Goal: Task Accomplishment & Management: Complete application form

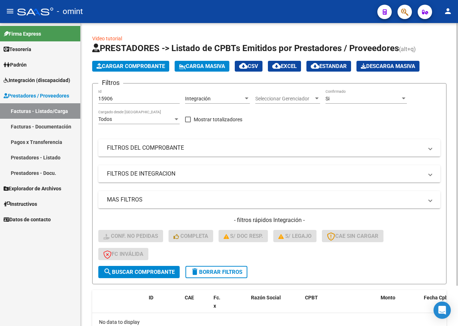
scroll to position [36, 0]
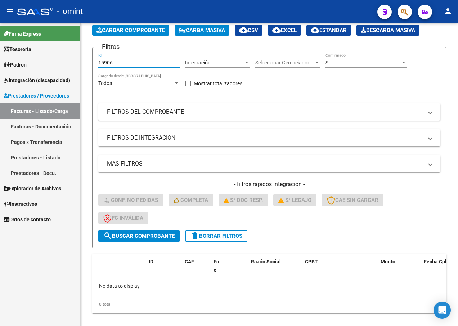
drag, startPoint x: 130, startPoint y: 63, endPoint x: 13, endPoint y: 47, distance: 118.5
click at [13, 47] on mat-sidenav-container "Firma Express Tesorería Extractos Procesados (csv) Extractos Originales (pdf) P…" at bounding box center [229, 174] width 458 height 303
paste input "16823"
type input "16823"
click at [122, 237] on span "search Buscar Comprobante" at bounding box center [138, 236] width 71 height 6
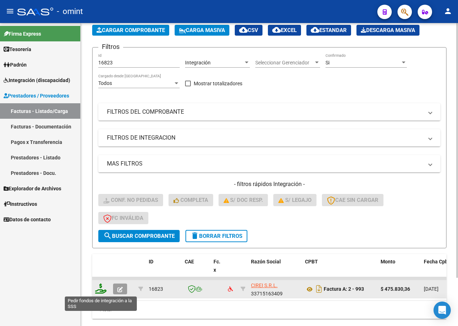
click at [101, 285] on icon at bounding box center [101, 289] width 12 height 10
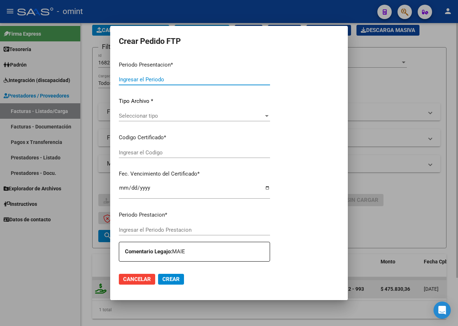
type input "202507"
type input "$ 475.830,36"
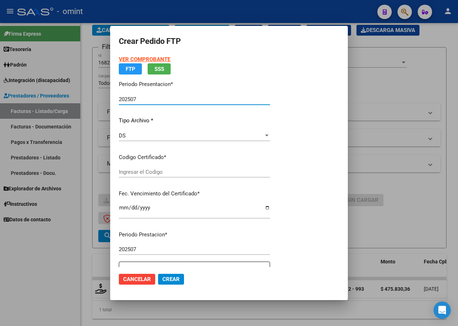
type input "4907749801"
type input "2030-01-29"
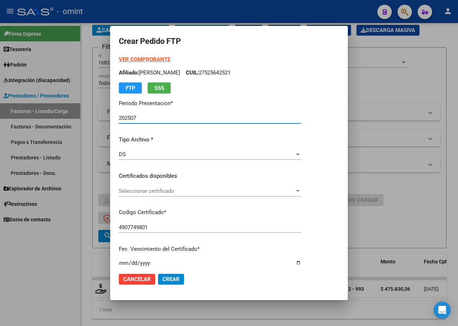
click at [301, 190] on div at bounding box center [297, 191] width 6 height 6
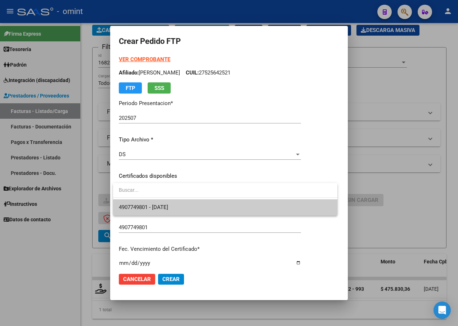
click at [316, 207] on span "4907749801 - 2030-01-29" at bounding box center [225, 207] width 213 height 16
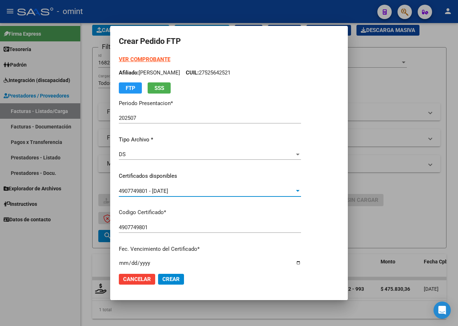
click at [273, 212] on p "Codigo Certificado *" at bounding box center [210, 212] width 182 height 8
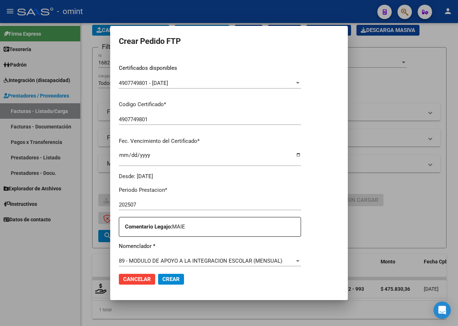
scroll to position [180, 0]
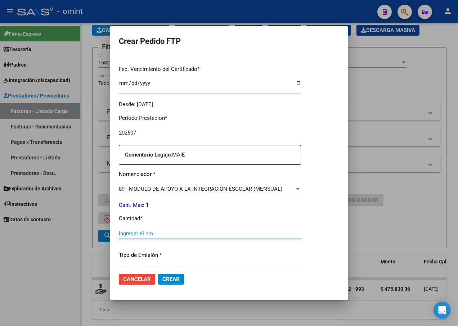
click at [148, 235] on input "Ingresar el nro" at bounding box center [210, 233] width 182 height 6
type input "1"
click at [220, 251] on p "Tipo de Emisión *" at bounding box center [210, 255] width 182 height 8
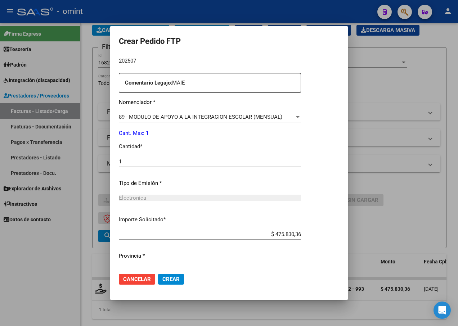
scroll to position [268, 0]
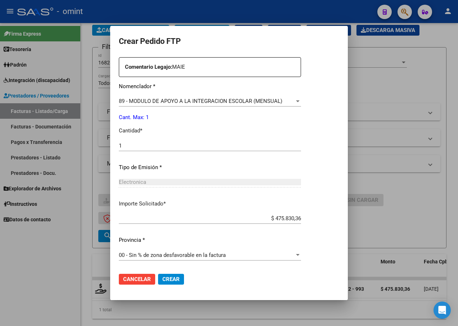
click at [172, 277] on span "Crear" at bounding box center [170, 279] width 17 height 6
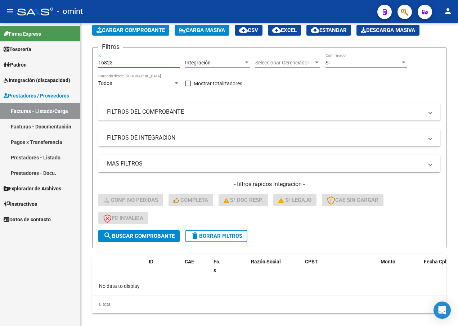
drag, startPoint x: 118, startPoint y: 64, endPoint x: 46, endPoint y: 51, distance: 73.9
click at [46, 51] on mat-sidenav-container "Firma Express Tesorería Extractos Procesados (csv) Extractos Originales (pdf) P…" at bounding box center [229, 174] width 458 height 303
paste input "15543"
type input "15543"
click at [139, 234] on span "search Buscar Comprobante" at bounding box center [138, 236] width 71 height 6
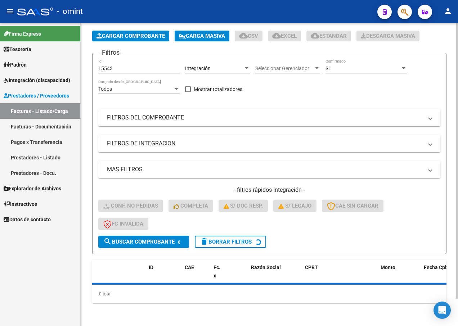
scroll to position [36, 0]
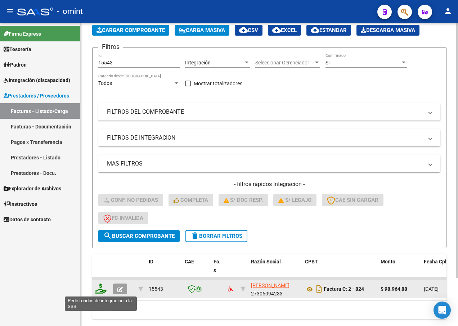
click at [104, 285] on icon at bounding box center [101, 289] width 12 height 10
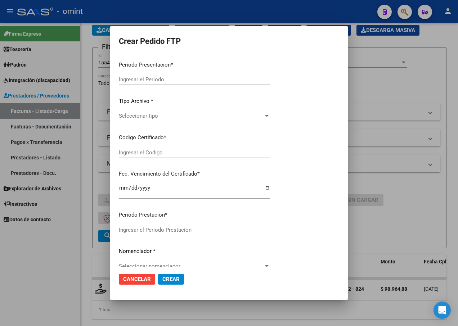
type input "202507"
type input "$ 98.964,88"
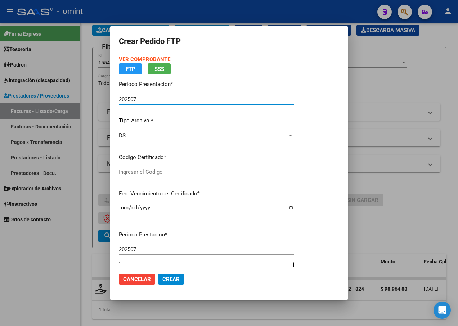
type input "376504528"
type input "2025-10-15"
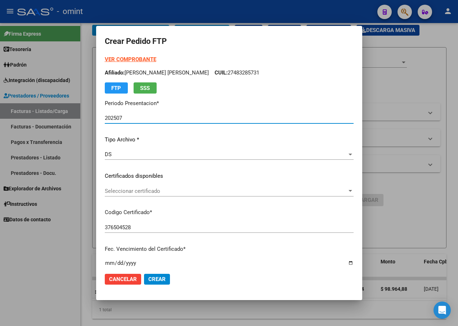
click at [347, 190] on span "Seleccionar certificado" at bounding box center [226, 191] width 242 height 6
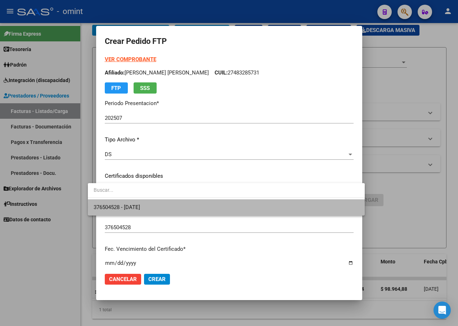
click at [328, 208] on span "376504528 - 2025-10-15" at bounding box center [226, 207] width 265 height 16
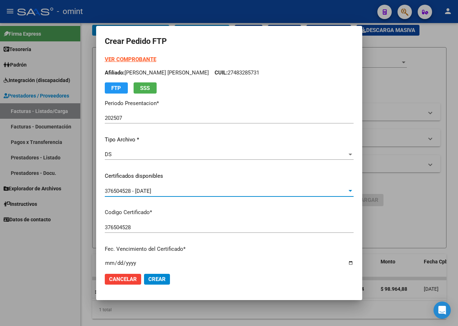
click at [285, 226] on input "376504528" at bounding box center [229, 227] width 249 height 6
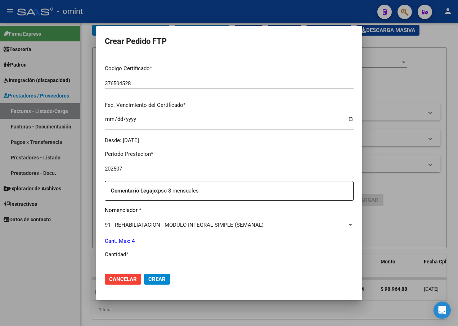
scroll to position [216, 0]
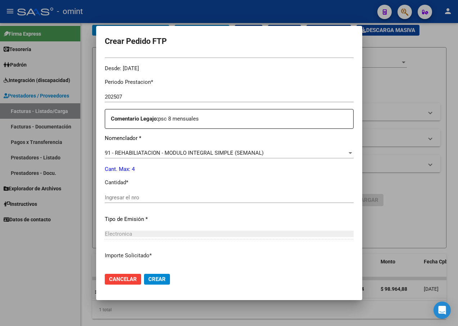
click at [112, 197] on input "Ingresar el nro" at bounding box center [229, 197] width 249 height 6
type input "4"
click at [296, 235] on div "Electronica" at bounding box center [229, 234] width 249 height 6
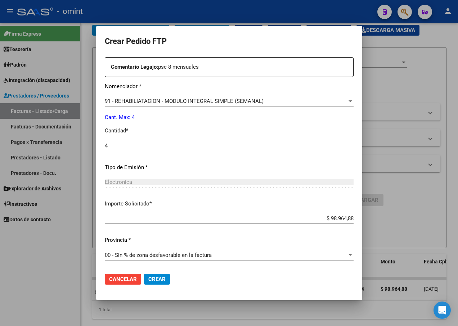
click at [145, 275] on button "Crear" at bounding box center [157, 279] width 26 height 11
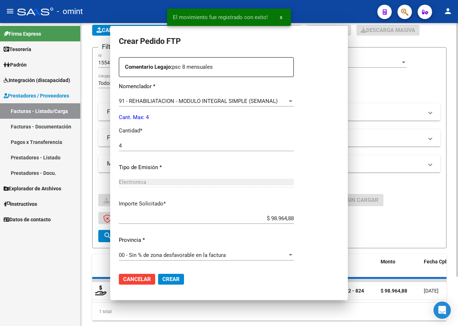
scroll to position [0, 0]
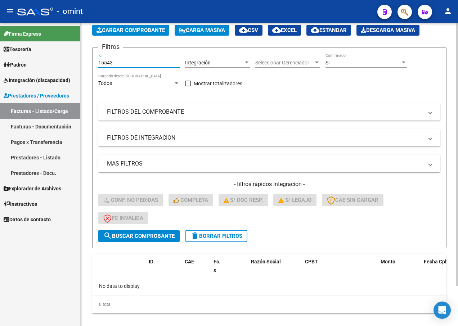
click at [125, 62] on input "15543" at bounding box center [138, 63] width 81 height 6
drag, startPoint x: 123, startPoint y: 60, endPoint x: 72, endPoint y: 61, distance: 50.4
click at [72, 61] on mat-sidenav-container "Firma Express Tesorería Extractos Procesados (csv) Extractos Originales (pdf) P…" at bounding box center [229, 174] width 458 height 303
paste input "15189"
type input "15189"
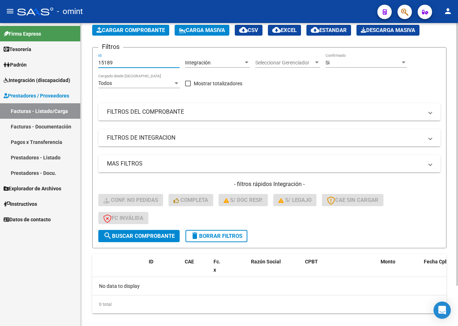
click at [132, 234] on span "search Buscar Comprobante" at bounding box center [138, 236] width 71 height 6
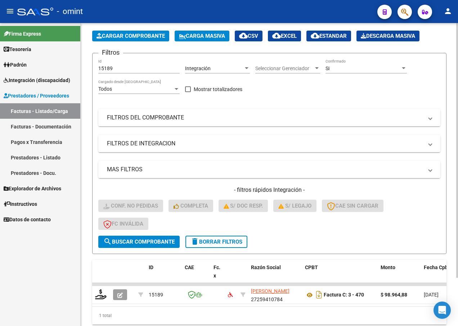
scroll to position [36, 0]
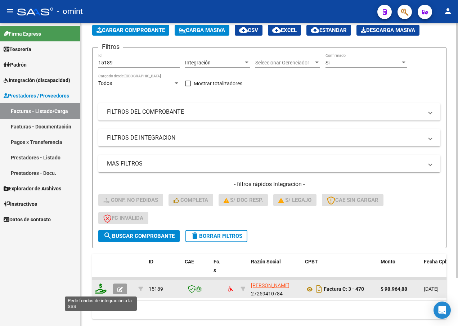
click at [105, 287] on icon at bounding box center [101, 289] width 12 height 10
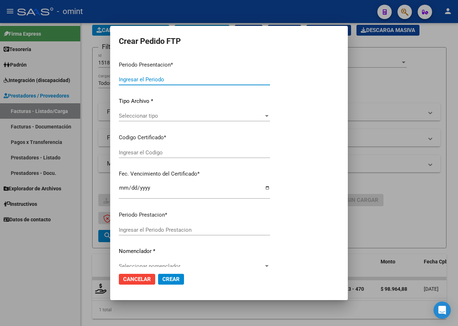
type input "202507"
type input "$ 98.964,88"
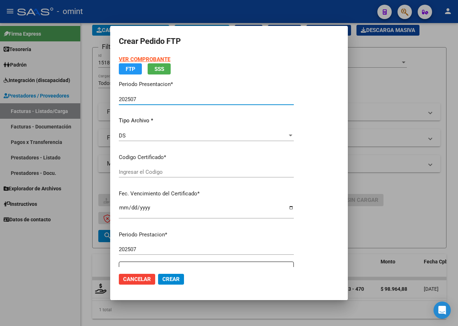
type input "376504528"
type input "2025-10-15"
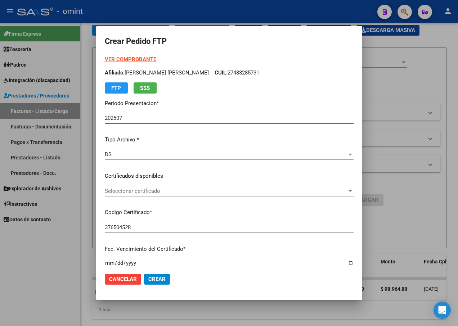
click at [347, 192] on span "Seleccionar certificado" at bounding box center [226, 191] width 242 height 6
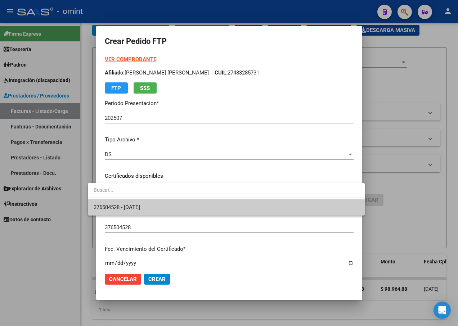
click at [317, 207] on span "376504528 - 2025-10-15" at bounding box center [226, 207] width 265 height 16
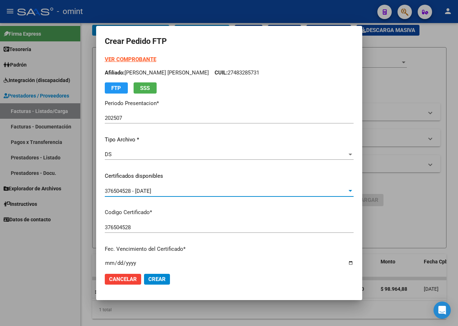
click at [303, 213] on p "Codigo Certificado *" at bounding box center [229, 212] width 249 height 8
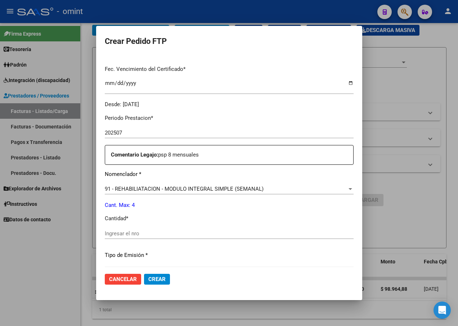
scroll to position [216, 0]
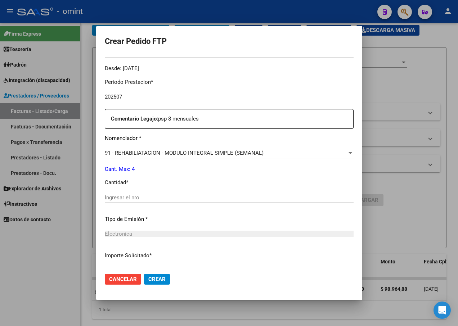
click at [113, 194] on div "Ingresar el nro" at bounding box center [229, 197] width 249 height 11
click at [113, 199] on input "Ingresar el nro" at bounding box center [229, 197] width 249 height 6
type input "4"
click at [215, 204] on div "4 Ingresar el nro" at bounding box center [229, 201] width 249 height 18
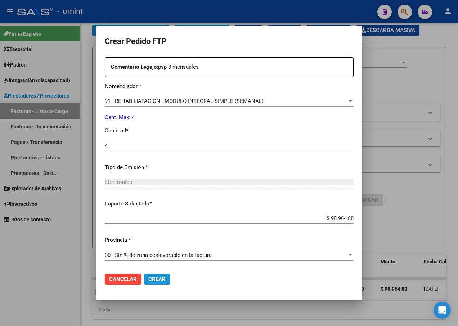
click at [148, 279] on span "Crear" at bounding box center [156, 279] width 17 height 6
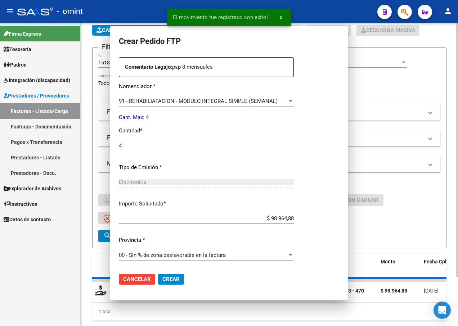
scroll to position [0, 0]
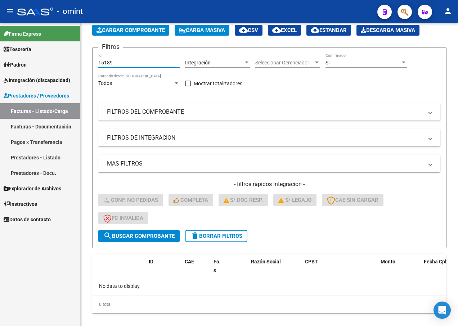
drag, startPoint x: 122, startPoint y: 64, endPoint x: 23, endPoint y: 59, distance: 99.1
click at [37, 62] on mat-sidenav-container "Firma Express Tesorería Extractos Procesados (csv) Extractos Originales (pdf) P…" at bounding box center [229, 174] width 458 height 303
paste input "16422"
type input "16422"
click at [158, 235] on span "search Buscar Comprobante" at bounding box center [138, 236] width 71 height 6
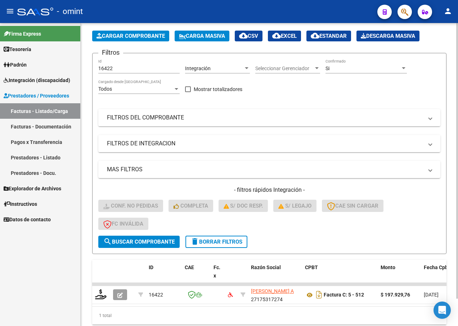
scroll to position [36, 0]
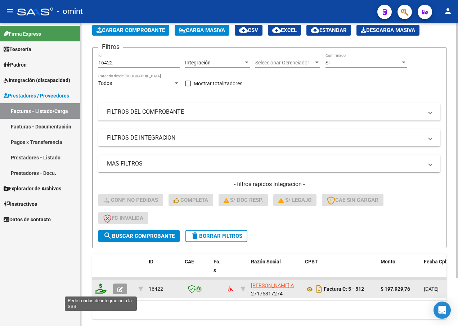
click at [105, 291] on icon at bounding box center [101, 289] width 12 height 10
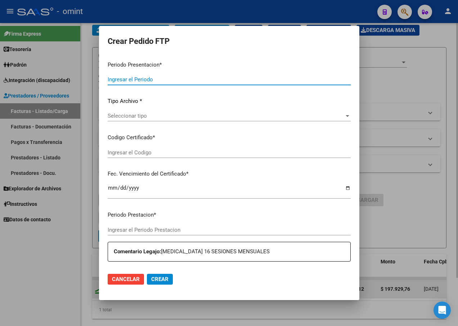
type input "202507"
type input "$ 197.929,76"
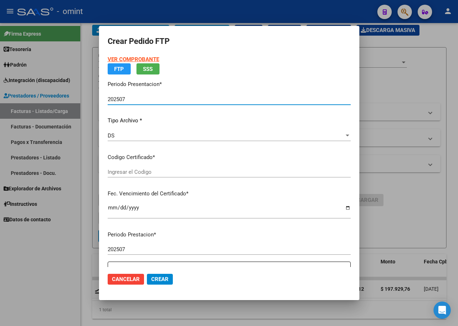
type input "425613352"
type input "2024-04-28"
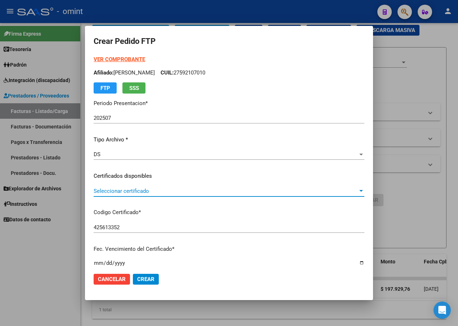
click at [358, 192] on div at bounding box center [361, 191] width 6 height 6
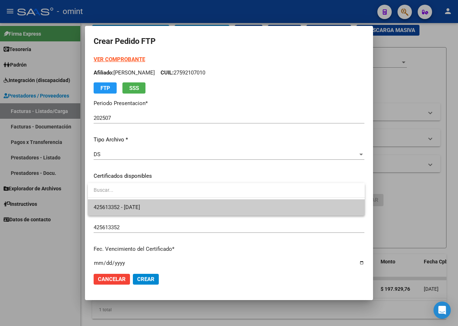
click at [330, 212] on span "425613352 - 2024-04-28" at bounding box center [226, 207] width 265 height 16
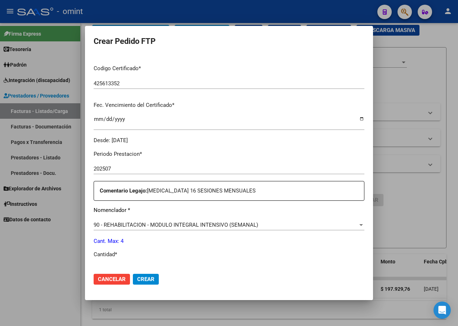
scroll to position [180, 0]
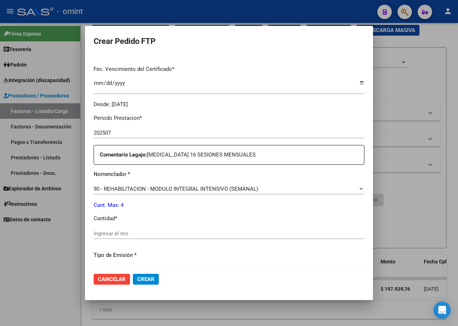
click at [121, 234] on input "Ingresar el nro" at bounding box center [229, 233] width 271 height 6
type input "4"
click at [187, 264] on div "Periodo Prestacion * 202507 Ingresar el Periodo Prestacion Comentario Legajo: P…" at bounding box center [229, 232] width 271 height 247
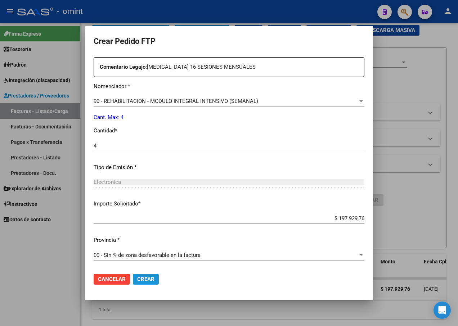
click at [156, 277] on button "Crear" at bounding box center [146, 279] width 26 height 11
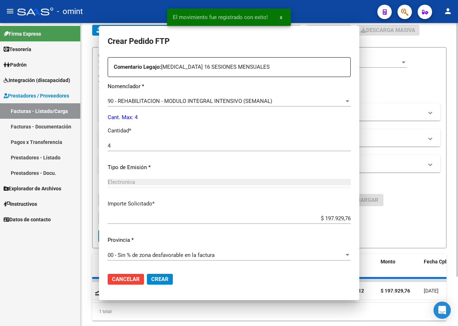
scroll to position [0, 0]
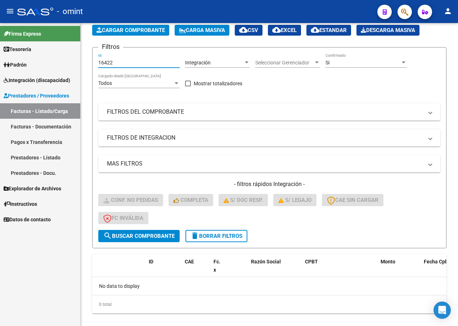
drag, startPoint x: 126, startPoint y: 63, endPoint x: 26, endPoint y: 47, distance: 101.4
click at [27, 47] on mat-sidenav-container "Firma Express Tesorería Extractos Procesados (csv) Extractos Originales (pdf) P…" at bounding box center [229, 174] width 458 height 303
paste input "16919"
type input "16919"
click at [136, 237] on span "search Buscar Comprobante" at bounding box center [138, 236] width 71 height 6
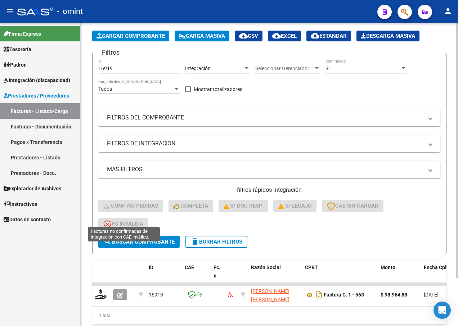
scroll to position [36, 0]
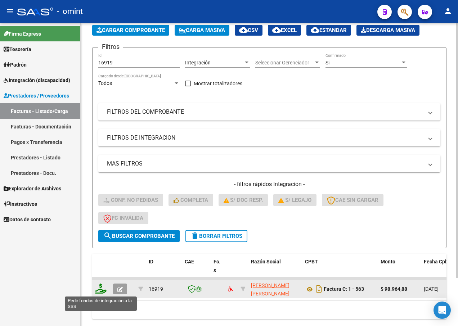
click at [103, 289] on icon at bounding box center [101, 289] width 12 height 10
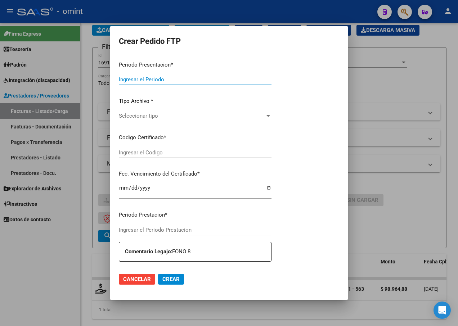
type input "202507"
type input "$ 98.964,88"
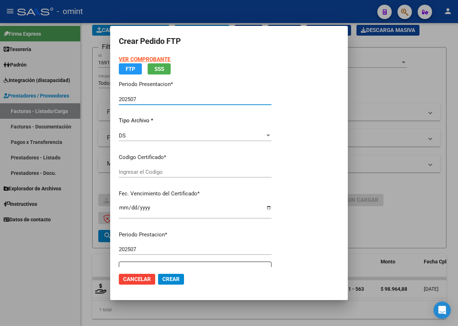
type input "425613352"
type input "2024-04-28"
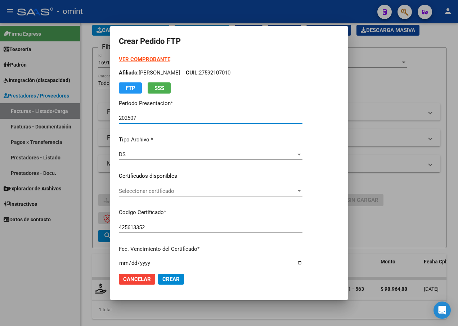
click at [296, 190] on span "Seleccionar certificado" at bounding box center [207, 191] width 177 height 6
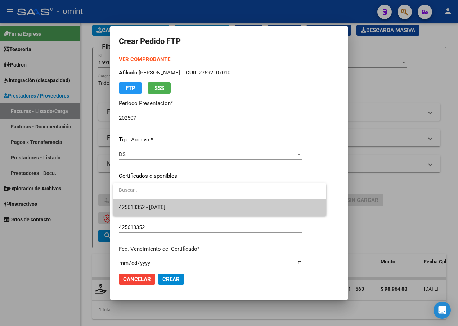
click at [250, 206] on span "425613352 - 2024-04-28" at bounding box center [220, 207] width 202 height 16
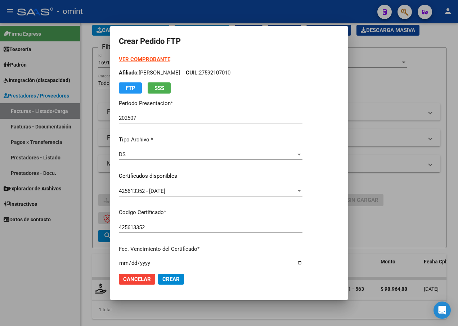
click at [275, 209] on p "Codigo Certificado *" at bounding box center [211, 212] width 184 height 8
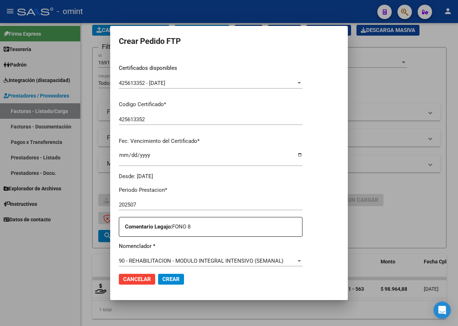
scroll to position [180, 0]
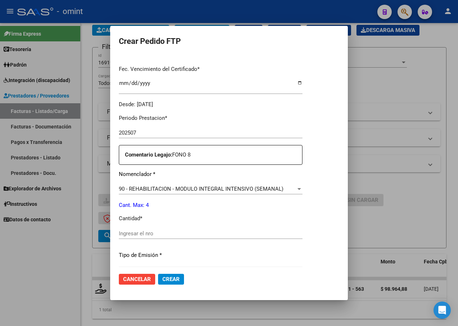
click at [149, 234] on input "Ingresar el nro" at bounding box center [211, 233] width 184 height 6
type input "4"
click at [240, 252] on p "Tipo de Emisión *" at bounding box center [211, 255] width 184 height 8
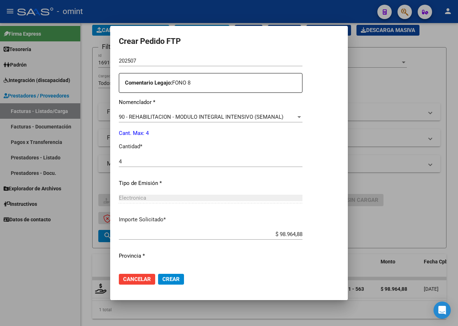
scroll to position [268, 0]
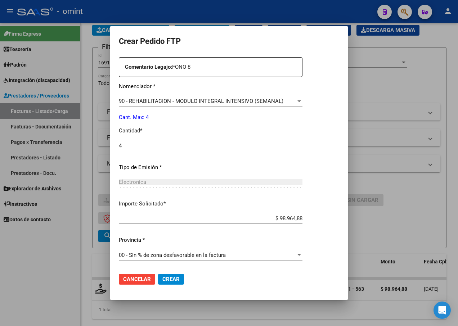
click at [170, 278] on span "Crear" at bounding box center [170, 279] width 17 height 6
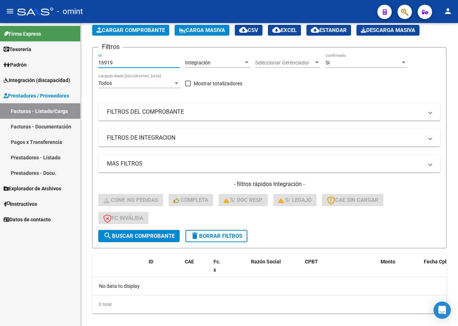
drag, startPoint x: 129, startPoint y: 62, endPoint x: 39, endPoint y: 58, distance: 90.1
click at [39, 58] on mat-sidenav-container "Firma Express Tesorería Extractos Procesados (csv) Extractos Originales (pdf) P…" at bounding box center [229, 174] width 458 height 303
paste input "15747"
type input "15747"
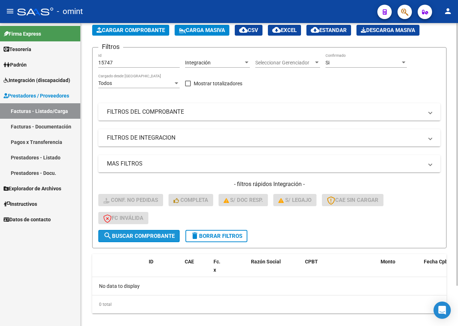
click at [139, 239] on span "search Buscar Comprobante" at bounding box center [138, 236] width 71 height 6
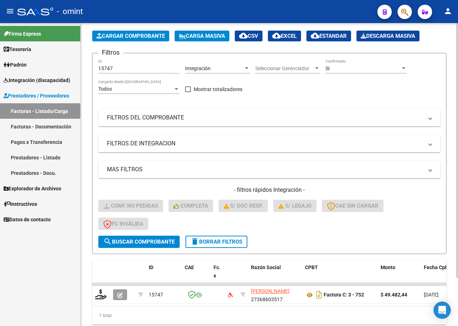
scroll to position [36, 0]
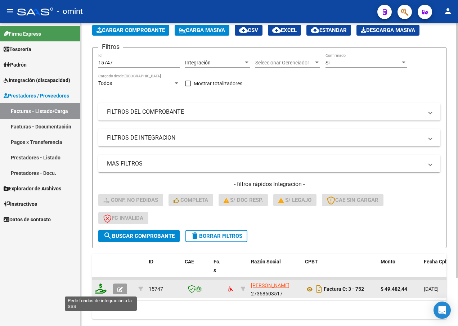
click at [100, 289] on icon at bounding box center [101, 289] width 12 height 10
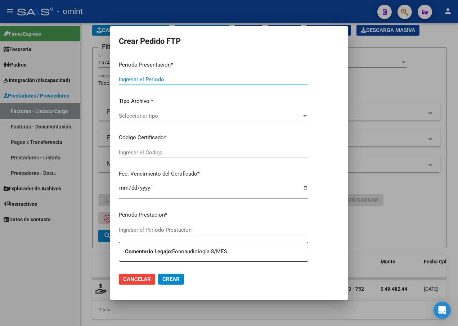
type input "202507"
type input "$ 49.482,44"
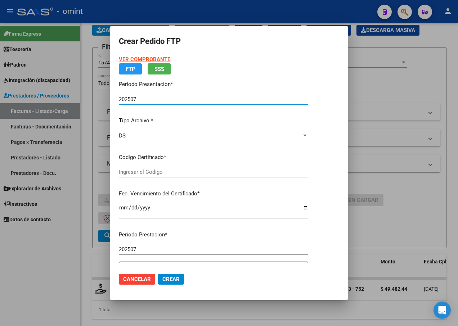
type input "4594171457"
type input "2025-04-10"
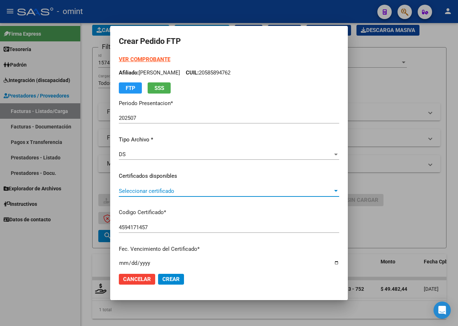
click at [339, 189] on div at bounding box center [336, 191] width 6 height 6
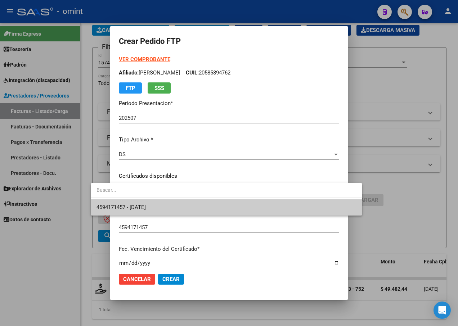
click at [325, 207] on span "4594171457 - 2025-04-10" at bounding box center [226, 207] width 260 height 16
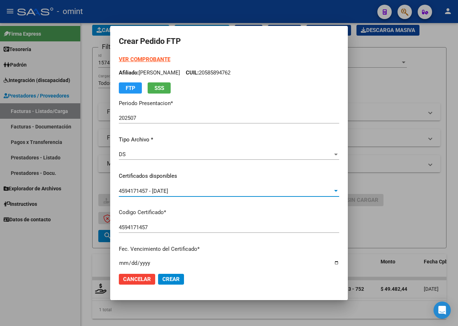
click at [281, 217] on div "VER COMPROBANTE ARCA Padrón Afiliado: FONTI AMARANTO FAUSTINO CUIL: 20585894762…" at bounding box center [229, 171] width 220 height 233
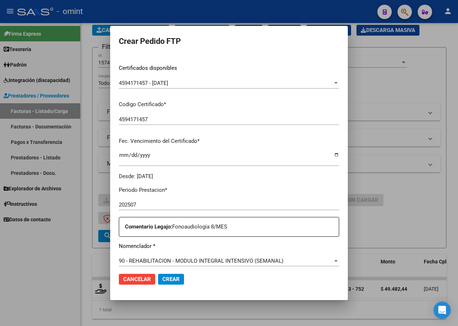
scroll to position [180, 0]
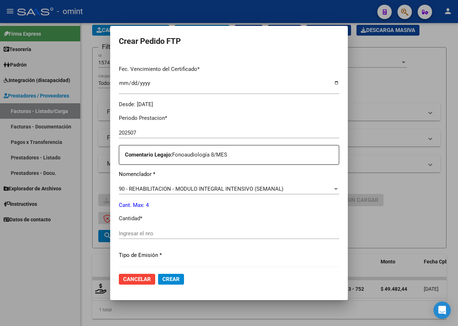
click at [339, 190] on div at bounding box center [336, 189] width 6 height 6
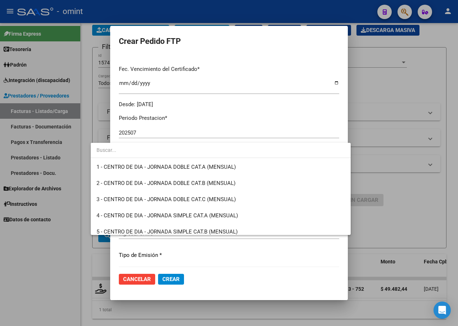
scroll to position [1420, 0]
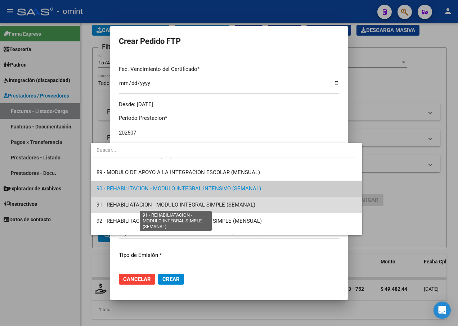
click at [240, 204] on span "91 - REHABILIATACION - MODULO INTEGRAL SIMPLE (SEMANAL)" at bounding box center [175, 205] width 159 height 6
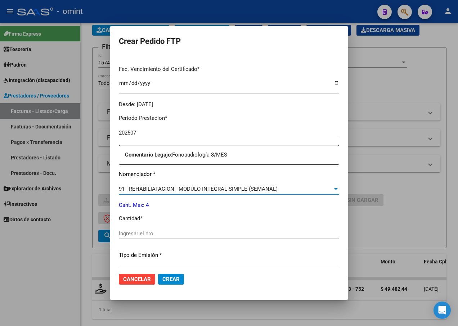
click at [119, 234] on input "Ingresar el nro" at bounding box center [229, 233] width 220 height 6
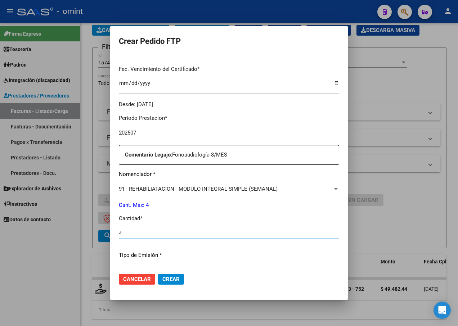
type input "4"
click at [189, 257] on p "Tipo de Emisión *" at bounding box center [229, 255] width 220 height 8
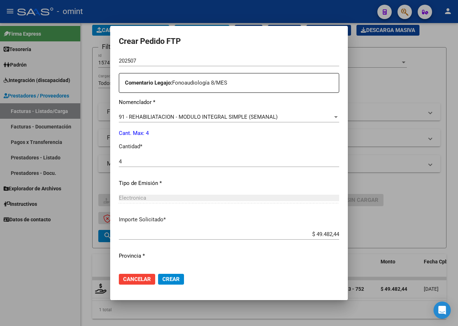
scroll to position [268, 0]
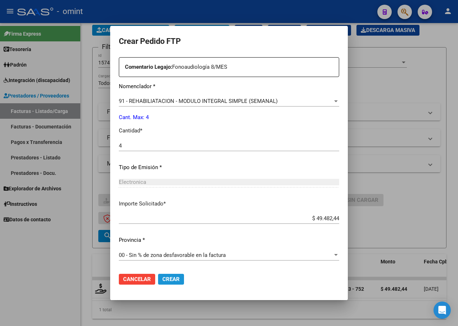
click at [158, 283] on button "Crear" at bounding box center [171, 279] width 26 height 11
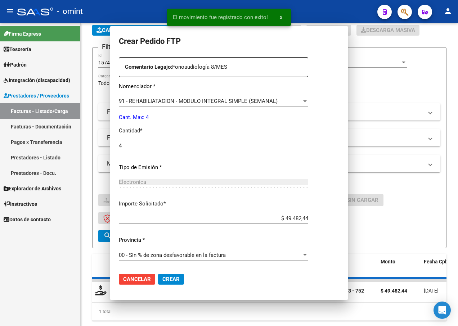
scroll to position [0, 0]
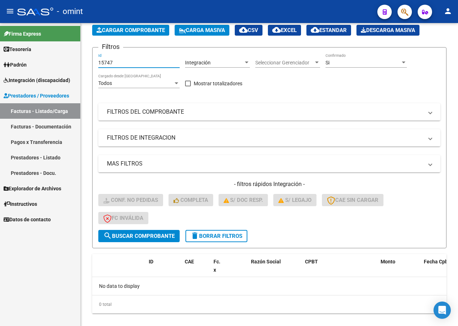
drag, startPoint x: 114, startPoint y: 64, endPoint x: 43, endPoint y: 46, distance: 73.8
click at [43, 46] on mat-sidenav-container "Firma Express Tesorería Extractos Procesados (csv) Extractos Originales (pdf) P…" at bounding box center [229, 174] width 458 height 303
paste input "14874"
type input "14874"
click at [147, 238] on span "search Buscar Comprobante" at bounding box center [138, 236] width 71 height 6
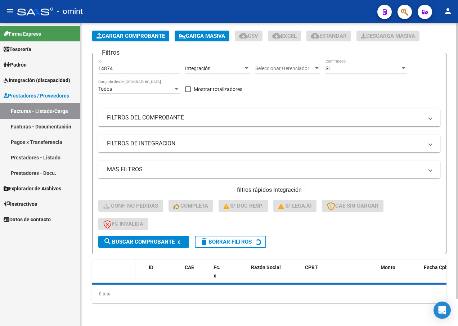
scroll to position [36, 0]
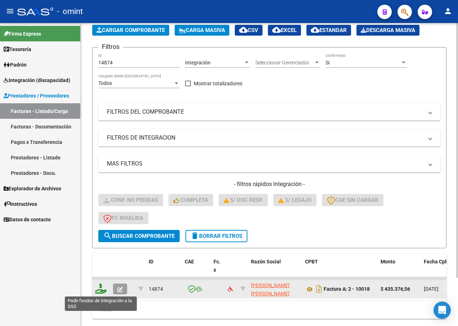
click at [100, 286] on icon at bounding box center [101, 289] width 12 height 10
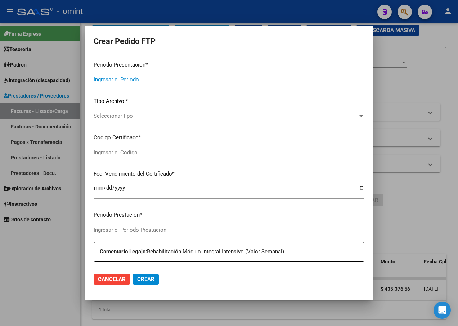
type input "202507"
type input "$ 435.376,56"
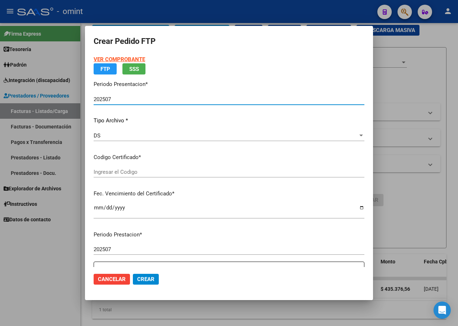
type input "5181444965"
type input "2029-01-02"
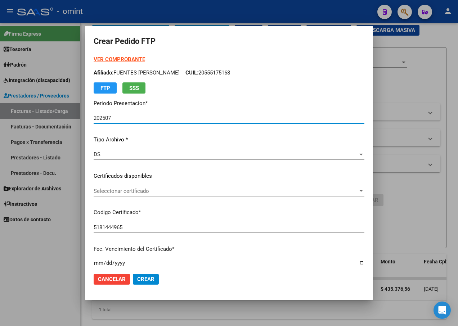
click at [358, 189] on div at bounding box center [361, 191] width 6 height 6
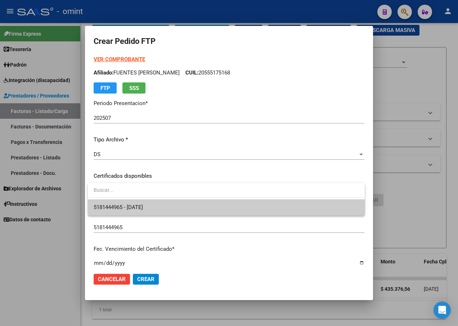
click at [300, 211] on span "5181444965 - 2029-01-02" at bounding box center [226, 207] width 265 height 16
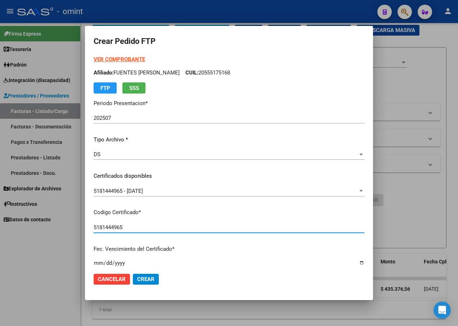
click at [264, 227] on input "5181444965" at bounding box center [229, 227] width 271 height 6
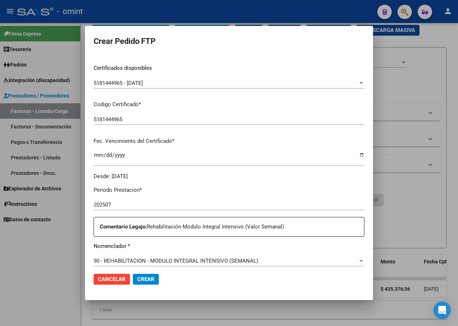
scroll to position [180, 0]
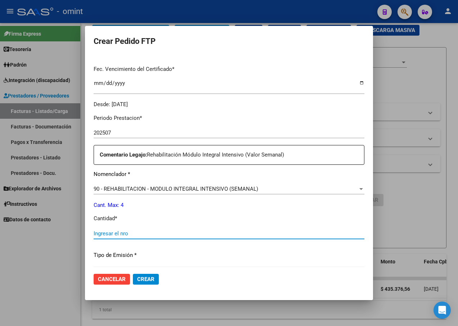
click at [135, 232] on input "Ingresar el nro" at bounding box center [229, 233] width 271 height 6
type input "4"
click at [208, 253] on p "Tipo de Emisión *" at bounding box center [229, 255] width 271 height 8
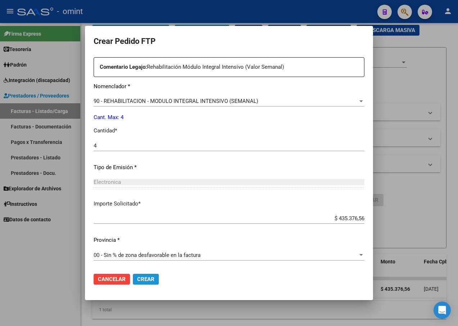
click at [158, 280] on button "Crear" at bounding box center [146, 279] width 26 height 11
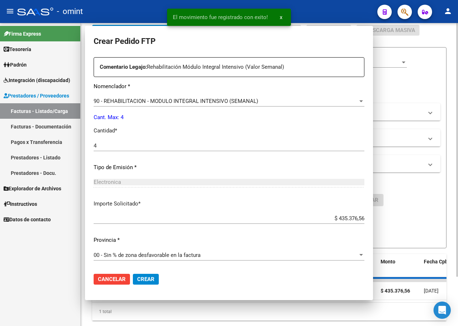
scroll to position [0, 0]
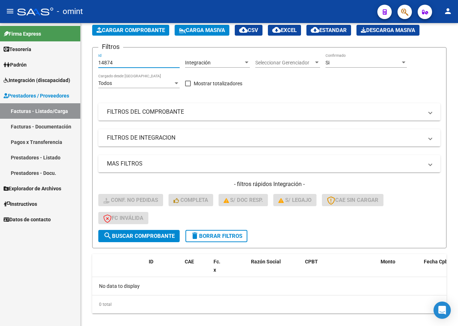
drag, startPoint x: 118, startPoint y: 61, endPoint x: 66, endPoint y: 52, distance: 52.6
click at [69, 54] on mat-sidenav-container "Firma Express Tesorería Extractos Procesados (csv) Extractos Originales (pdf) P…" at bounding box center [229, 174] width 458 height 303
paste input "15511"
type input "15511"
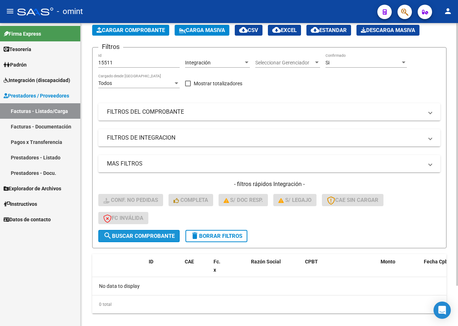
click at [127, 238] on span "search Buscar Comprobante" at bounding box center [138, 236] width 71 height 6
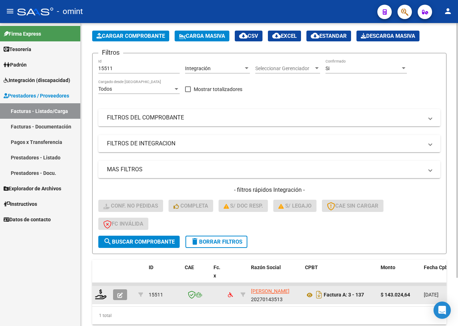
scroll to position [36, 0]
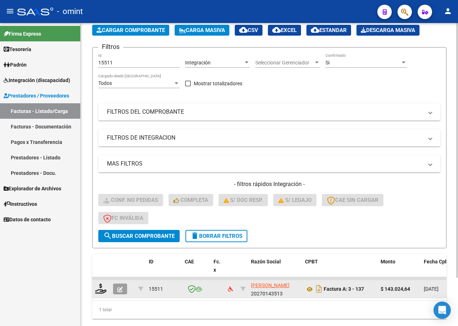
click at [92, 290] on datatable-body-cell at bounding box center [101, 289] width 18 height 18
click at [101, 293] on icon at bounding box center [101, 289] width 12 height 10
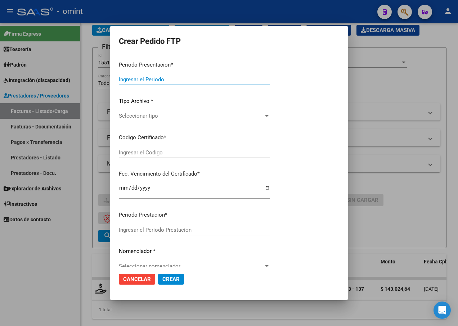
type input "202507"
type input "$ 143.024,64"
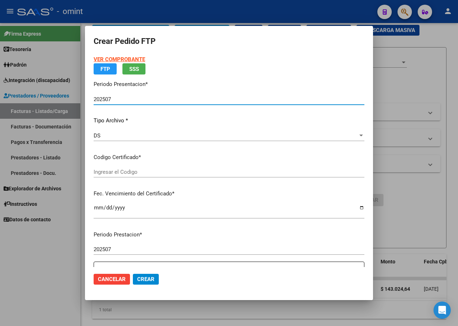
type input "5181444965"
type input "2029-01-02"
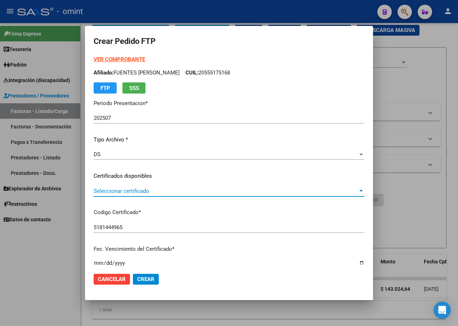
click at [358, 190] on div at bounding box center [361, 191] width 6 height 6
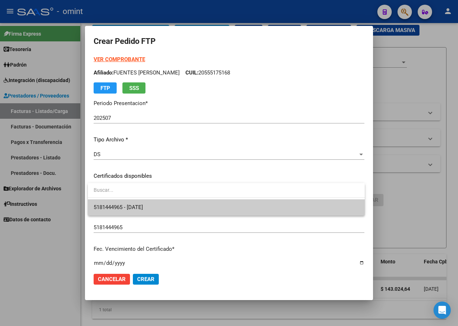
click at [327, 210] on span "5181444965 - 2029-01-02" at bounding box center [226, 207] width 265 height 16
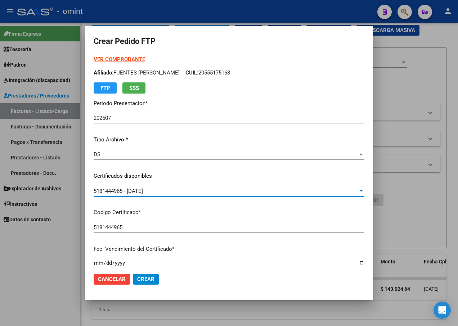
click at [237, 221] on div "VER COMPROBANTE ARCA Padrón Afiliado: FUENTES FELIPE ALFREDO CUIL: 20555175168 …" at bounding box center [229, 171] width 271 height 233
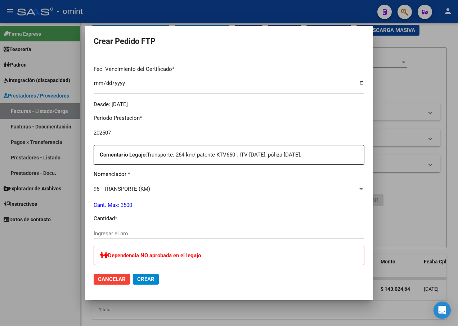
scroll to position [216, 0]
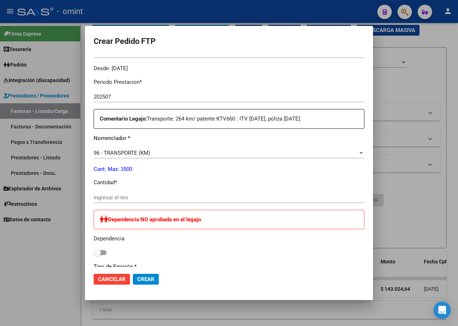
click at [109, 197] on input "Ingresar el nro" at bounding box center [229, 197] width 271 height 6
type input "264"
click at [215, 265] on p "Tipo de Emisión *" at bounding box center [229, 267] width 271 height 8
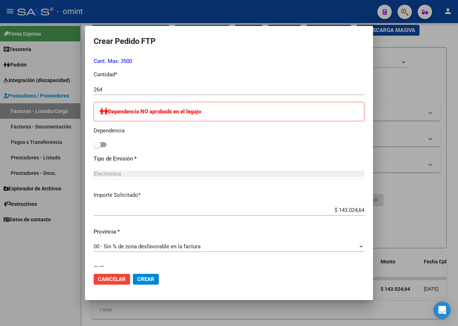
scroll to position [388, 0]
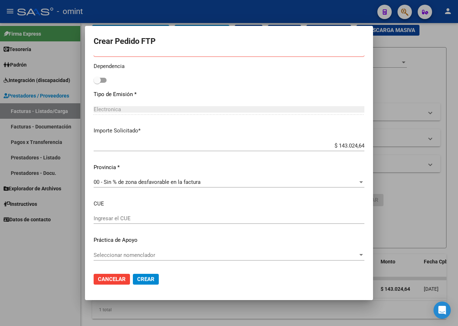
click at [151, 283] on span "Crear" at bounding box center [145, 279] width 17 height 6
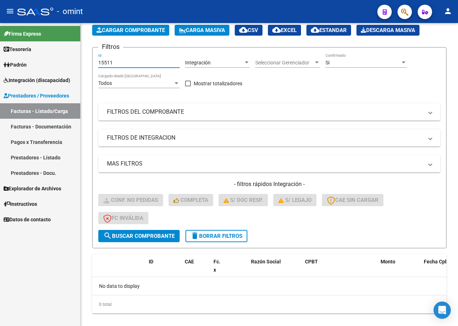
drag, startPoint x: 121, startPoint y: 62, endPoint x: 75, endPoint y: 57, distance: 46.8
click at [80, 59] on mat-sidenav-container "Firma Express Tesorería Extractos Procesados (csv) Extractos Originales (pdf) P…" at bounding box center [229, 174] width 458 height 303
paste input "15370"
type input "15370"
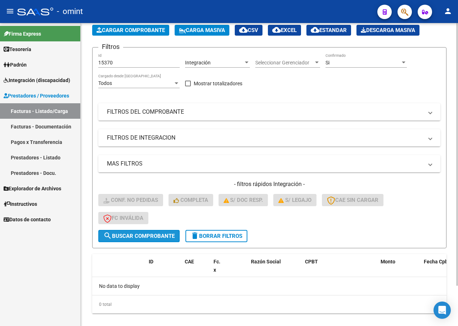
click at [135, 237] on span "search Buscar Comprobante" at bounding box center [138, 236] width 71 height 6
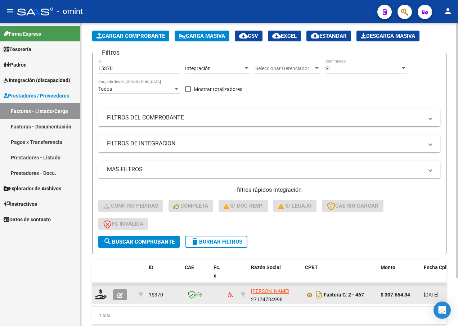
scroll to position [36, 0]
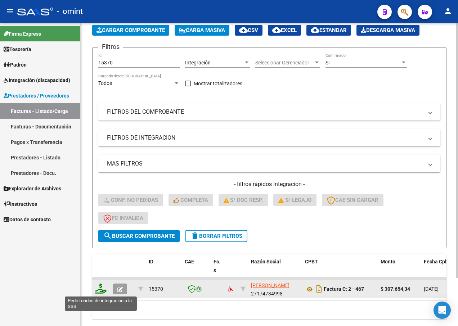
click at [104, 287] on icon at bounding box center [101, 289] width 12 height 10
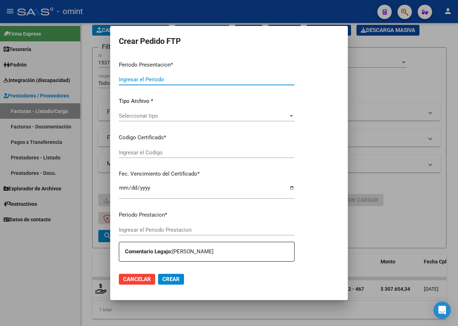
type input "202507"
type input "$ 307.654,34"
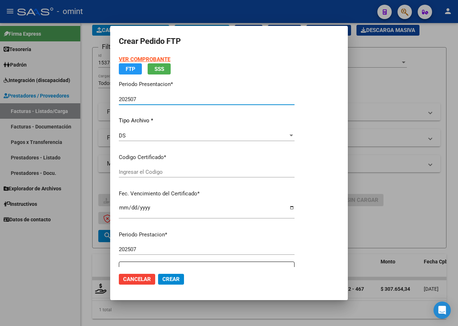
type input "6991720740"
type input "2025-12-22"
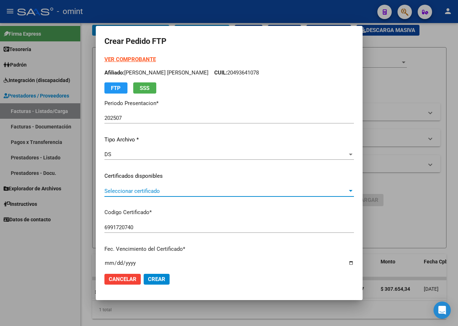
click at [334, 193] on span "Seleccionar certificado" at bounding box center [225, 191] width 243 height 6
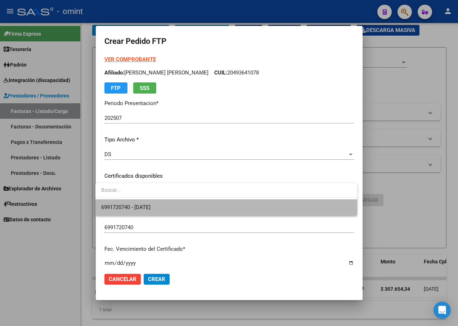
click at [287, 208] on span "6991720740 - 2025-12-22" at bounding box center [226, 207] width 250 height 16
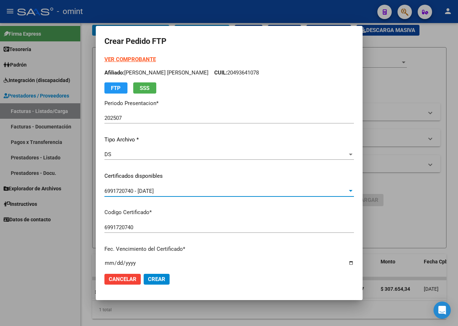
click at [312, 220] on div "VER COMPROBANTE ARCA Padrón Afiliado: FUNES MOLINA LUCAS EMANUEL CUIL: 20493641…" at bounding box center [228, 171] width 249 height 233
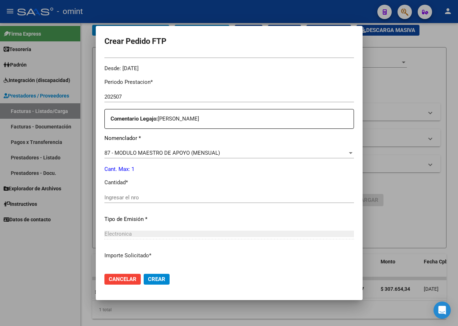
scroll to position [252, 0]
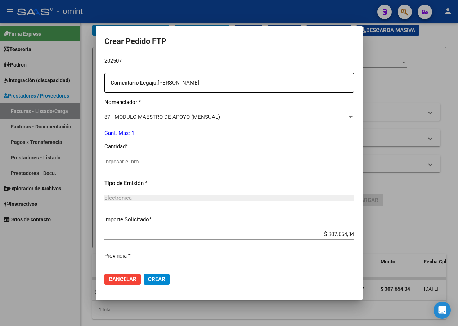
click at [130, 163] on input "Ingresar el nro" at bounding box center [228, 161] width 249 height 6
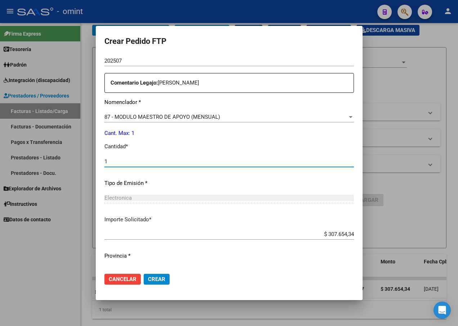
type input "1"
click at [185, 230] on div "$ 307.654,34 Ingresar imp. solicitado" at bounding box center [228, 234] width 249 height 11
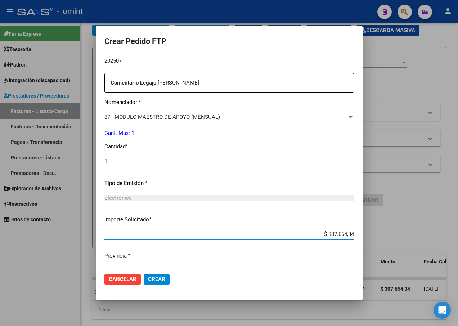
scroll to position [268, 0]
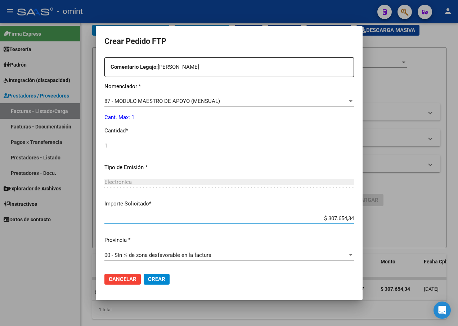
click at [157, 278] on span "Crear" at bounding box center [156, 279] width 17 height 6
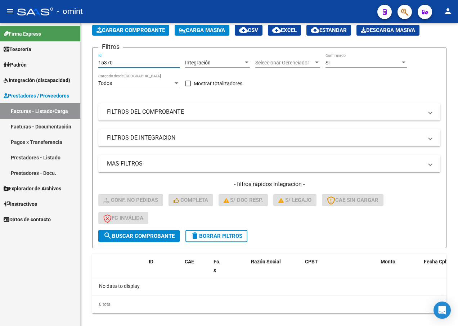
drag, startPoint x: 120, startPoint y: 62, endPoint x: 71, endPoint y: 58, distance: 49.1
click at [71, 58] on mat-sidenav-container "Firma Express Tesorería Extractos Procesados (csv) Extractos Originales (pdf) P…" at bounding box center [229, 174] width 458 height 303
paste input "14741"
type input "14741"
click at [134, 238] on span "search Buscar Comprobante" at bounding box center [138, 236] width 71 height 6
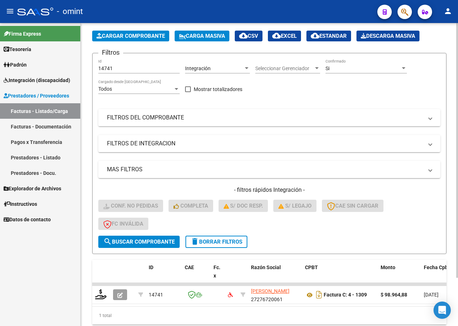
scroll to position [36, 0]
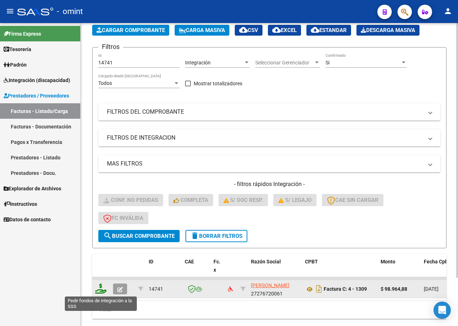
click at [100, 290] on icon at bounding box center [101, 289] width 12 height 10
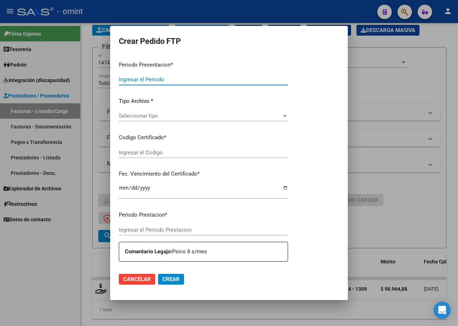
type input "202507"
type input "$ 98.964,88"
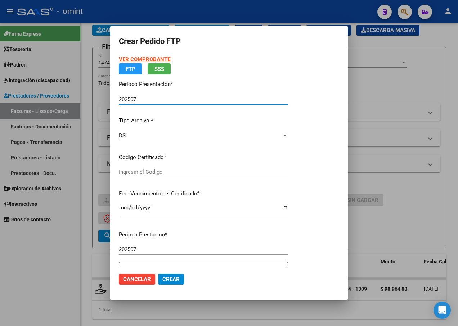
type input "6991720740"
type input "2025-12-22"
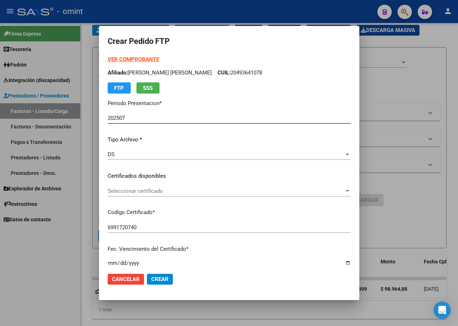
click at [341, 192] on span "Seleccionar certificado" at bounding box center [226, 191] width 237 height 6
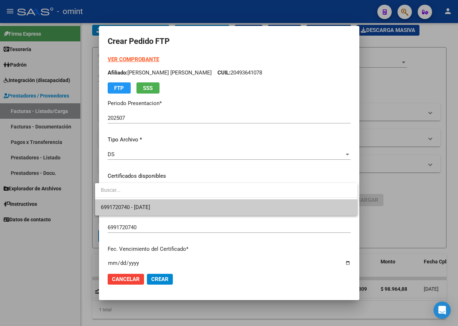
click at [317, 208] on span "6991720740 - 2025-12-22" at bounding box center [226, 207] width 251 height 16
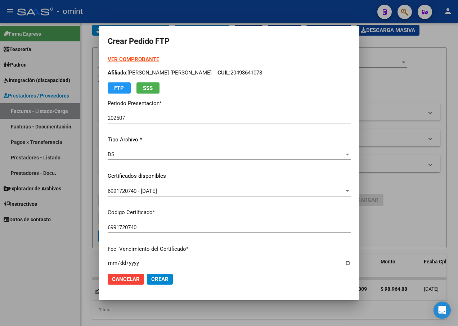
click at [316, 242] on div "VER COMPROBANTE ARCA Padrón Afiliado: FUNES MOLINA LUCAS EMANUEL CUIL: 20493641…" at bounding box center [229, 171] width 243 height 233
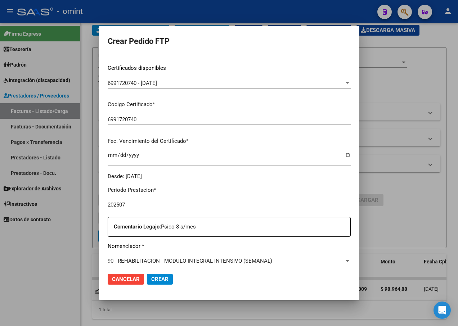
scroll to position [144, 0]
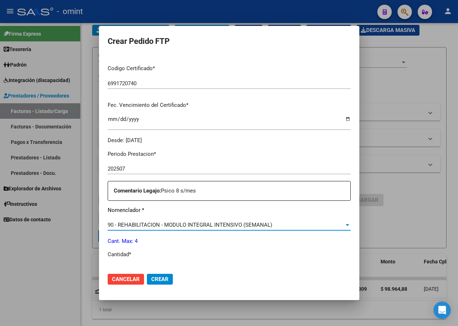
click at [347, 228] on div at bounding box center [347, 225] width 6 height 6
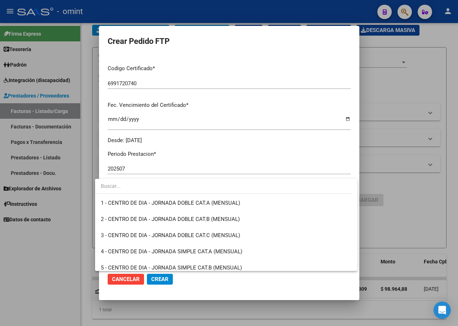
scroll to position [1420, 0]
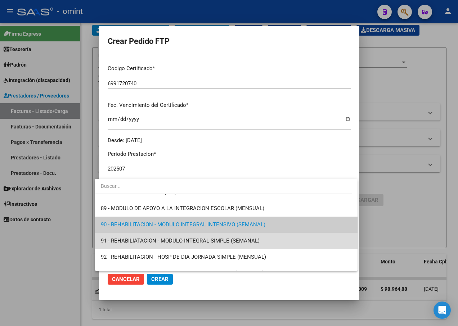
click at [302, 244] on span "91 - REHABILIATACION - MODULO INTEGRAL SIMPLE (SEMANAL)" at bounding box center [226, 241] width 251 height 16
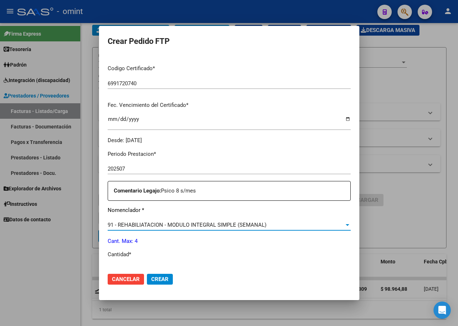
scroll to position [180, 0]
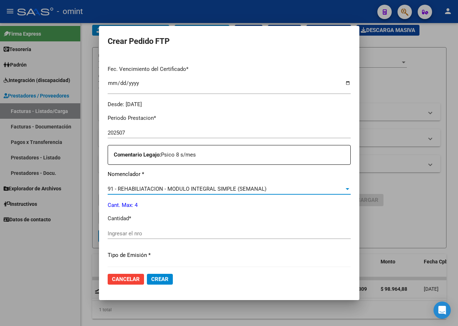
click at [128, 232] on input "Ingresar el nro" at bounding box center [229, 233] width 243 height 6
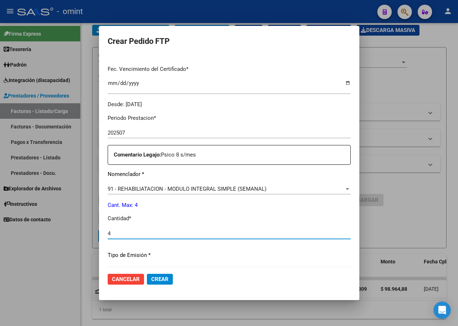
type input "4"
click at [266, 263] on div "Periodo Prestacion * 202507 Ingresar el Periodo Prestacion Comentario Legajo: P…" at bounding box center [229, 232] width 243 height 247
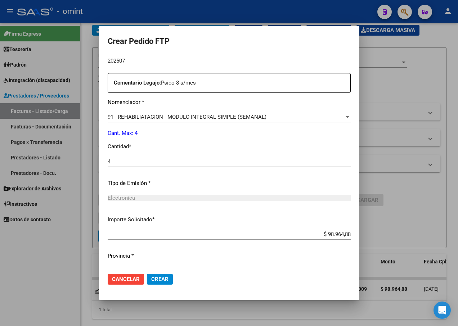
click at [154, 280] on span "Crear" at bounding box center [159, 279] width 17 height 6
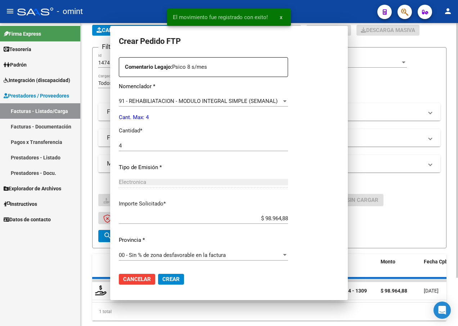
scroll to position [213, 0]
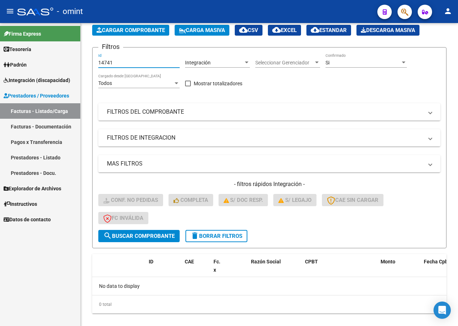
drag, startPoint x: 121, startPoint y: 60, endPoint x: 38, endPoint y: 52, distance: 82.8
click at [38, 52] on mat-sidenav-container "Firma Express Tesorería Extractos Procesados (csv) Extractos Originales (pdf) P…" at bounding box center [229, 174] width 458 height 303
paste input "14736"
type input "14736"
click at [141, 235] on span "search Buscar Comprobante" at bounding box center [138, 236] width 71 height 6
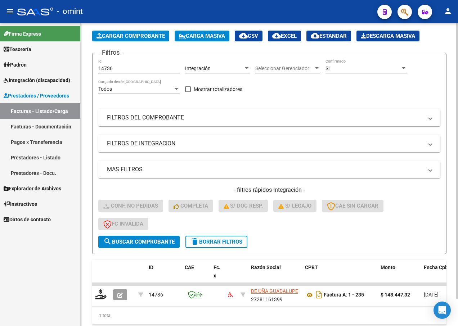
scroll to position [36, 0]
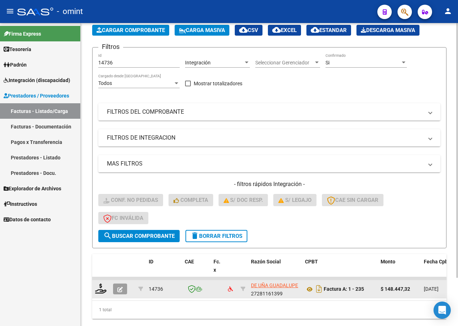
click at [107, 284] on datatable-body-cell at bounding box center [101, 289] width 18 height 18
click at [96, 289] on icon at bounding box center [101, 289] width 12 height 10
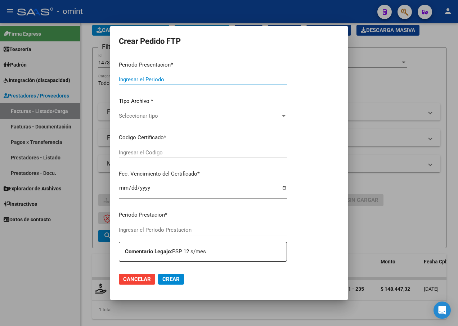
type input "202507"
type input "$ 148.447,32"
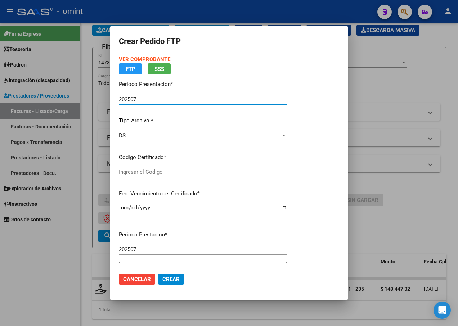
type input "6991720740"
type input "2025-12-22"
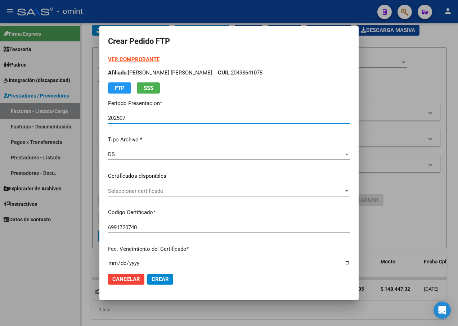
click at [324, 193] on span "Seleccionar certificado" at bounding box center [225, 191] width 235 height 6
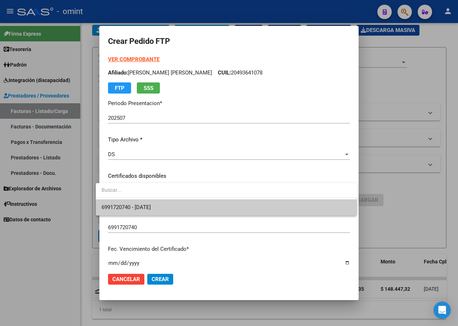
click at [307, 217] on div at bounding box center [229, 163] width 458 height 326
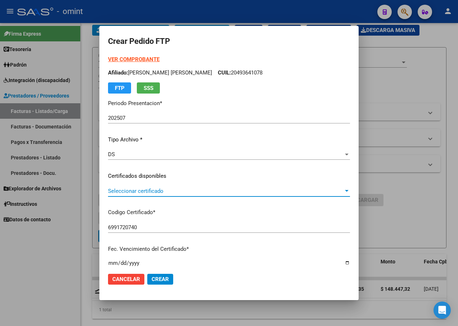
click at [345, 192] on div "Seleccionar certificado" at bounding box center [229, 191] width 242 height 6
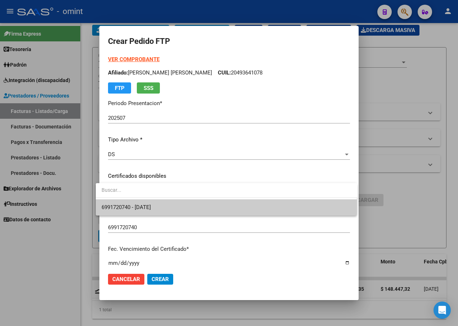
click at [304, 209] on span "6991720740 - 2025-12-22" at bounding box center [227, 207] width 250 height 16
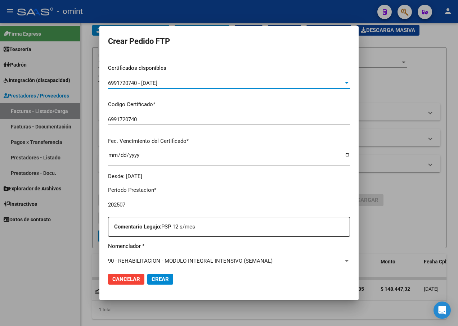
scroll to position [144, 0]
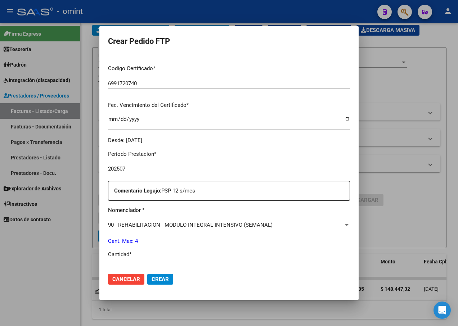
click at [346, 227] on div at bounding box center [346, 225] width 6 height 6
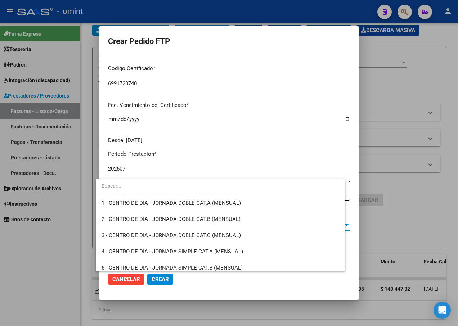
scroll to position [1420, 0]
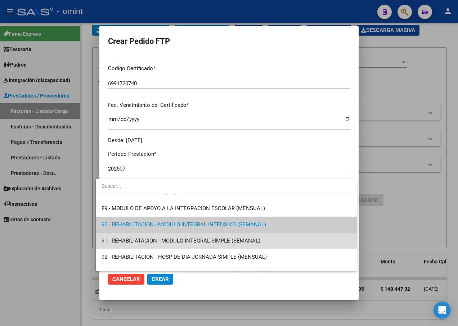
click at [273, 241] on span "91 - REHABILIATACION - MODULO INTEGRAL SIMPLE (SEMANAL)" at bounding box center [227, 241] width 250 height 16
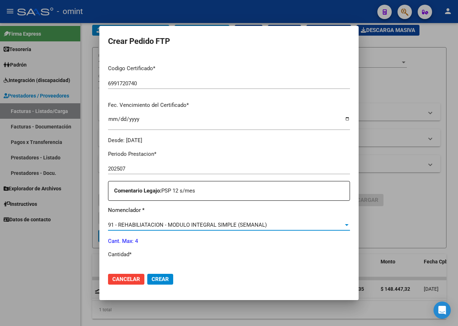
scroll to position [180, 0]
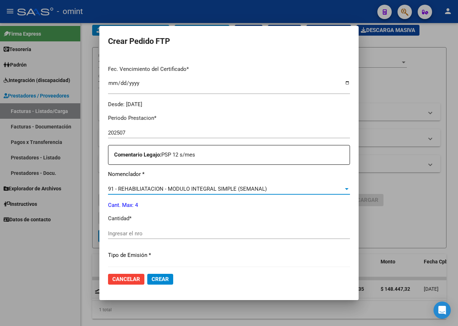
click at [139, 232] on input "Ingresar el nro" at bounding box center [229, 233] width 242 height 6
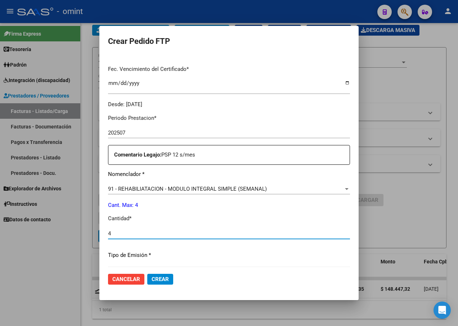
type input "4"
click at [198, 261] on div "Periodo Prestacion * 202507 Ingresar el Periodo Prestacion Comentario Legajo: P…" at bounding box center [229, 232] width 242 height 247
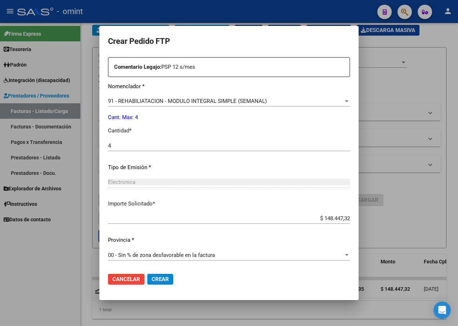
click at [152, 279] on span "Crear" at bounding box center [160, 279] width 17 height 6
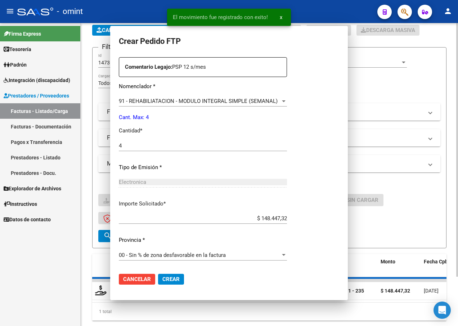
scroll to position [0, 0]
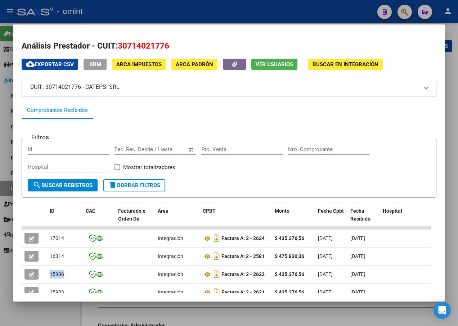
scroll to position [1, 0]
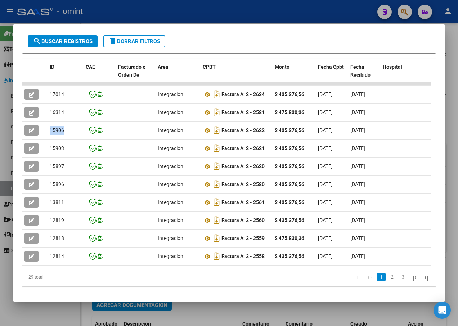
click at [143, 14] on div at bounding box center [229, 163] width 458 height 326
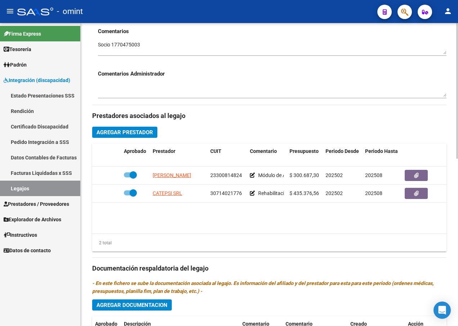
scroll to position [72, 0]
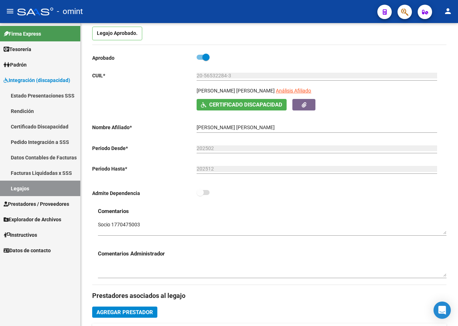
click at [20, 191] on link "Legajos" at bounding box center [40, 188] width 80 height 15
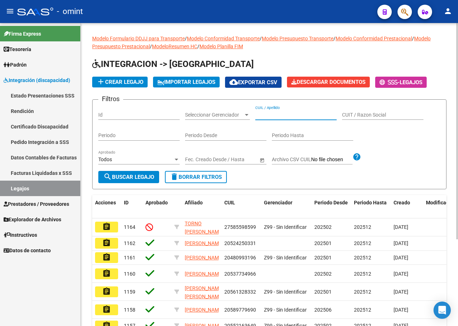
paste input "27525642521"
type input "27525642521"
click at [140, 171] on form "Filtros Id Seleccionar Gerenciador Seleccionar Gerenciador 27525642521 CUIL / A…" at bounding box center [269, 144] width 354 height 90
drag, startPoint x: 140, startPoint y: 171, endPoint x: 138, endPoint y: 175, distance: 4.4
click at [138, 175] on span "search Buscar Legajo" at bounding box center [128, 177] width 51 height 6
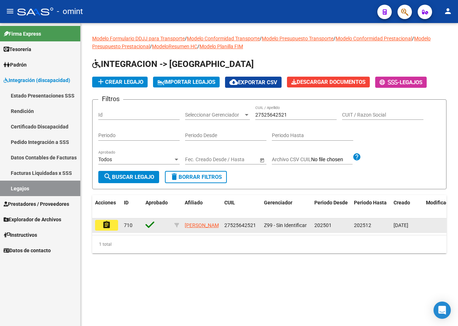
click at [108, 229] on mat-icon "assignment" at bounding box center [106, 225] width 9 height 9
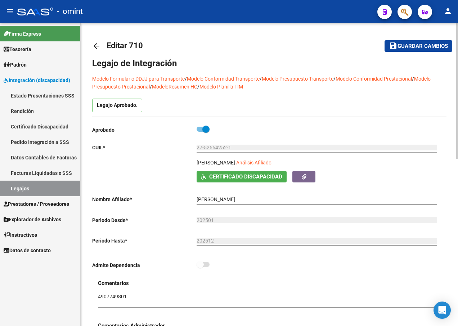
scroll to position [180, 0]
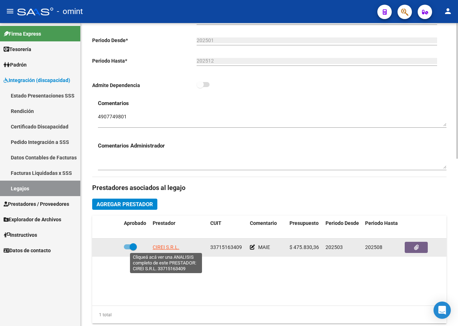
click at [168, 246] on span "CIREI S.R.L." at bounding box center [166, 247] width 27 height 6
type textarea "33715163409"
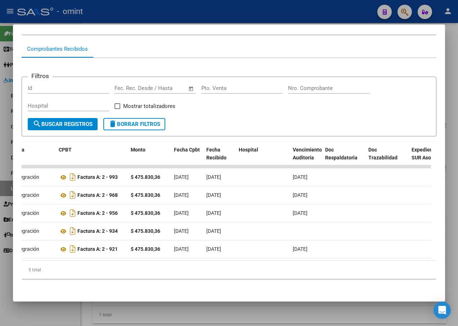
scroll to position [0, 0]
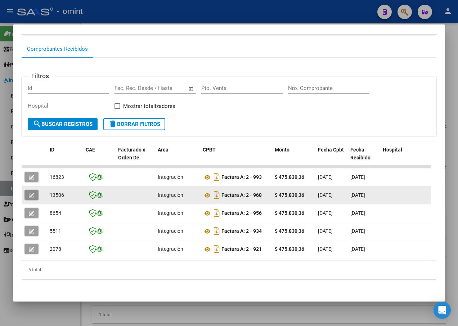
click at [28, 190] on button "button" at bounding box center [31, 195] width 14 height 11
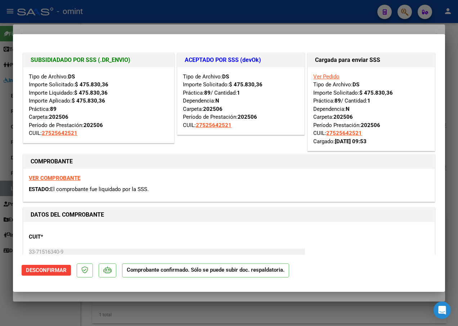
click at [81, 21] on div at bounding box center [229, 163] width 458 height 326
type input "$ 0,00"
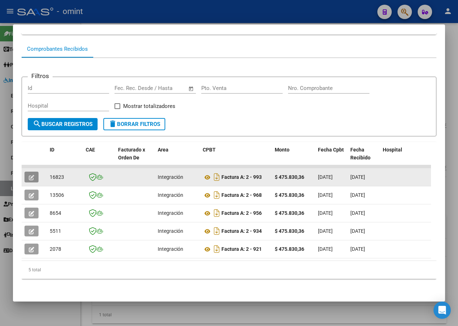
click at [34, 172] on button "button" at bounding box center [31, 177] width 14 height 11
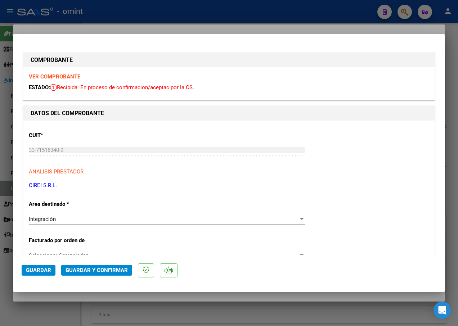
click at [48, 75] on strong "VER COMPROBANTE" at bounding box center [54, 76] width 51 height 6
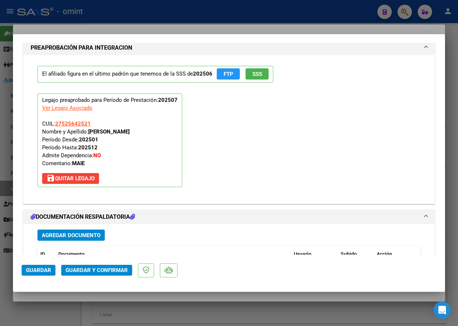
scroll to position [792, 0]
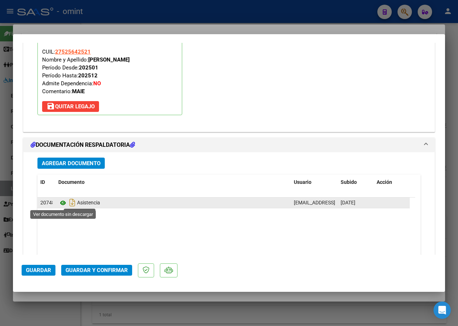
click at [60, 203] on icon at bounding box center [62, 203] width 9 height 9
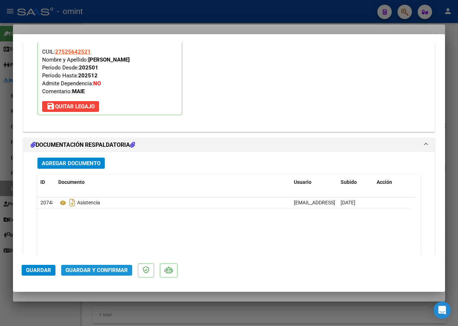
click at [104, 270] on span "Guardar y Confirmar" at bounding box center [97, 270] width 62 height 6
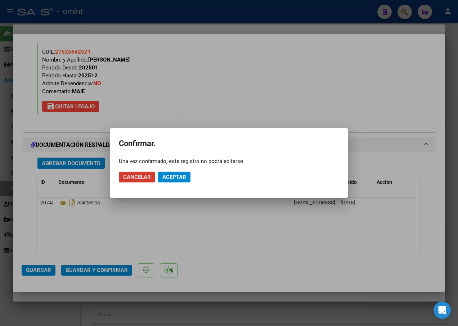
click at [176, 178] on span "Aceptar" at bounding box center [174, 177] width 24 height 6
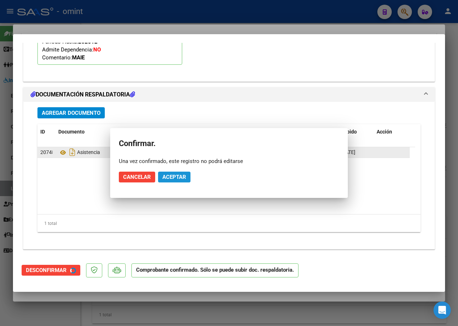
scroll to position [727, 0]
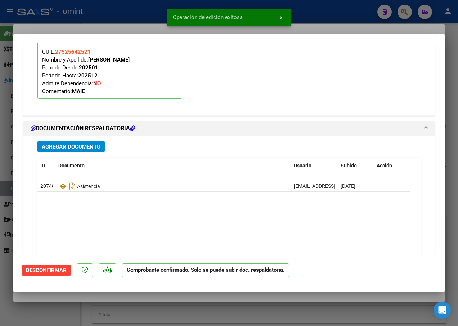
click at [98, 22] on div at bounding box center [229, 163] width 458 height 326
type input "$ 0,00"
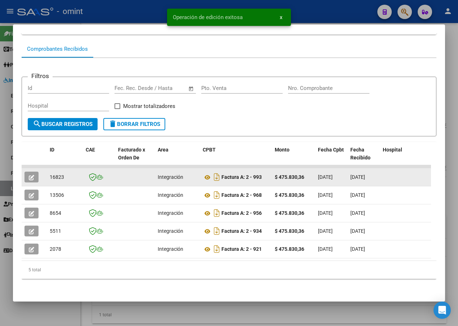
click at [59, 174] on span "16823" at bounding box center [57, 177] width 14 height 6
click at [60, 174] on span "16823" at bounding box center [57, 177] width 14 height 6
copy span "16823"
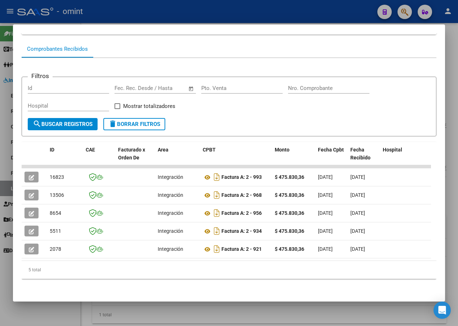
click at [104, 13] on div at bounding box center [229, 163] width 458 height 326
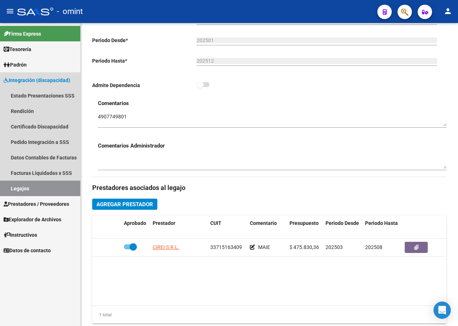
click at [29, 188] on link "Legajos" at bounding box center [40, 188] width 80 height 15
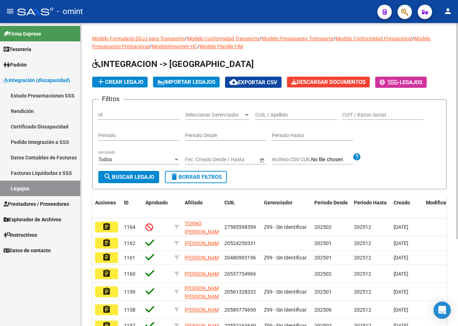
drag, startPoint x: 277, startPoint y: 112, endPoint x: 267, endPoint y: 114, distance: 10.3
paste input "27483285731"
type input "27483285731"
click at [149, 177] on span "search Buscar Legajo" at bounding box center [128, 177] width 51 height 6
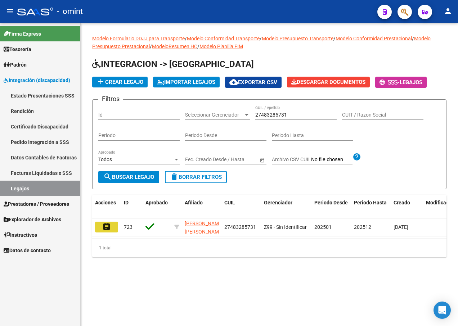
drag, startPoint x: 109, startPoint y: 227, endPoint x: 112, endPoint y: 211, distance: 16.4
click at [109, 227] on mat-icon "assignment" at bounding box center [106, 226] width 9 height 9
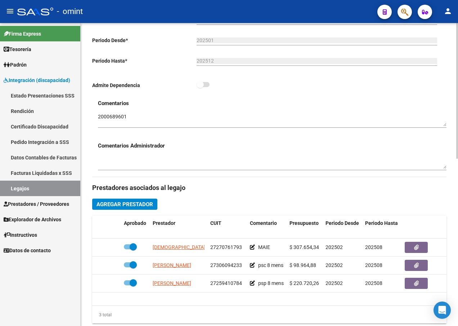
scroll to position [216, 0]
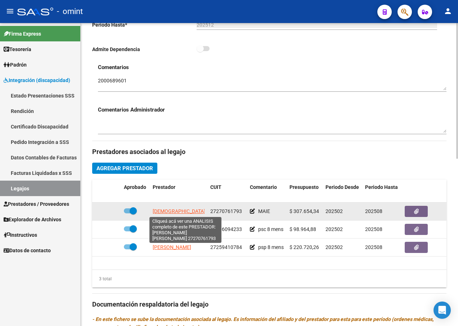
click at [171, 212] on span "[DEMOGRAPHIC_DATA][PERSON_NAME] [PERSON_NAME]" at bounding box center [218, 211] width 131 height 6
type textarea "27270761793"
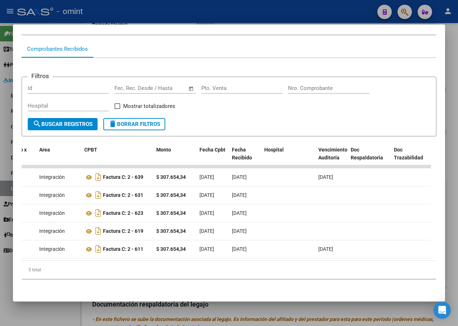
scroll to position [0, 0]
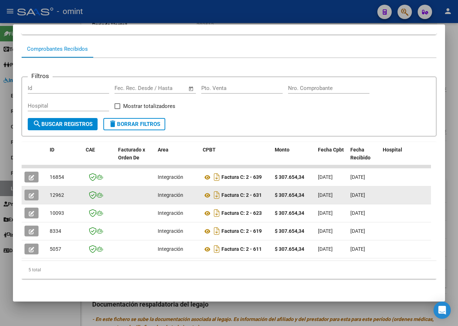
click at [27, 192] on button "button" at bounding box center [31, 195] width 14 height 11
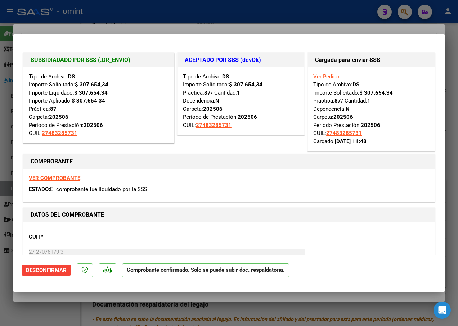
click at [138, 20] on div at bounding box center [229, 163] width 458 height 326
type input "$ 0,00"
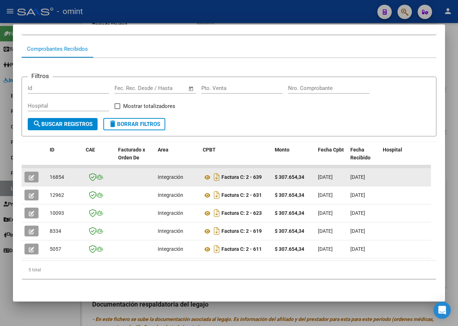
click at [32, 175] on icon "button" at bounding box center [31, 177] width 5 height 5
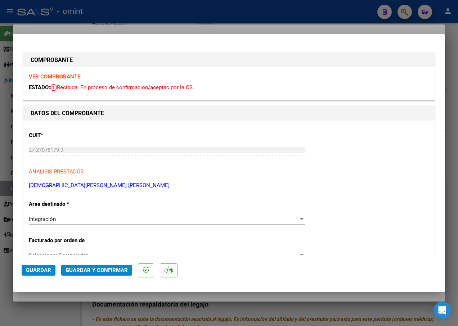
click at [65, 77] on strong "VER COMPROBANTE" at bounding box center [54, 76] width 51 height 6
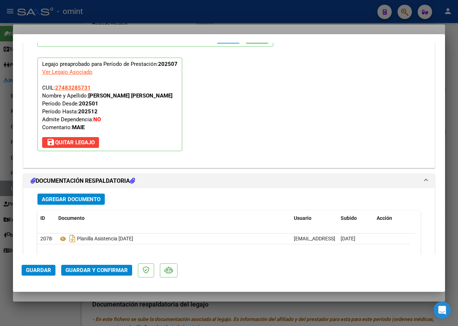
scroll to position [828, 0]
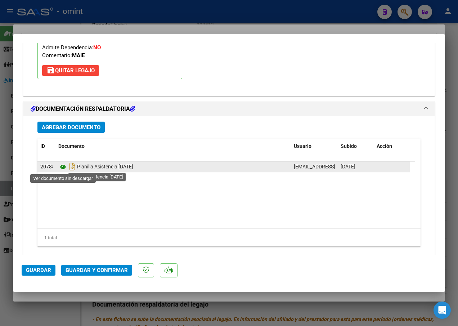
click at [64, 170] on icon at bounding box center [62, 167] width 9 height 9
click at [63, 165] on icon at bounding box center [62, 167] width 9 height 9
click at [133, 167] on span "Planilla Asistencia [DATE]" at bounding box center [95, 167] width 75 height 6
click at [63, 167] on icon at bounding box center [62, 167] width 9 height 9
click at [64, 167] on icon at bounding box center [62, 167] width 9 height 9
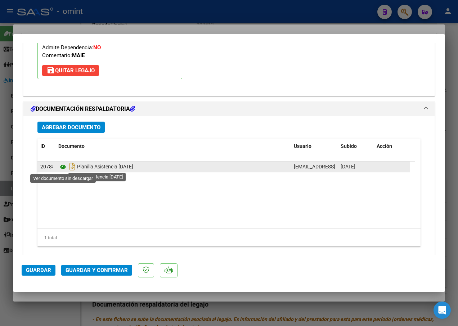
click at [63, 166] on icon at bounding box center [62, 167] width 9 height 9
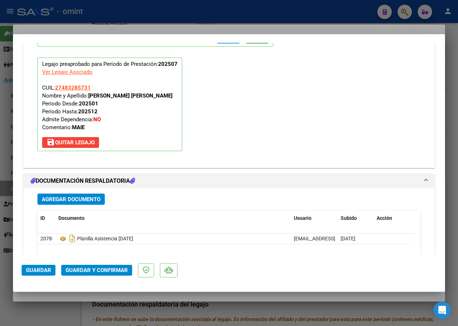
scroll to position [612, 0]
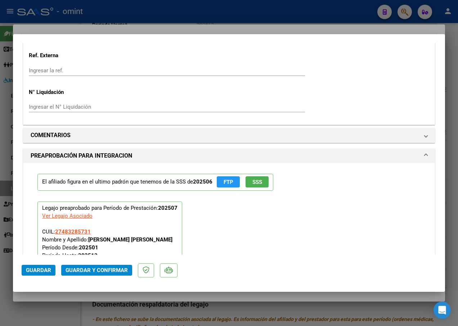
click at [61, 128] on mat-expansion-panel "COMENTARIOS Comentarios De la Obra Social: Comentarios de la Obra Social (no vi…" at bounding box center [229, 135] width 412 height 15
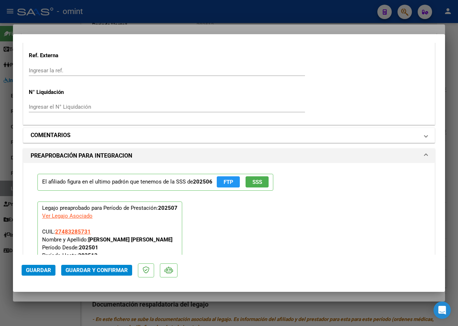
click at [61, 134] on h1 "COMENTARIOS" at bounding box center [51, 135] width 40 height 9
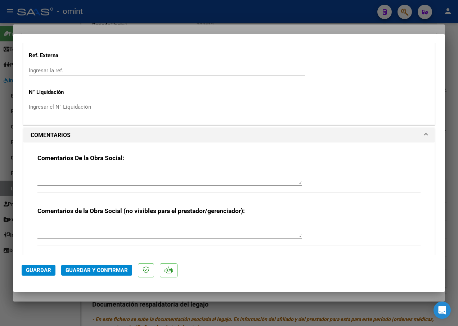
click at [73, 176] on textarea at bounding box center [169, 177] width 264 height 14
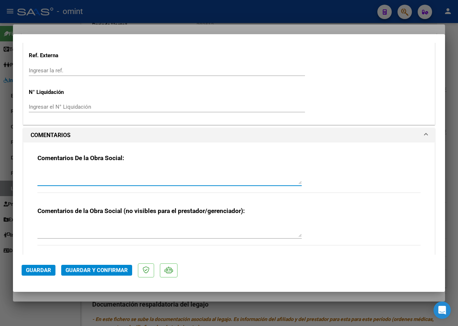
click at [109, 24] on div at bounding box center [229, 163] width 458 height 326
type input "$ 0,00"
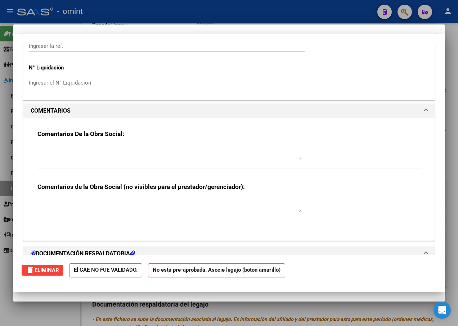
scroll to position [0, 0]
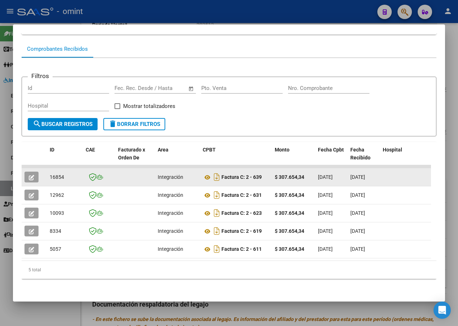
click at [32, 175] on icon "button" at bounding box center [31, 177] width 5 height 5
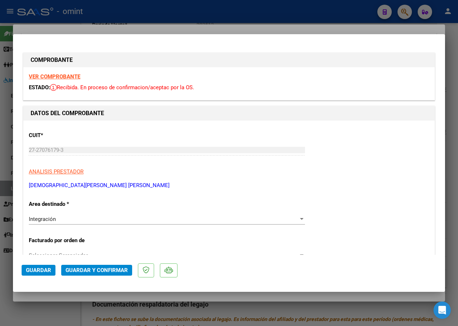
click at [50, 78] on strong "VER COMPROBANTE" at bounding box center [54, 76] width 51 height 6
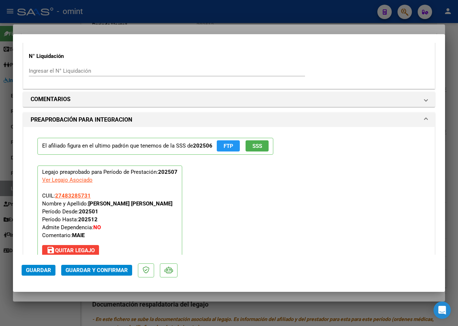
scroll to position [612, 0]
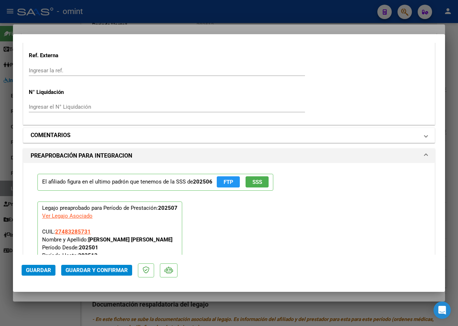
click at [73, 135] on mat-panel-title "COMENTARIOS" at bounding box center [225, 135] width 388 height 9
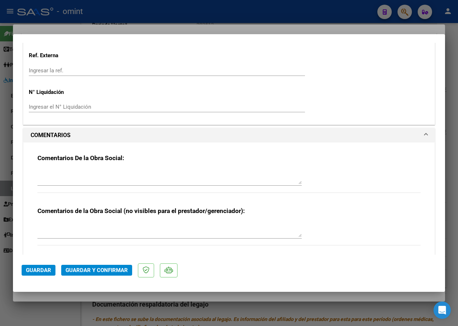
click at [42, 179] on textarea at bounding box center [169, 177] width 264 height 14
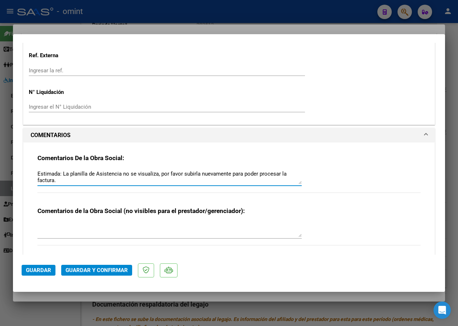
type textarea "Estimada: La planilla de Asistencia no se visualiza, por favor subirla nuevamen…"
click at [112, 226] on textarea at bounding box center [169, 230] width 264 height 14
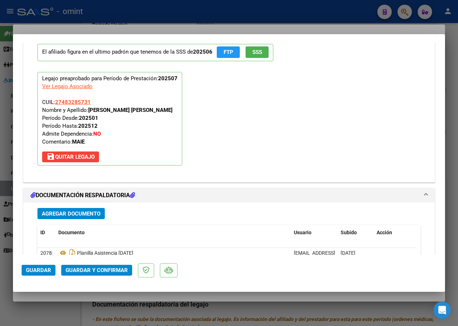
scroll to position [964, 0]
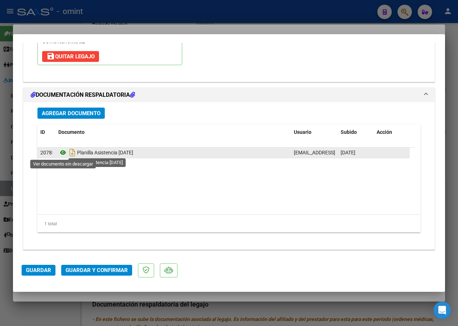
click at [63, 152] on icon at bounding box center [62, 152] width 9 height 9
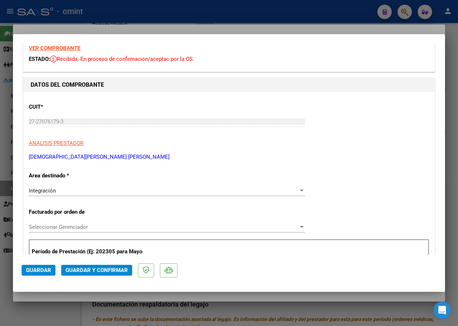
scroll to position [0, 0]
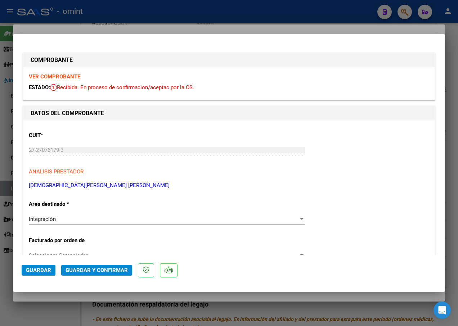
click at [297, 216] on div "Integración" at bounding box center [167, 219] width 276 height 6
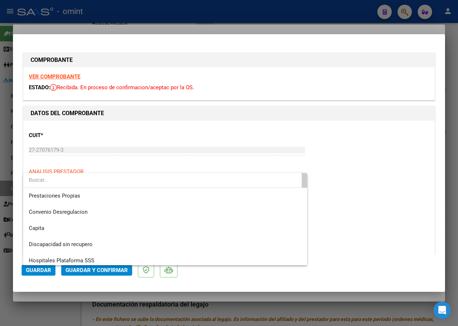
scroll to position [70, 0]
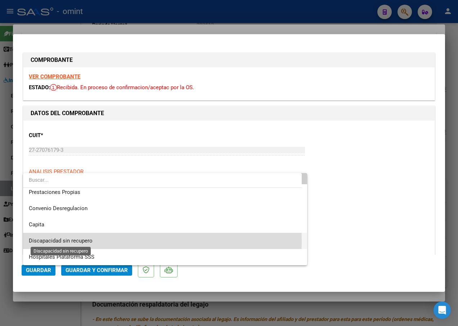
click at [63, 241] on span "Discapacidad sin recupero" at bounding box center [61, 241] width 64 height 6
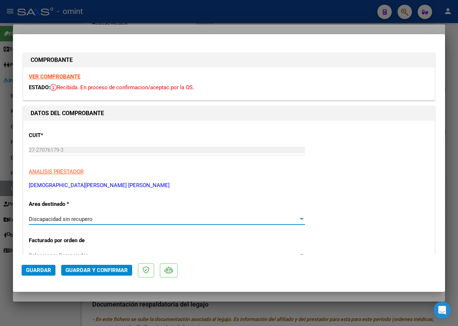
click at [294, 217] on div "Discapacidad sin recupero" at bounding box center [164, 219] width 270 height 6
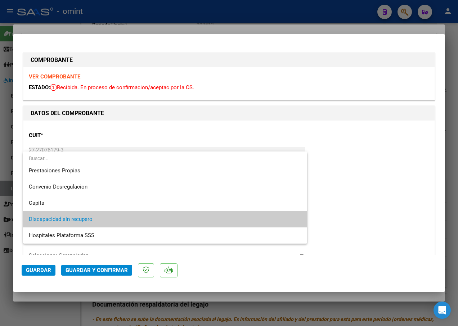
click at [291, 220] on span "Discapacidad sin recupero" at bounding box center [165, 219] width 273 height 16
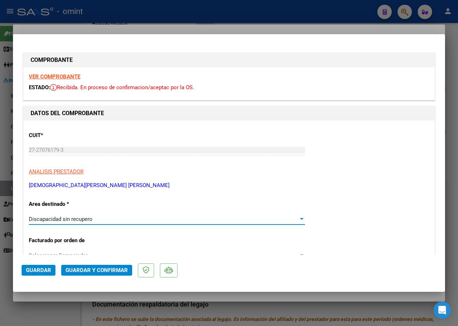
click at [116, 271] on span "Guardar y Confirmar" at bounding box center [97, 270] width 62 height 6
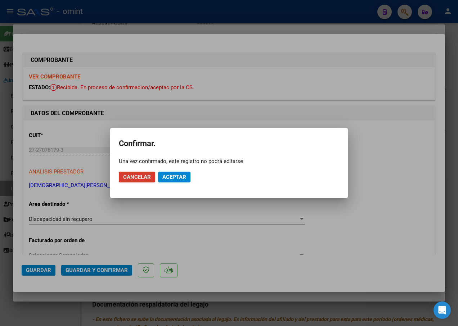
click at [169, 174] on button "Aceptar" at bounding box center [174, 177] width 32 height 11
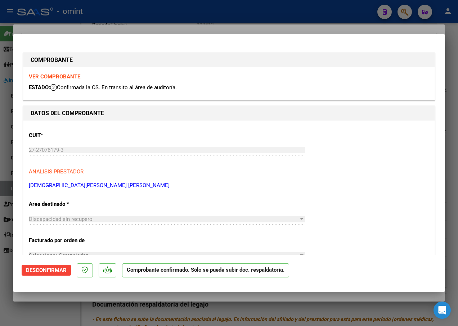
click at [96, 26] on div at bounding box center [229, 163] width 458 height 326
type input "$ 0,00"
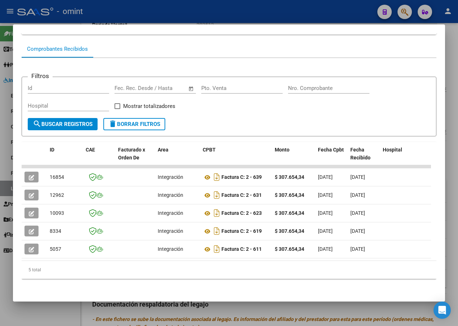
click at [114, 9] on div at bounding box center [229, 163] width 458 height 326
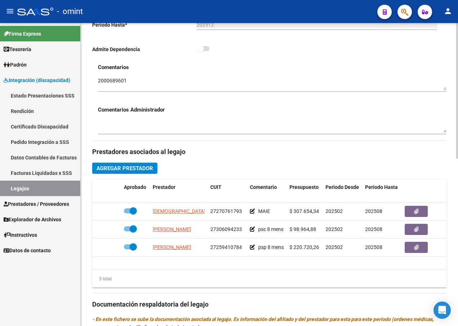
scroll to position [252, 0]
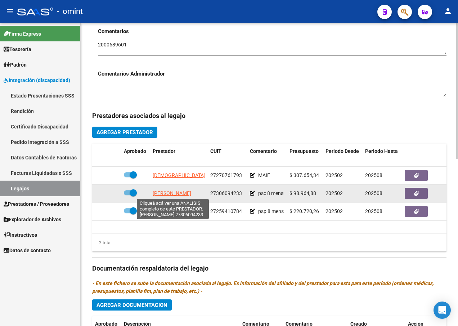
click at [170, 193] on span "[PERSON_NAME]" at bounding box center [172, 193] width 39 height 6
type textarea "27306094233"
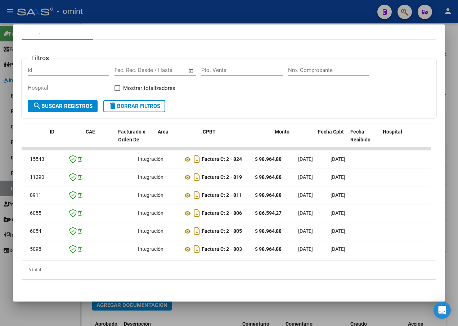
scroll to position [0, 0]
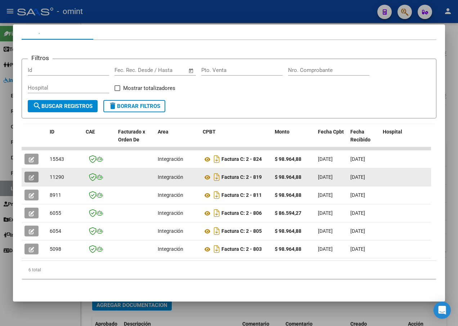
click at [31, 175] on icon "button" at bounding box center [31, 177] width 5 height 5
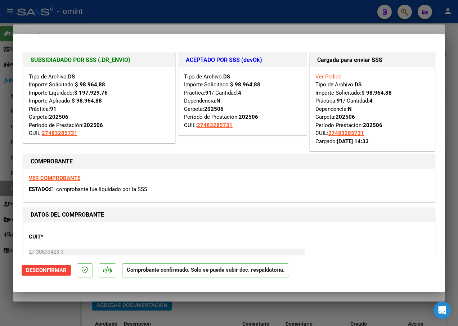
click at [163, 20] on div at bounding box center [229, 163] width 458 height 326
type input "$ 0,00"
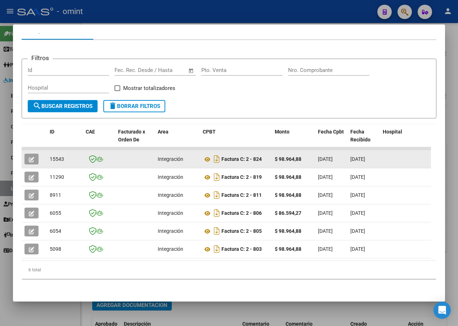
click at [35, 154] on button "button" at bounding box center [31, 159] width 14 height 11
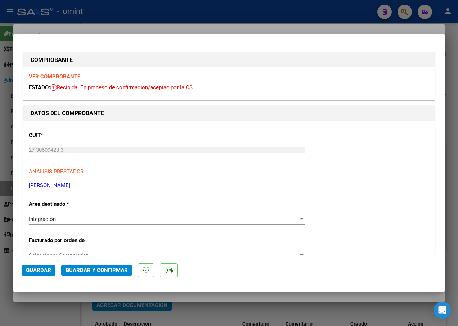
click at [53, 74] on strong "VER COMPROBANTE" at bounding box center [54, 76] width 51 height 6
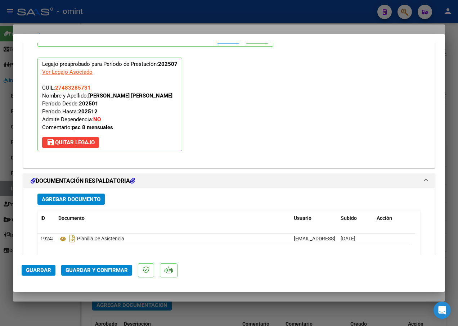
scroll to position [792, 0]
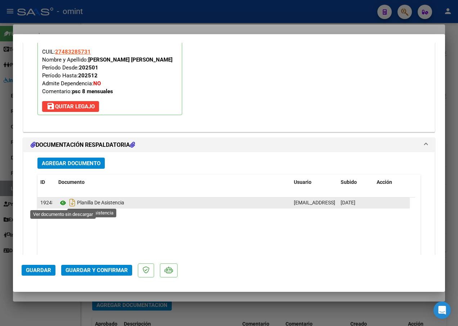
click at [60, 204] on icon at bounding box center [62, 203] width 9 height 9
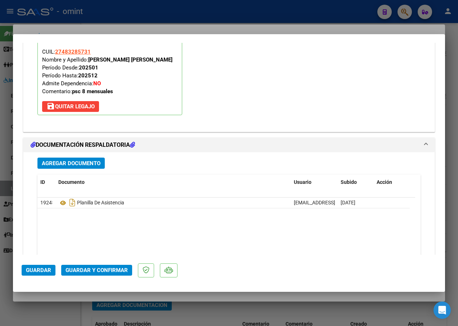
click at [90, 271] on span "Guardar y Confirmar" at bounding box center [97, 270] width 62 height 6
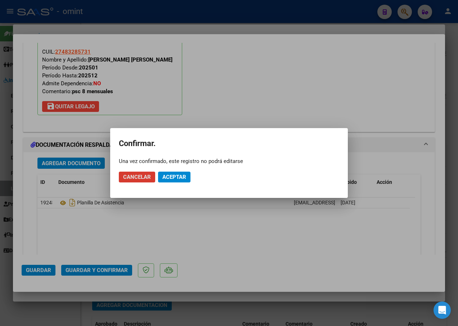
click at [174, 177] on span "Aceptar" at bounding box center [174, 177] width 24 height 6
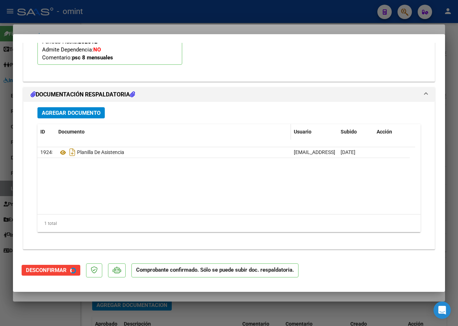
scroll to position [727, 0]
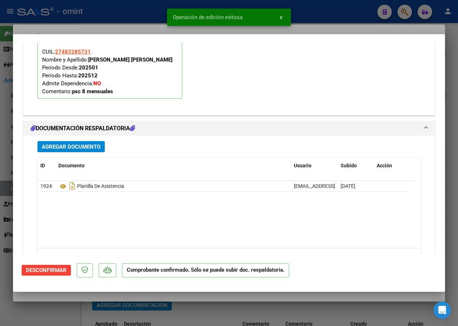
click at [140, 19] on div at bounding box center [229, 163] width 458 height 326
type input "$ 0,00"
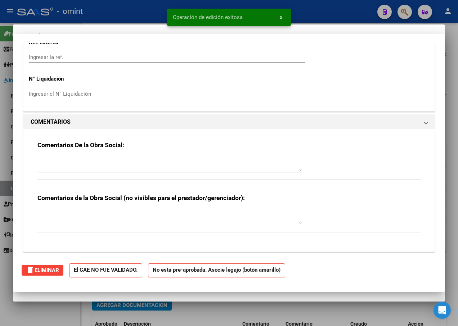
scroll to position [0, 0]
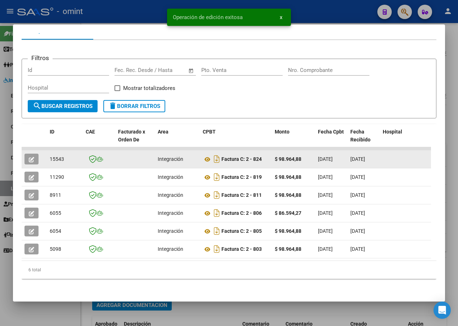
click at [55, 156] on span "15543" at bounding box center [57, 159] width 14 height 6
copy span "15543"
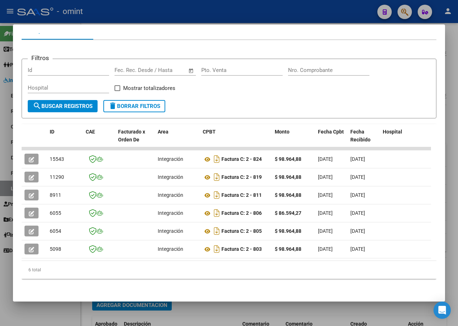
drag, startPoint x: 108, startPoint y: 15, endPoint x: 168, endPoint y: 51, distance: 70.1
click at [109, 15] on div at bounding box center [229, 163] width 458 height 326
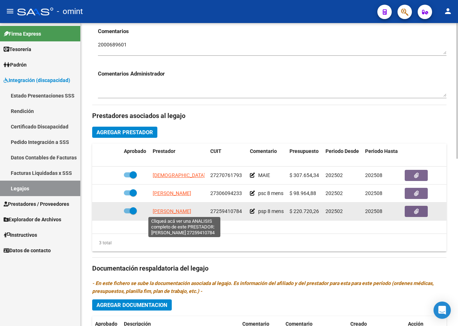
click at [162, 210] on span "[PERSON_NAME]" at bounding box center [172, 211] width 39 height 6
type textarea "27259410784"
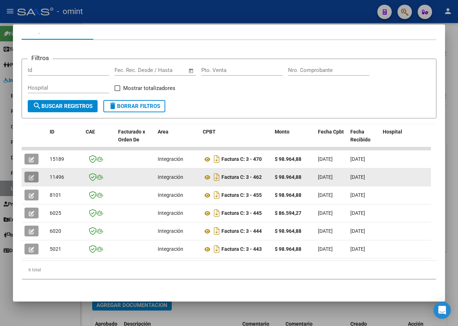
click at [27, 174] on button "button" at bounding box center [31, 177] width 14 height 11
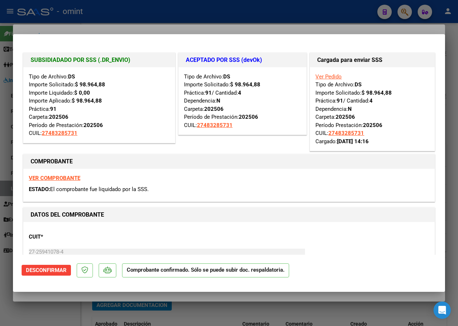
drag, startPoint x: 161, startPoint y: 18, endPoint x: 153, endPoint y: 28, distance: 12.8
click at [162, 18] on div at bounding box center [229, 163] width 458 height 326
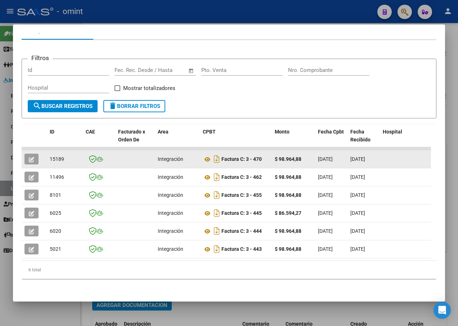
click at [31, 154] on button "button" at bounding box center [31, 159] width 14 height 11
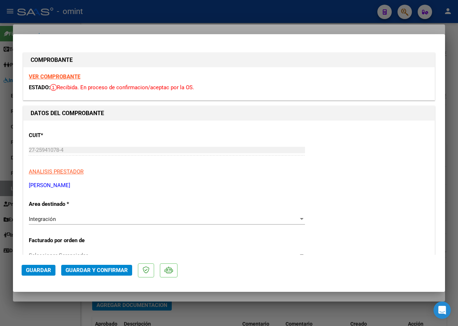
click at [51, 77] on strong "VER COMPROBANTE" at bounding box center [54, 76] width 51 height 6
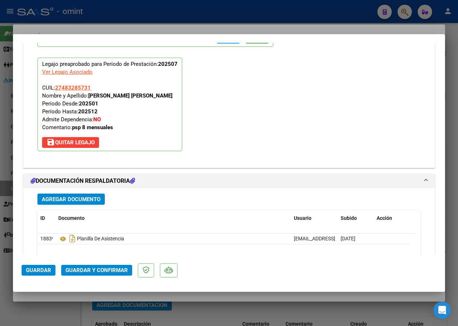
scroll to position [792, 0]
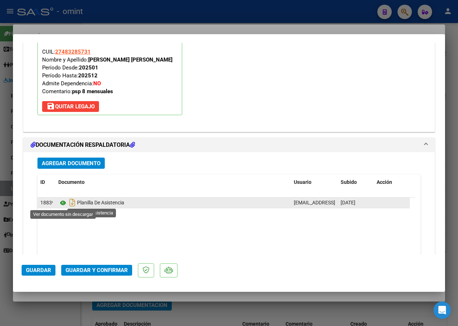
click at [60, 203] on icon at bounding box center [62, 203] width 9 height 9
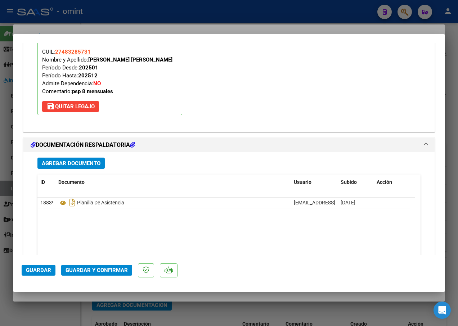
click at [98, 273] on span "Guardar y Confirmar" at bounding box center [97, 270] width 62 height 6
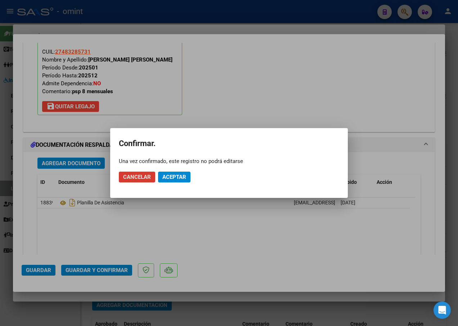
click at [169, 177] on span "Aceptar" at bounding box center [174, 177] width 24 height 6
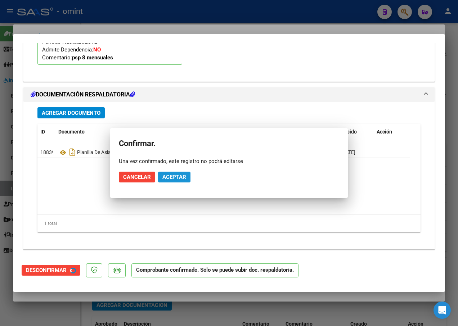
scroll to position [727, 0]
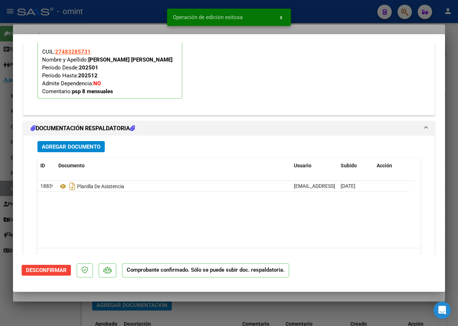
click at [108, 22] on div at bounding box center [229, 163] width 458 height 326
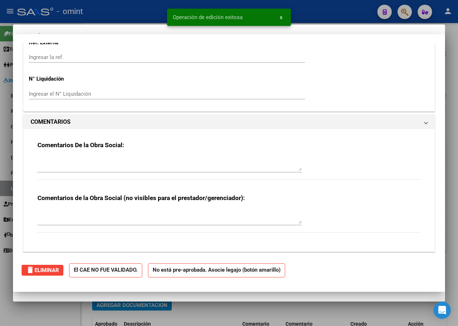
scroll to position [0, 0]
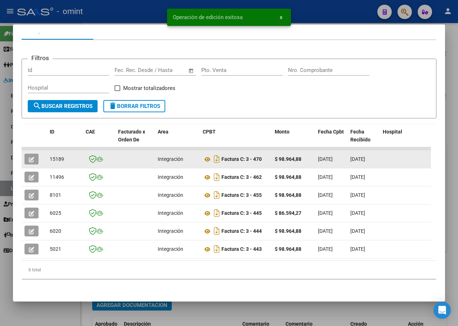
click at [58, 156] on span "15189" at bounding box center [57, 159] width 14 height 6
copy span "15189"
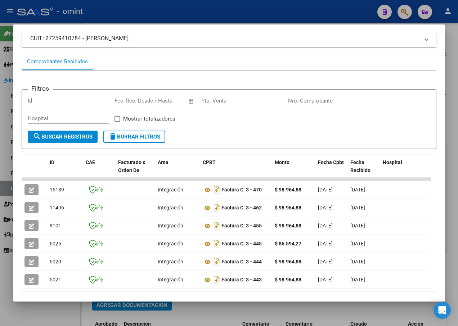
scroll to position [13, 0]
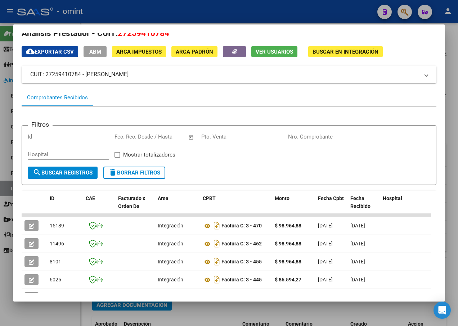
click at [120, 14] on div at bounding box center [229, 163] width 458 height 326
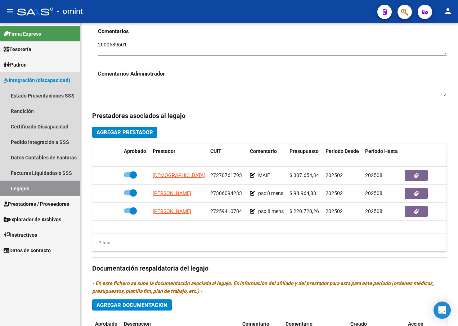
click at [46, 189] on link "Legajos" at bounding box center [40, 188] width 80 height 15
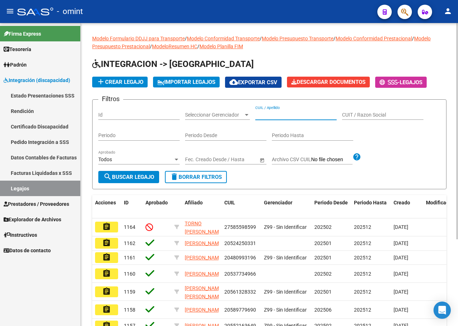
paste input "27592107010"
type input "27592107010"
click at [117, 177] on span "search Buscar Legajo" at bounding box center [128, 177] width 51 height 6
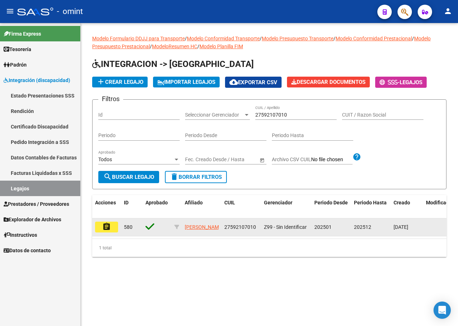
click at [111, 227] on mat-icon "assignment" at bounding box center [106, 226] width 9 height 9
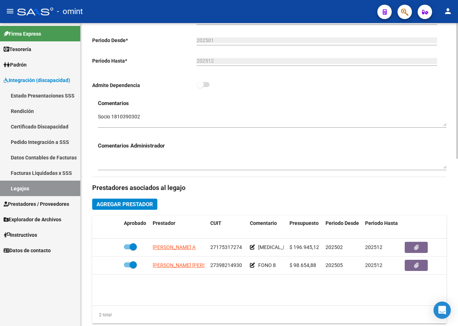
scroll to position [216, 0]
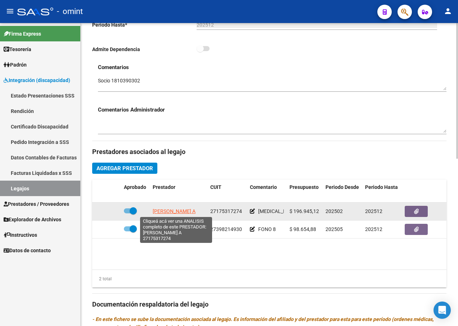
click at [184, 212] on span "[PERSON_NAME] A" at bounding box center [174, 211] width 43 height 6
type textarea "27175317274"
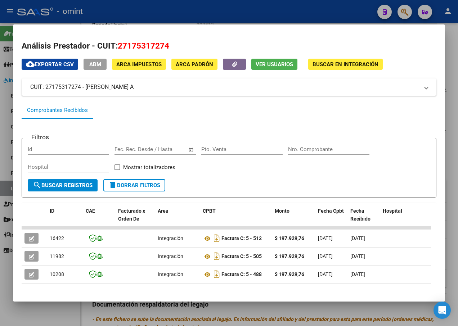
scroll to position [31, 0]
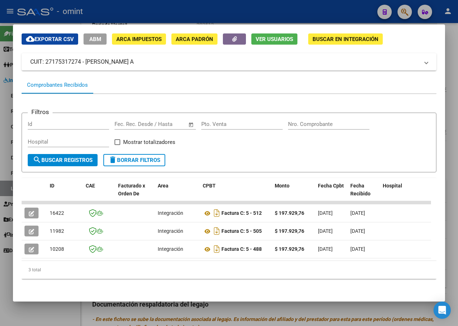
drag, startPoint x: 122, startPoint y: 255, endPoint x: 207, endPoint y: 257, distance: 85.3
click at [207, 257] on datatable-body "16422 Integración Factura C: 5 - 512 $ 197.929,76 [DATE] [DATE] [DATE] - [DATE]…" at bounding box center [226, 231] width 409 height 60
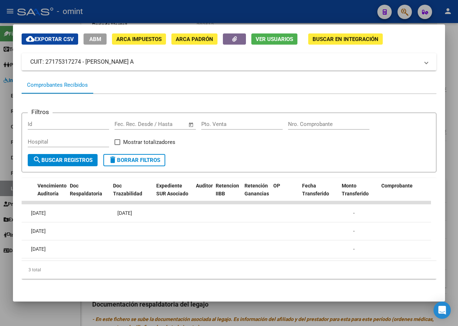
scroll to position [0, 0]
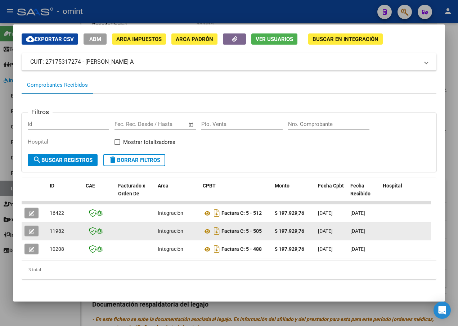
click at [22, 225] on datatable-body-cell at bounding box center [34, 231] width 25 height 18
click at [31, 229] on icon "button" at bounding box center [31, 231] width 5 height 5
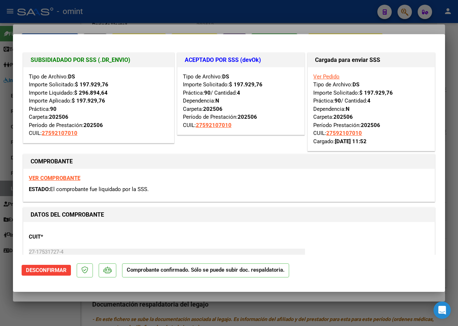
click at [107, 27] on div at bounding box center [229, 163] width 458 height 326
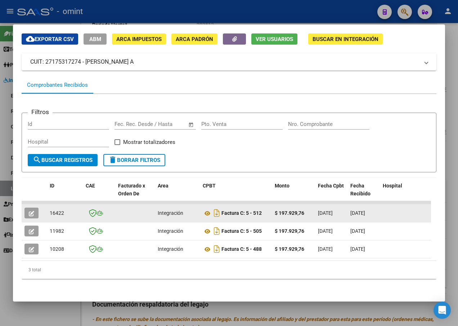
click at [32, 211] on icon "button" at bounding box center [31, 213] width 5 height 5
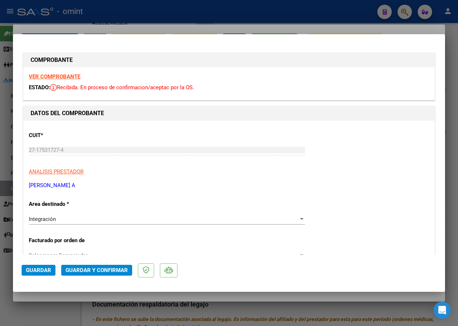
click at [60, 76] on strong "VER COMPROBANTE" at bounding box center [54, 76] width 51 height 6
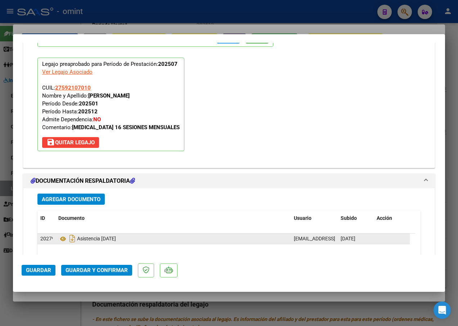
scroll to position [828, 0]
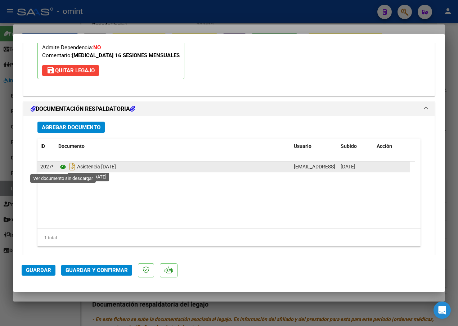
click at [62, 166] on icon at bounding box center [62, 167] width 9 height 9
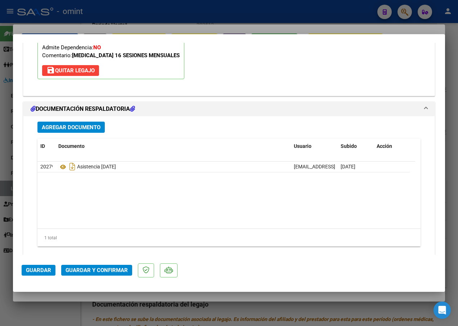
click at [111, 267] on span "Guardar y Confirmar" at bounding box center [97, 270] width 62 height 6
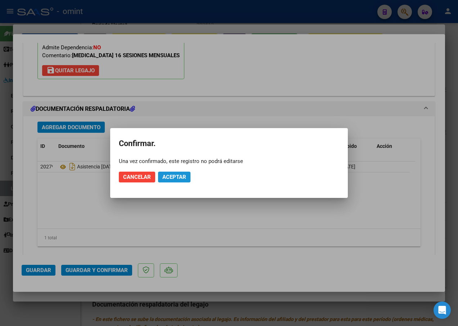
click at [189, 175] on button "Aceptar" at bounding box center [174, 177] width 32 height 11
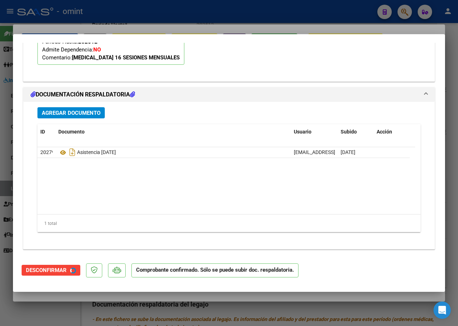
scroll to position [761, 0]
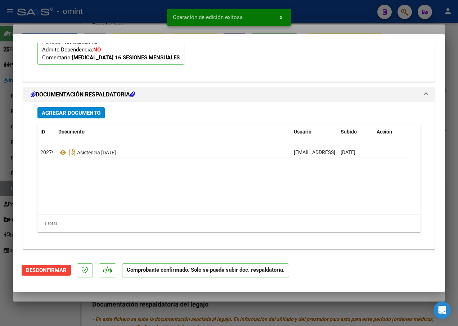
click at [129, 19] on div at bounding box center [229, 163] width 458 height 326
type input "$ 0,00"
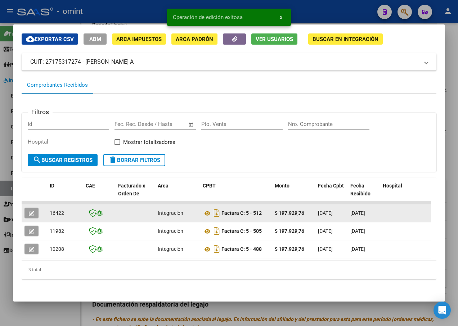
click at [54, 210] on span "16422" at bounding box center [57, 213] width 14 height 6
copy span "16422"
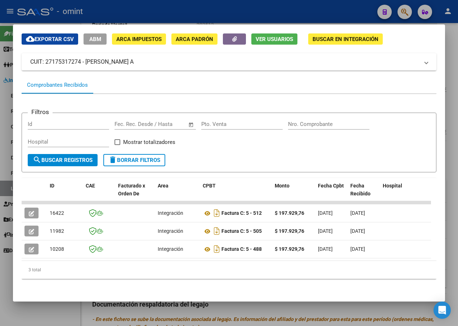
click at [180, 13] on div at bounding box center [229, 163] width 458 height 326
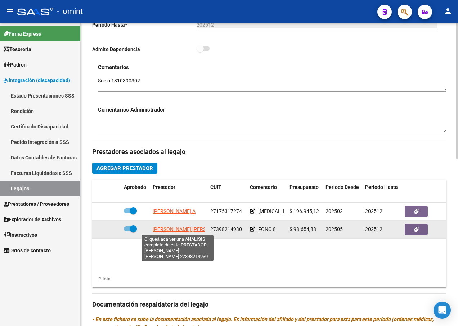
click at [168, 229] on span "[PERSON_NAME] [PERSON_NAME]" at bounding box center [192, 229] width 78 height 6
type textarea "27398214930"
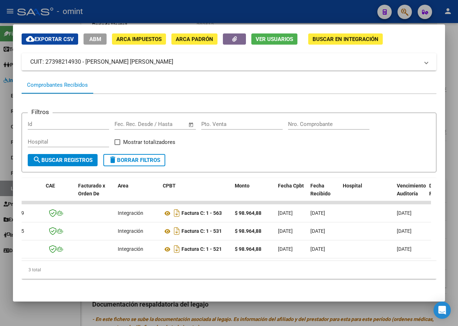
scroll to position [0, 0]
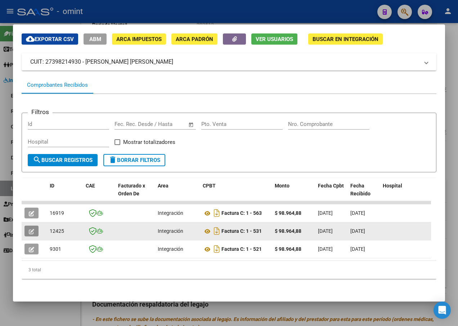
click at [32, 229] on icon "button" at bounding box center [31, 231] width 5 height 5
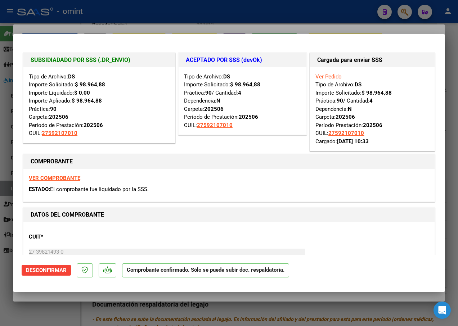
click at [132, 22] on div at bounding box center [229, 163] width 458 height 326
type input "$ 0,00"
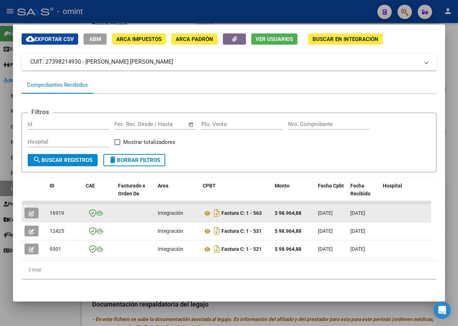
click at [32, 211] on icon "button" at bounding box center [31, 213] width 5 height 5
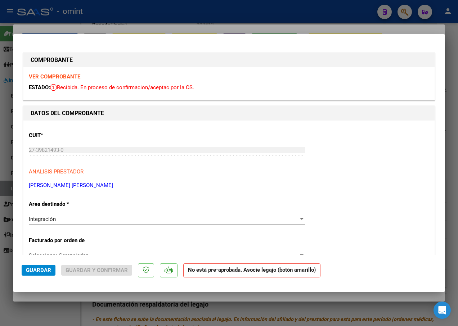
click at [65, 77] on strong "VER COMPROBANTE" at bounding box center [54, 76] width 51 height 6
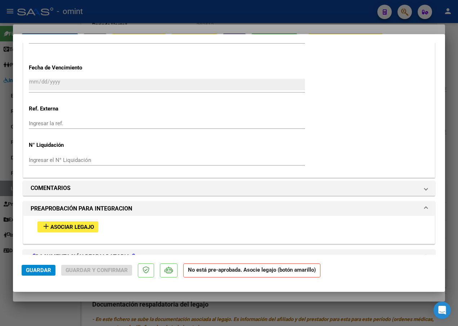
scroll to position [612, 0]
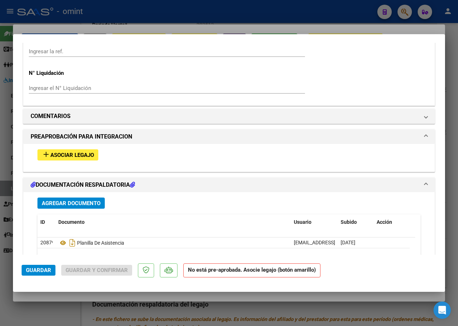
click at [71, 153] on span "Asociar Legajo" at bounding box center [72, 155] width 44 height 6
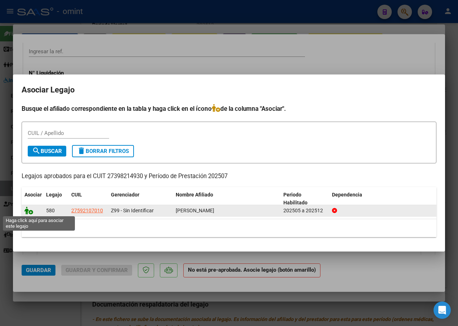
click at [28, 208] on icon at bounding box center [28, 211] width 9 height 8
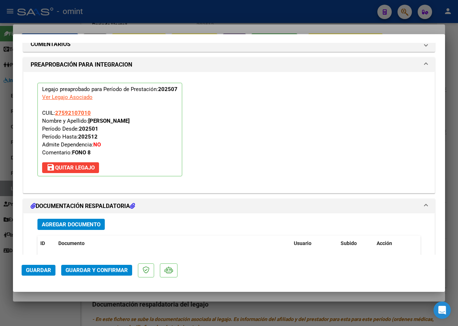
scroll to position [775, 0]
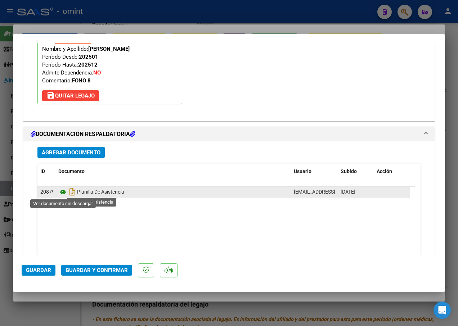
click at [61, 193] on icon at bounding box center [62, 192] width 9 height 9
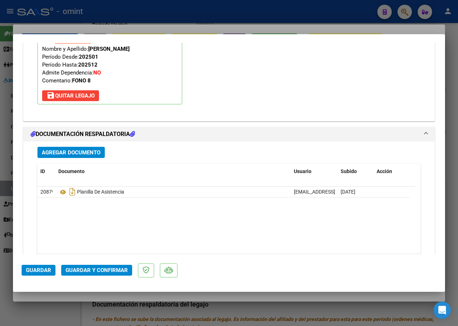
click at [100, 267] on span "Guardar y Confirmar" at bounding box center [97, 270] width 62 height 6
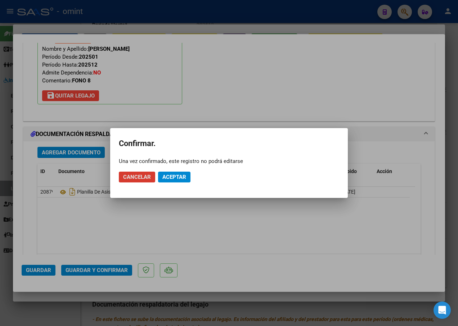
click at [174, 176] on span "Aceptar" at bounding box center [174, 177] width 24 height 6
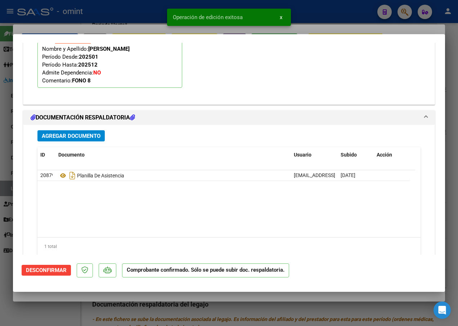
click at [130, 18] on div at bounding box center [229, 163] width 458 height 326
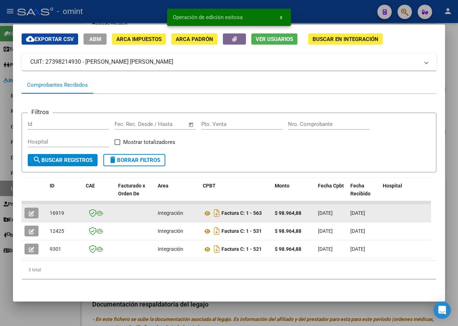
click at [57, 210] on span "16919" at bounding box center [57, 213] width 14 height 6
copy span "16919"
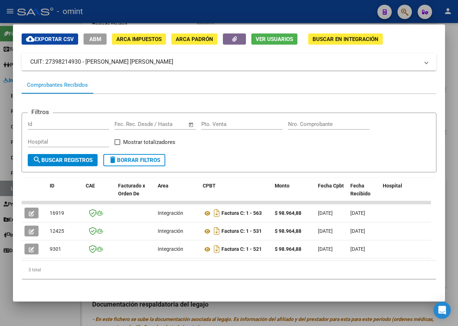
click at [119, 23] on div at bounding box center [229, 163] width 458 height 326
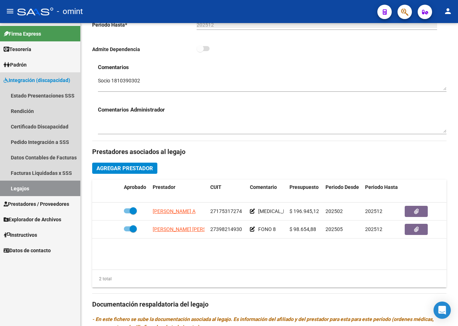
drag, startPoint x: 43, startPoint y: 188, endPoint x: 75, endPoint y: 167, distance: 37.7
click at [43, 189] on link "Legajos" at bounding box center [40, 188] width 80 height 15
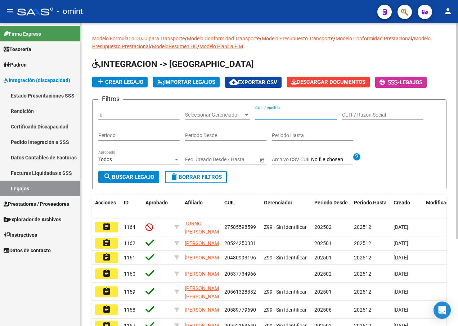
paste input "20585894762"
type input "20585894762"
click at [145, 179] on span "search Buscar Legajo" at bounding box center [128, 177] width 51 height 6
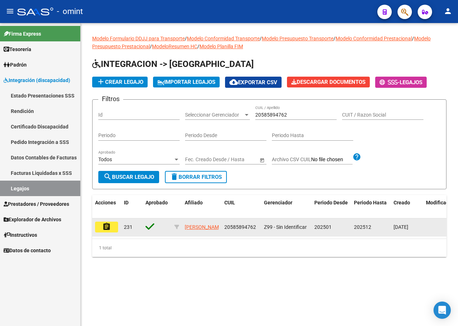
click at [111, 225] on button "assignment" at bounding box center [106, 227] width 23 height 11
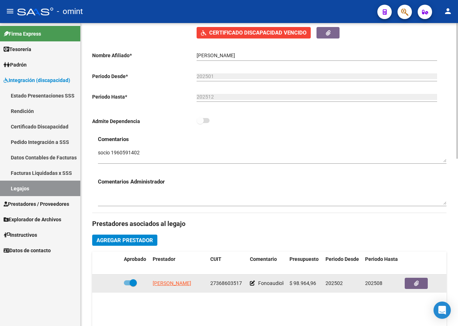
scroll to position [2, 0]
click at [180, 282] on span "[PERSON_NAME]" at bounding box center [172, 283] width 39 height 6
type textarea "27368603517"
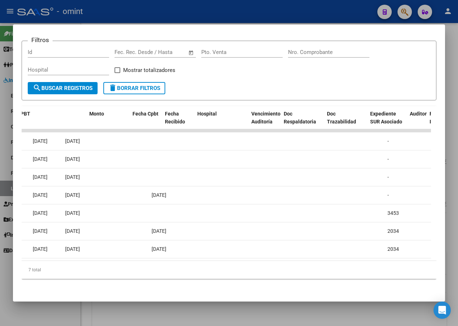
scroll to position [0, 0]
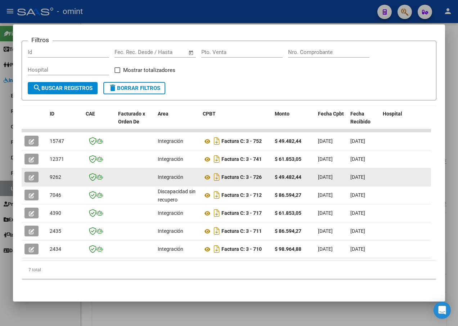
click at [31, 175] on icon "button" at bounding box center [31, 177] width 5 height 5
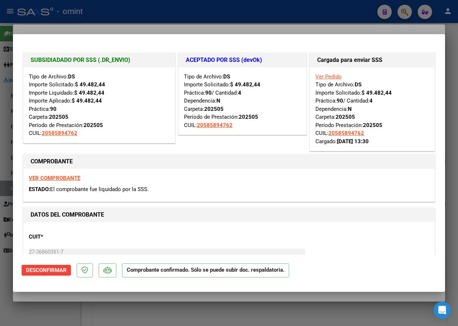
click at [135, 24] on div at bounding box center [229, 163] width 458 height 326
type input "$ 0,00"
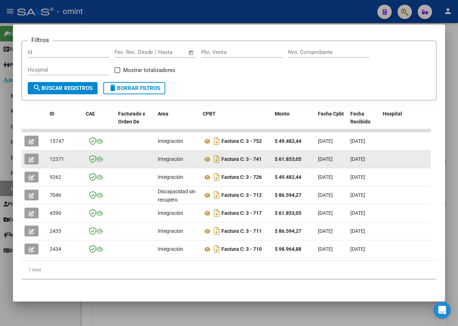
click at [37, 156] on button "button" at bounding box center [31, 159] width 14 height 11
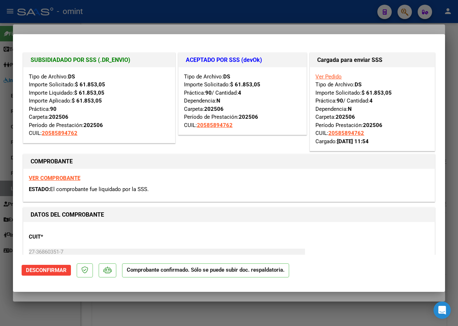
click at [107, 22] on div at bounding box center [229, 163] width 458 height 326
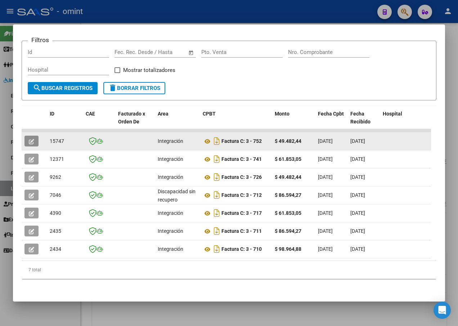
click at [35, 141] on button "button" at bounding box center [31, 141] width 14 height 11
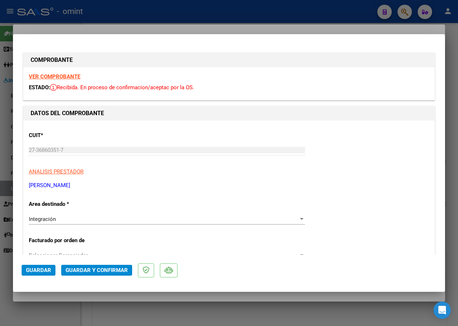
click at [60, 74] on strong "VER COMPROBANTE" at bounding box center [54, 76] width 51 height 6
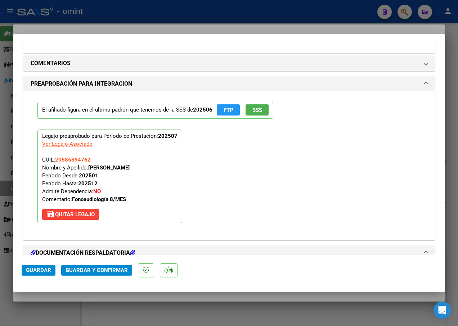
scroll to position [756, 0]
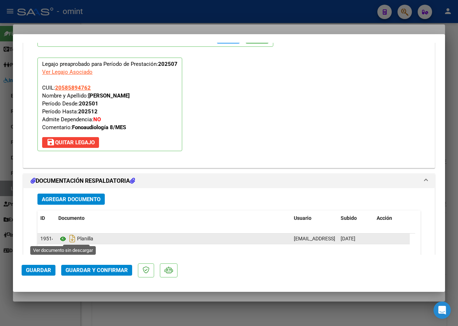
click at [62, 239] on icon at bounding box center [62, 239] width 9 height 9
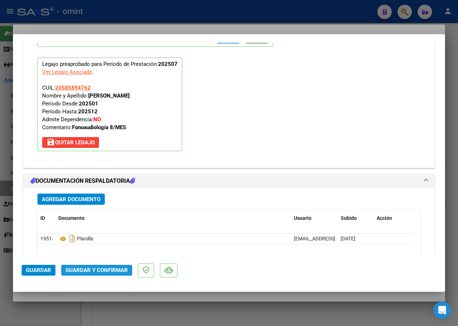
click at [107, 270] on span "Guardar y Confirmar" at bounding box center [97, 270] width 62 height 6
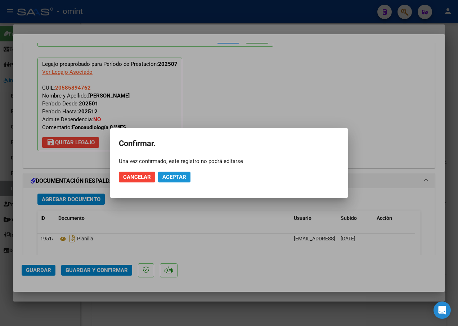
click at [175, 175] on span "Aceptar" at bounding box center [174, 177] width 24 height 6
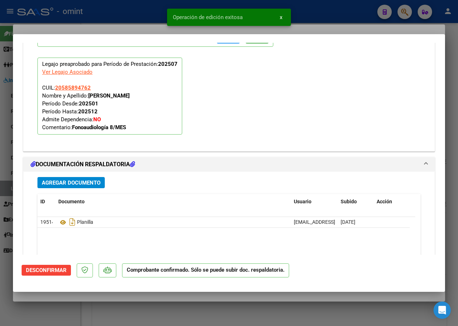
click at [140, 24] on div at bounding box center [229, 163] width 458 height 326
type input "$ 0,00"
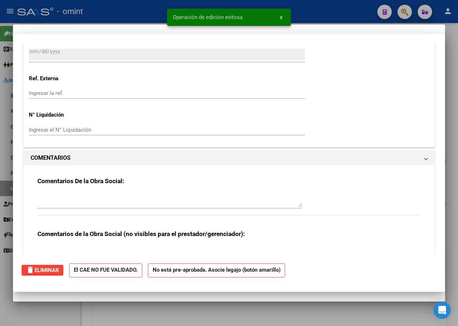
scroll to position [705, 0]
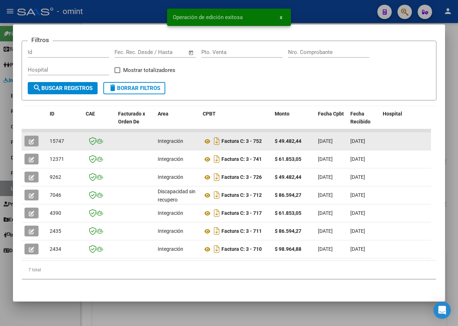
click at [59, 138] on span "15747" at bounding box center [57, 141] width 14 height 6
copy span "15747"
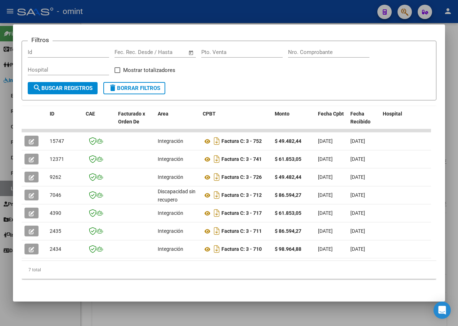
click at [92, 14] on div at bounding box center [229, 163] width 458 height 326
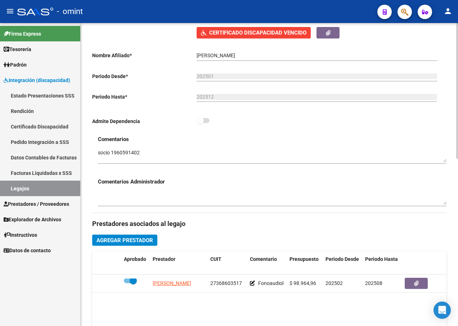
scroll to position [216, 0]
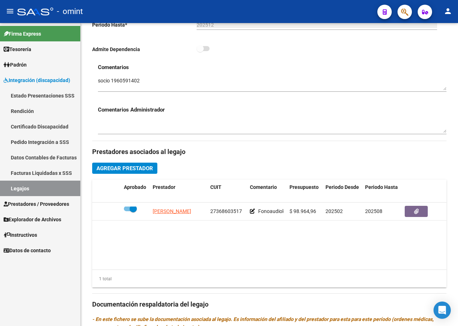
click at [43, 182] on link "Legajos" at bounding box center [40, 188] width 80 height 15
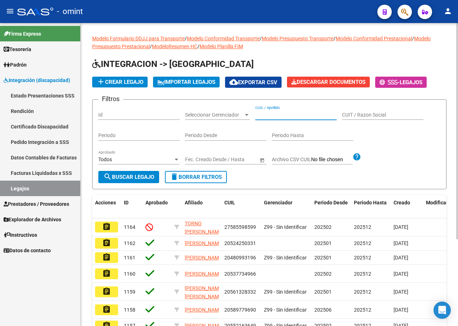
paste input "20555175168"
type input "20555175168"
click at [130, 178] on span "search Buscar Legajo" at bounding box center [128, 177] width 51 height 6
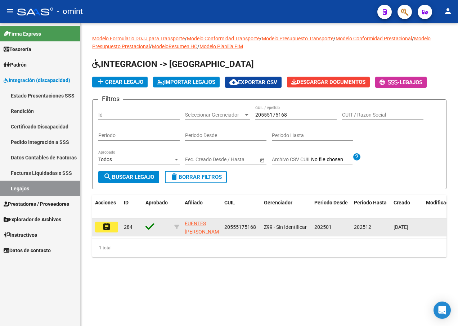
click at [112, 223] on button "assignment" at bounding box center [106, 227] width 23 height 11
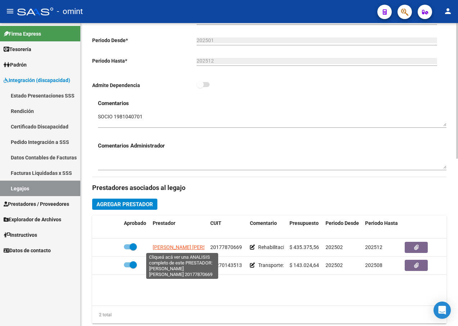
scroll to position [216, 0]
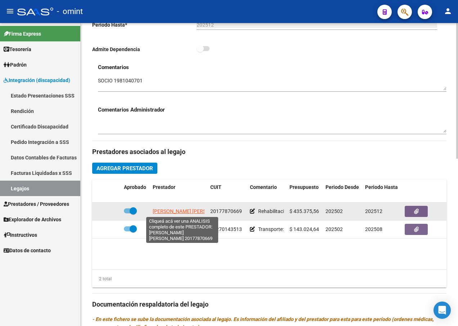
click at [186, 210] on span "[PERSON_NAME] [PERSON_NAME]" at bounding box center [192, 211] width 78 height 6
type textarea "20177870669"
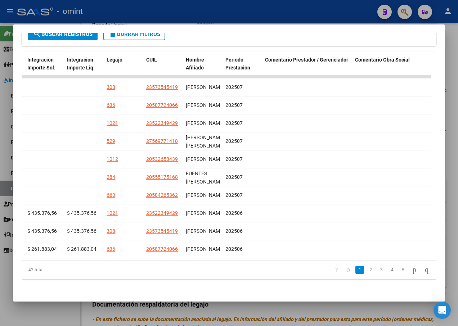
scroll to position [0, 1146]
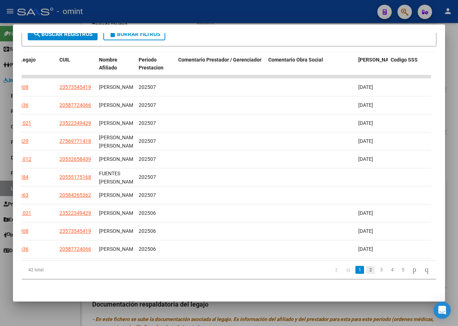
click at [366, 271] on link "2" at bounding box center [370, 270] width 9 height 8
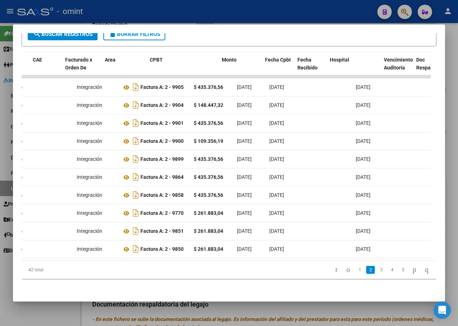
scroll to position [0, 0]
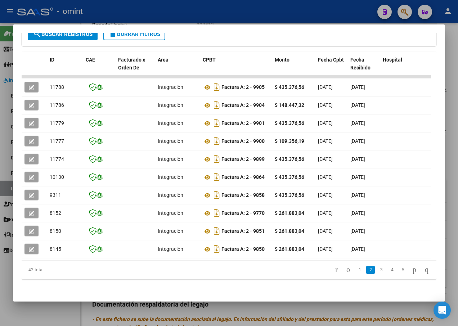
drag, startPoint x: 148, startPoint y: 121, endPoint x: 1, endPoint y: 115, distance: 147.3
click at [1, 115] on div "Análisis Prestador - CUIT: 20177870669 cloud_download Exportar CSV ABM ARCA Imp…" at bounding box center [229, 163] width 458 height 326
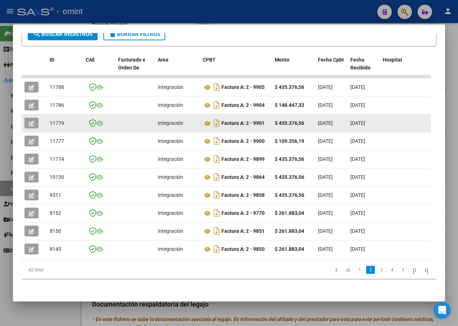
drag, startPoint x: 1, startPoint y: 115, endPoint x: 33, endPoint y: 118, distance: 31.9
click at [33, 121] on icon "button" at bounding box center [31, 123] width 5 height 5
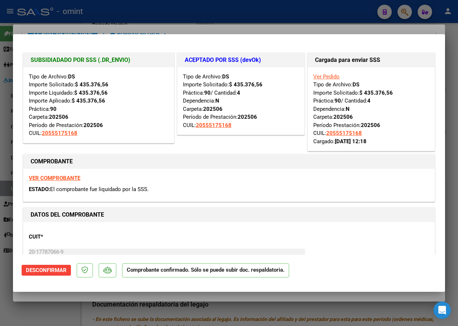
click at [82, 21] on div at bounding box center [229, 163] width 458 height 326
type input "$ 0,00"
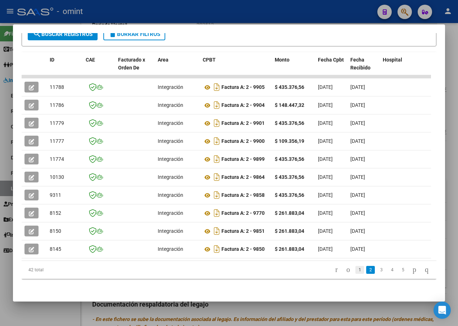
click at [355, 270] on link "1" at bounding box center [359, 270] width 9 height 8
drag, startPoint x: 115, startPoint y: 171, endPoint x: -1, endPoint y: 172, distance: 116.6
click at [0, 172] on html "menu - omint person Firma Express Tesorería Extractos Procesados (csv) Extracto…" at bounding box center [229, 163] width 458 height 326
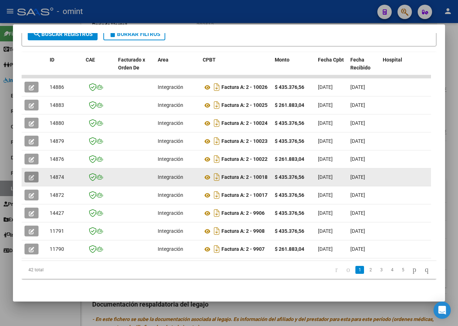
drag, startPoint x: 0, startPoint y: 172, endPoint x: 33, endPoint y: 172, distance: 33.1
click at [33, 175] on icon "button" at bounding box center [31, 177] width 5 height 5
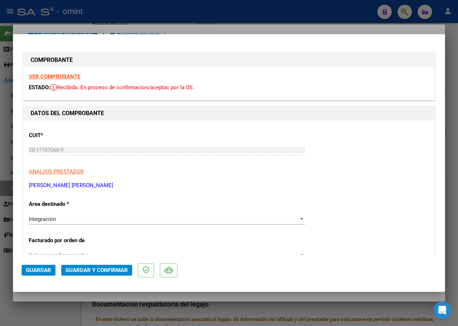
click at [53, 78] on strong "VER COMPROBANTE" at bounding box center [54, 76] width 51 height 6
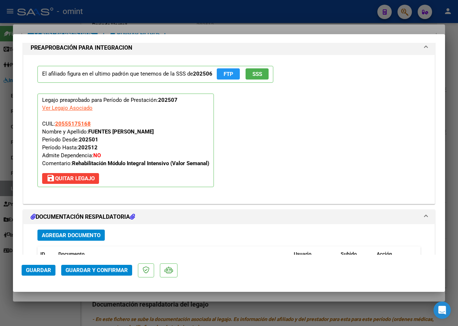
scroll to position [792, 0]
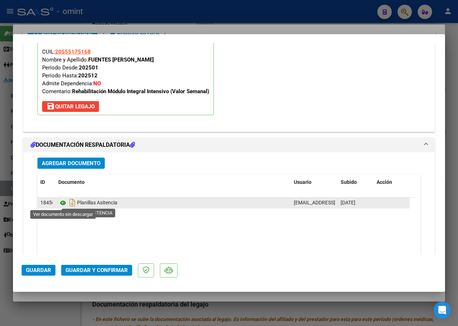
click at [63, 207] on icon at bounding box center [62, 203] width 9 height 9
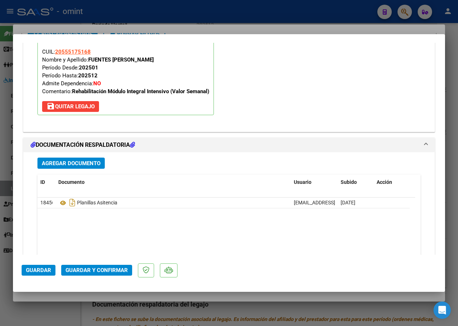
click at [99, 269] on span "Guardar y Confirmar" at bounding box center [97, 270] width 62 height 6
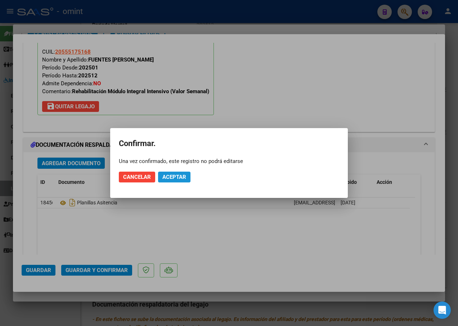
click at [175, 175] on span "Aceptar" at bounding box center [174, 177] width 24 height 6
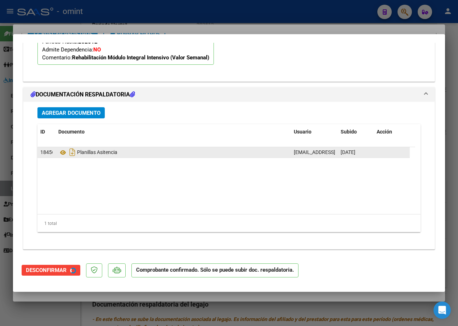
scroll to position [727, 0]
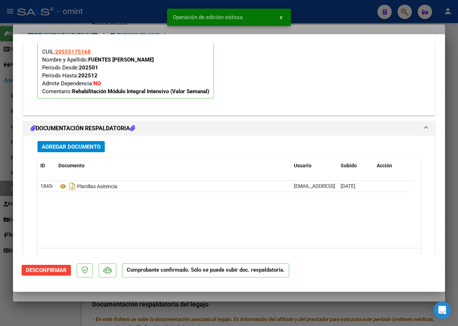
click at [109, 20] on div at bounding box center [229, 163] width 458 height 326
type input "$ 0,00"
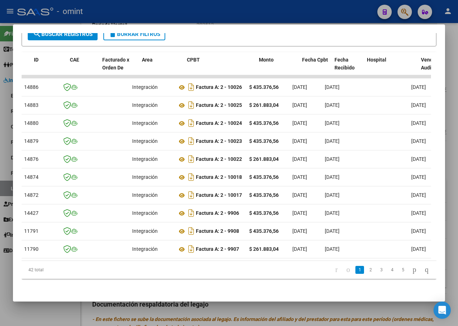
scroll to position [0, 0]
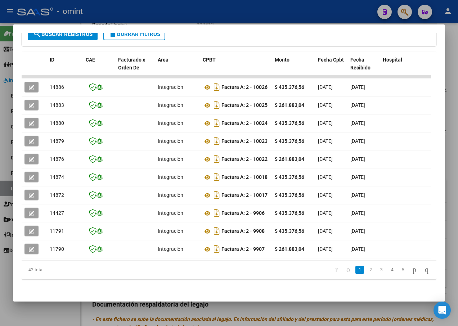
drag, startPoint x: 115, startPoint y: 174, endPoint x: 19, endPoint y: 171, distance: 95.8
click at [19, 171] on mat-dialog-content "Análisis Prestador - CUIT: 20177870669 cloud_download Exportar CSV ABM ARCA Imp…" at bounding box center [229, 163] width 432 height 260
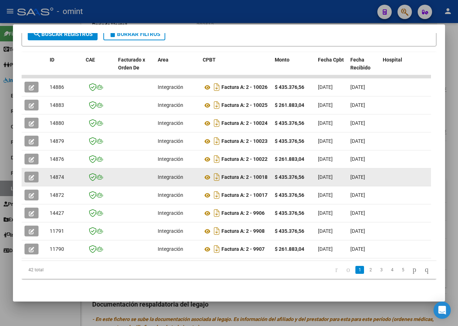
drag, startPoint x: 19, startPoint y: 171, endPoint x: 57, endPoint y: 169, distance: 37.5
click at [57, 174] on span "14874" at bounding box center [57, 177] width 14 height 6
click at [55, 174] on span "14874" at bounding box center [57, 177] width 14 height 6
copy span "14874"
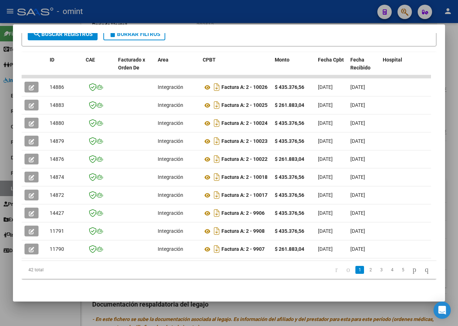
click at [147, 12] on div at bounding box center [229, 163] width 458 height 326
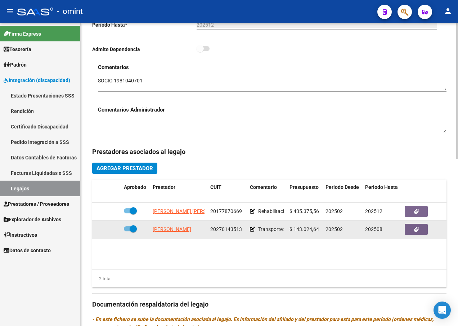
click at [167, 232] on app-link-go-to "[PERSON_NAME]" at bounding box center [172, 229] width 39 height 8
click at [191, 228] on span "[PERSON_NAME]" at bounding box center [172, 229] width 39 height 6
type textarea "20270143513"
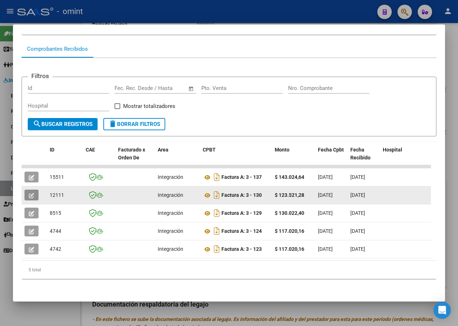
click at [26, 190] on button "button" at bounding box center [31, 195] width 14 height 11
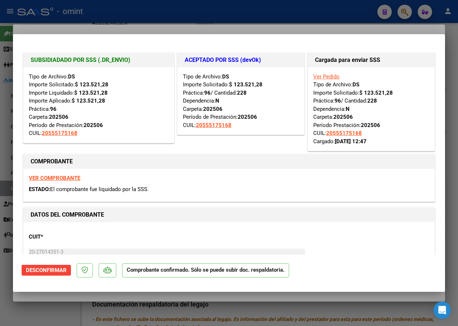
click at [163, 17] on div at bounding box center [229, 163] width 458 height 326
type input "$ 0,00"
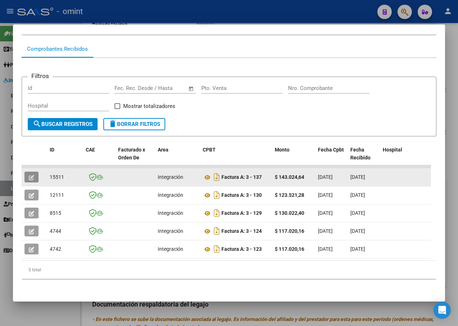
click at [31, 175] on icon "button" at bounding box center [31, 177] width 5 height 5
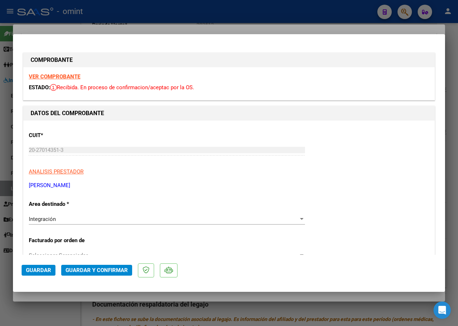
click at [55, 76] on strong "VER COMPROBANTE" at bounding box center [54, 76] width 51 height 6
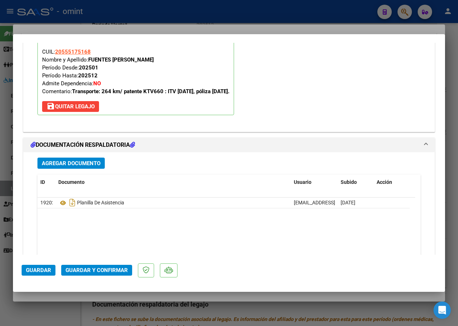
scroll to position [828, 0]
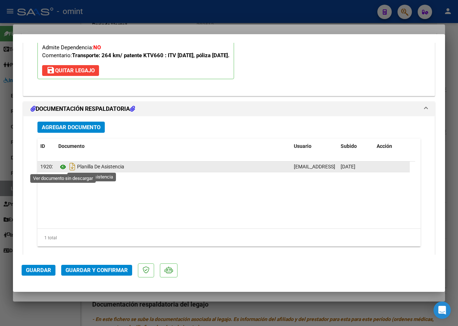
click at [63, 169] on icon at bounding box center [62, 167] width 9 height 9
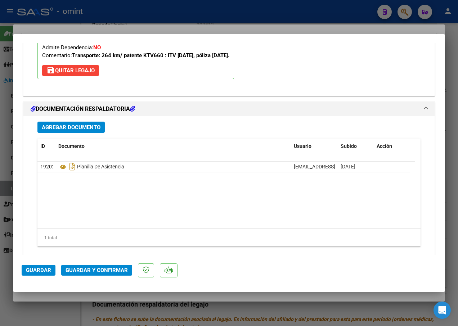
click at [100, 266] on button "Guardar y Confirmar" at bounding box center [96, 270] width 71 height 11
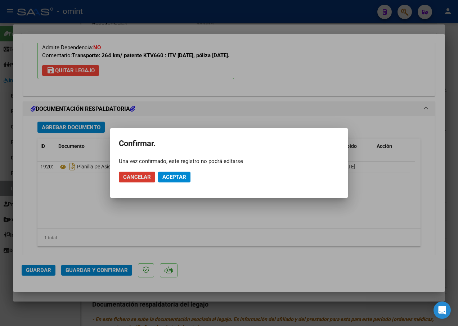
click at [174, 183] on mat-dialog-actions "Cancelar Aceptar" at bounding box center [229, 177] width 220 height 24
click at [175, 179] on span "Aceptar" at bounding box center [174, 177] width 24 height 6
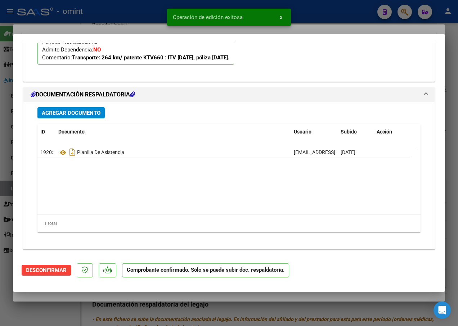
click at [139, 24] on div at bounding box center [229, 163] width 458 height 326
type input "$ 0,00"
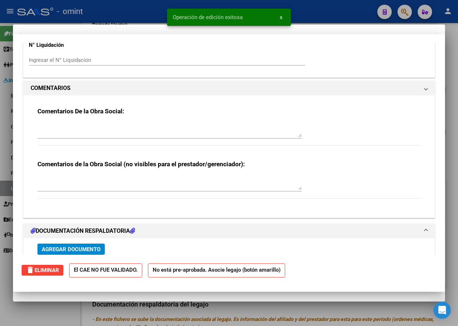
scroll to position [775, 0]
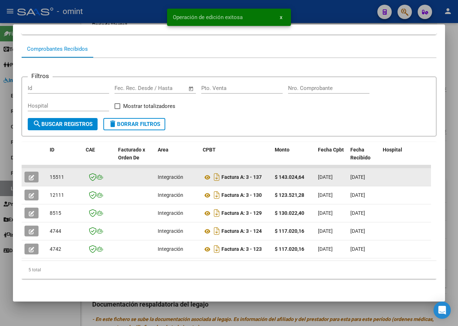
click at [57, 174] on span "15511" at bounding box center [57, 177] width 14 height 6
copy span "15511"
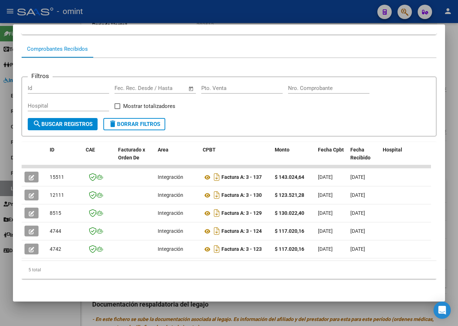
click at [187, 17] on div at bounding box center [229, 163] width 458 height 326
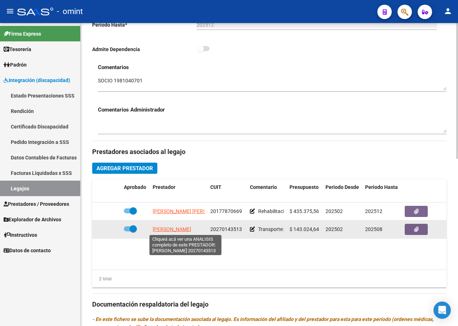
click at [182, 230] on span "[PERSON_NAME]" at bounding box center [172, 229] width 39 height 6
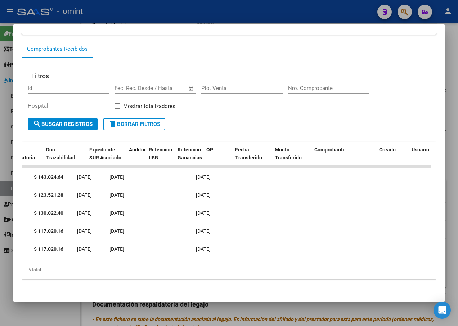
scroll to position [0, 0]
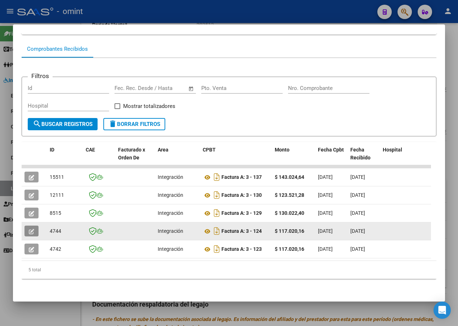
click at [31, 226] on button "button" at bounding box center [31, 231] width 14 height 11
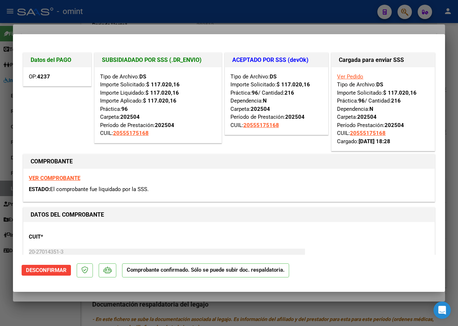
click at [97, 19] on div at bounding box center [229, 163] width 458 height 326
type input "$ 0,00"
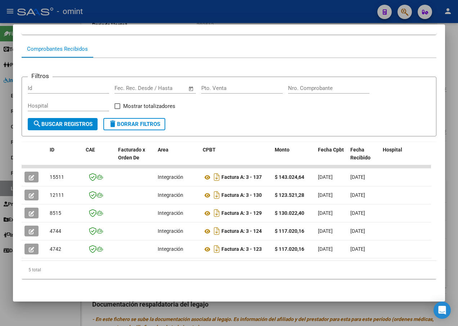
click at [104, 15] on div at bounding box center [229, 163] width 458 height 326
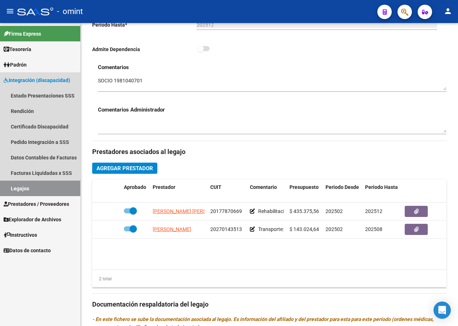
click at [53, 182] on link "Legajos" at bounding box center [40, 188] width 80 height 15
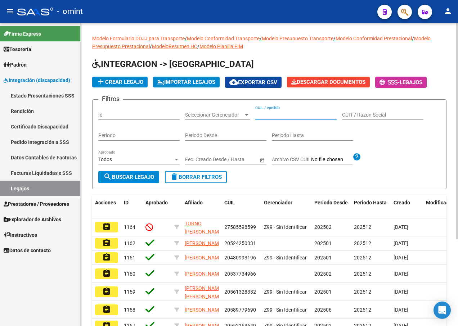
paste input "20493641078"
type input "20493641078"
click at [149, 179] on span "search Buscar Legajo" at bounding box center [128, 177] width 51 height 6
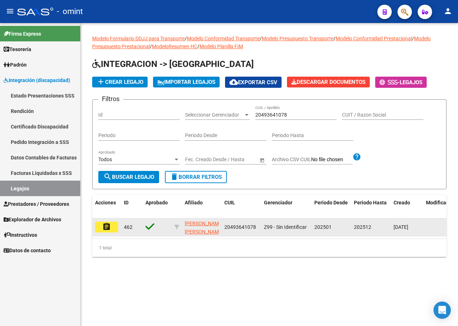
click at [108, 227] on mat-icon "assignment" at bounding box center [106, 226] width 9 height 9
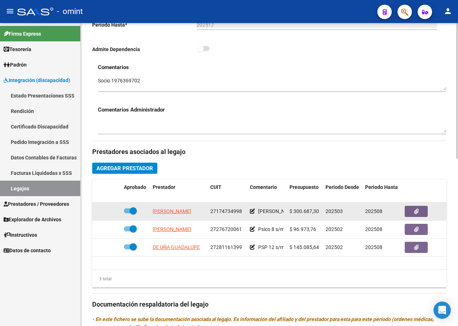
scroll to position [252, 0]
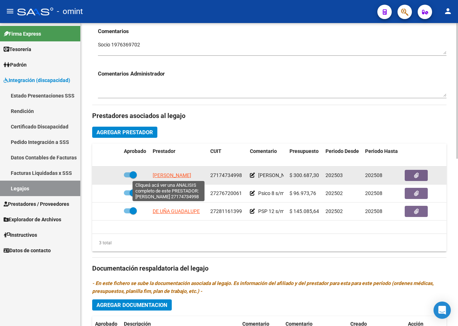
click at [177, 177] on span "[PERSON_NAME]" at bounding box center [172, 175] width 39 height 6
type textarea "27174734998"
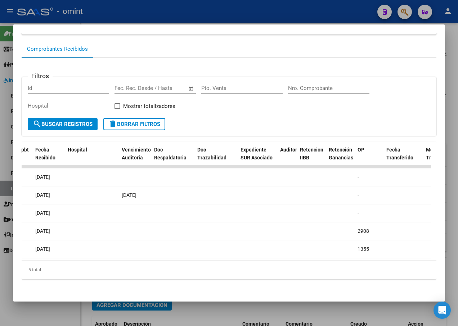
scroll to position [0, 0]
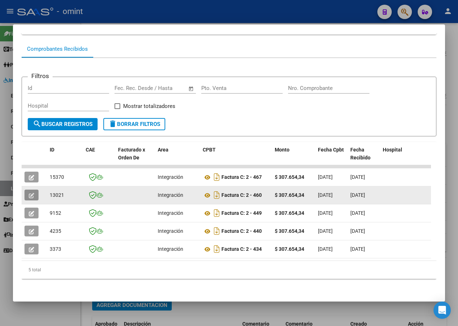
click at [33, 193] on icon "button" at bounding box center [31, 195] width 5 height 5
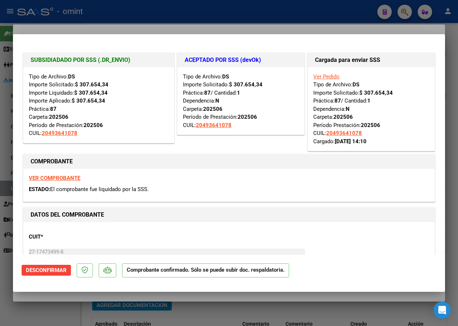
click at [105, 19] on div at bounding box center [229, 163] width 458 height 326
type input "$ 0,00"
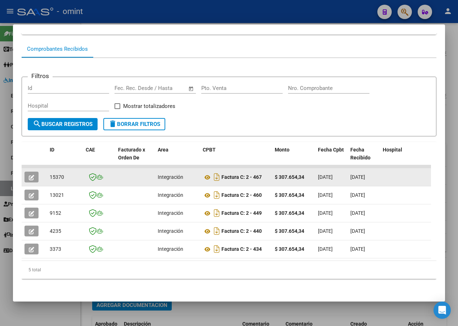
click at [31, 175] on icon "button" at bounding box center [31, 177] width 5 height 5
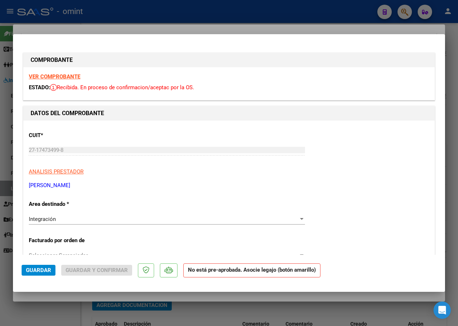
click at [59, 77] on strong "VER COMPROBANTE" at bounding box center [54, 76] width 51 height 6
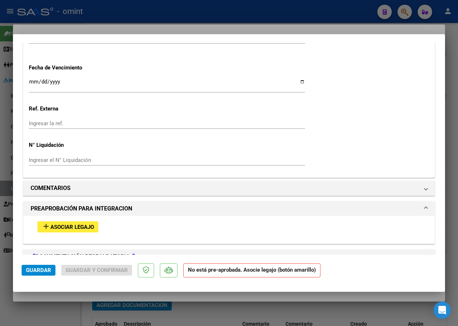
scroll to position [612, 0]
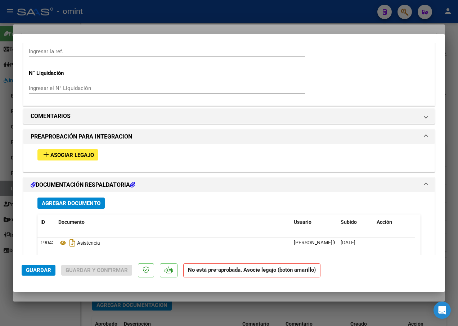
click at [75, 151] on button "add Asociar Legajo" at bounding box center [67, 154] width 61 height 11
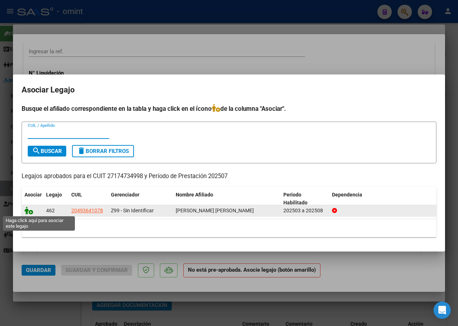
click at [32, 208] on icon at bounding box center [28, 211] width 9 height 8
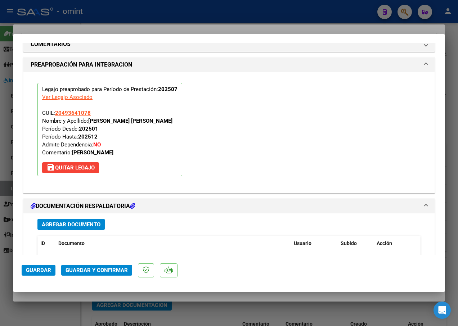
scroll to position [739, 0]
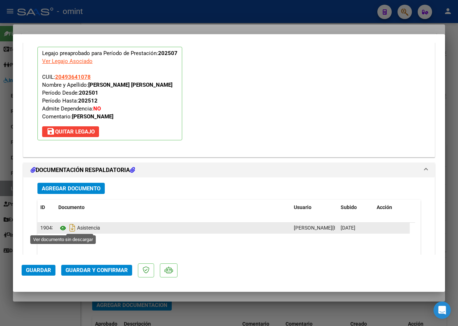
click at [63, 227] on icon at bounding box center [62, 228] width 9 height 9
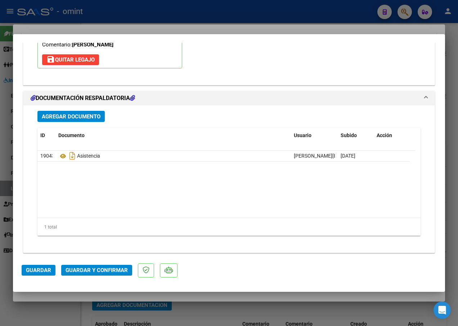
click at [89, 271] on span "Guardar y Confirmar" at bounding box center [97, 270] width 62 height 6
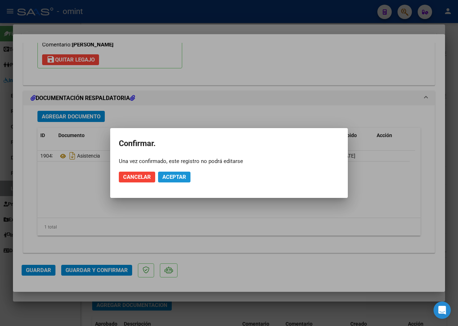
click at [175, 174] on button "Aceptar" at bounding box center [174, 177] width 32 height 11
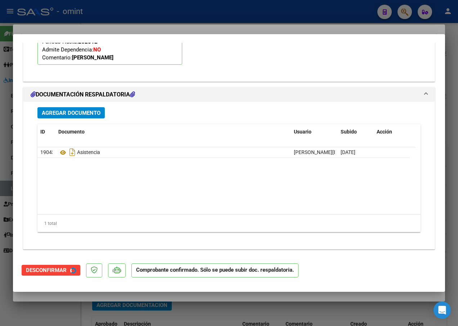
scroll to position [733, 0]
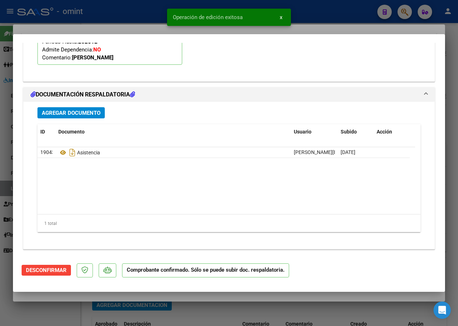
click at [122, 23] on div at bounding box center [229, 163] width 458 height 326
type input "$ 0,00"
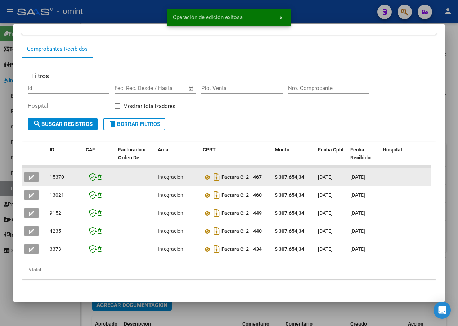
click at [56, 169] on datatable-body-cell "15370" at bounding box center [65, 177] width 36 height 18
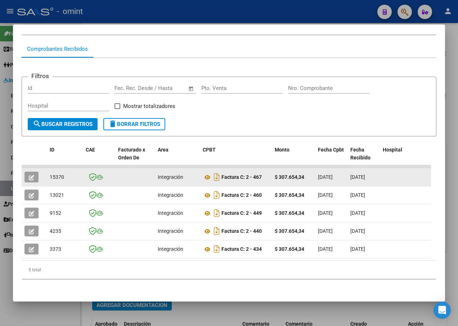
click at [56, 174] on span "15370" at bounding box center [57, 177] width 14 height 6
copy span "15370"
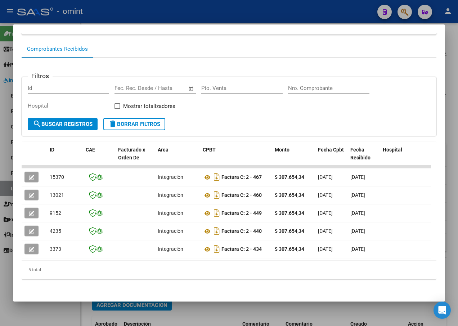
click at [149, 15] on div at bounding box center [229, 163] width 458 height 326
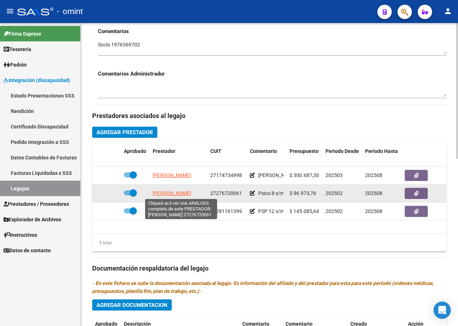
click at [174, 192] on span "[PERSON_NAME]" at bounding box center [172, 193] width 39 height 6
type textarea "27276720061"
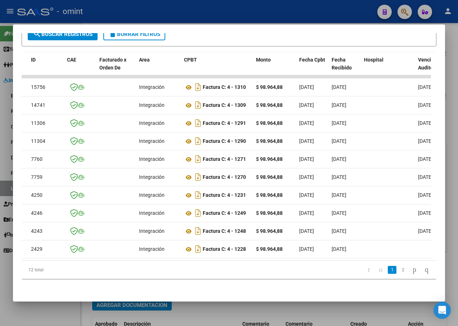
scroll to position [0, 0]
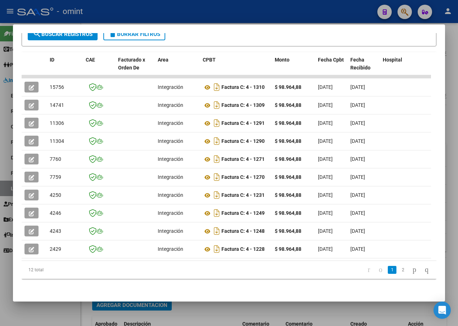
drag, startPoint x: 193, startPoint y: 130, endPoint x: 8, endPoint y: 136, distance: 185.5
click at [8, 136] on div "Análisis Prestador - CUIT: 27276720061 cloud_download Exportar CSV ABM ARCA Imp…" at bounding box center [229, 163] width 458 height 326
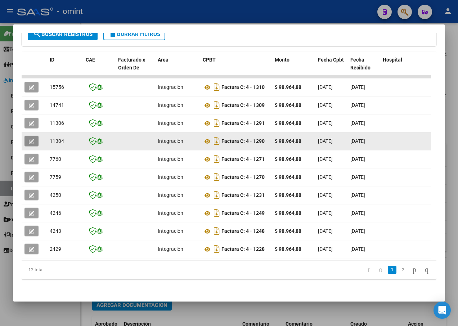
drag, startPoint x: 8, startPoint y: 136, endPoint x: 36, endPoint y: 137, distance: 27.7
click at [36, 137] on button "button" at bounding box center [31, 141] width 14 height 11
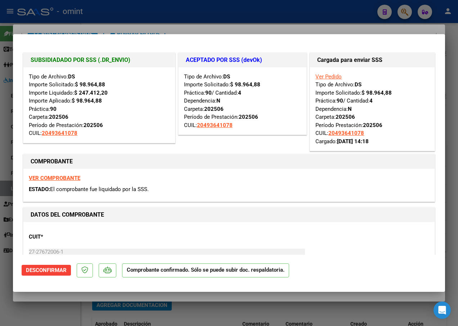
click at [84, 22] on div at bounding box center [229, 163] width 458 height 326
type input "$ 0,00"
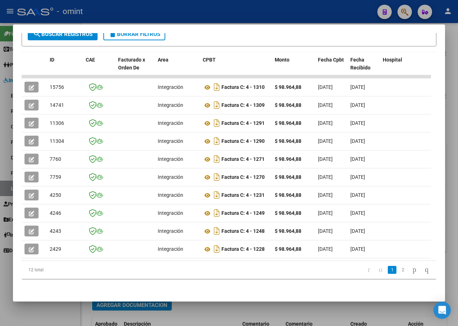
drag, startPoint x: 229, startPoint y: 97, endPoint x: -1, endPoint y: 97, distance: 230.4
click at [0, 97] on html "menu - omint person Firma Express Tesorería Extractos Procesados (csv) Extracto…" at bounding box center [229, 163] width 458 height 326
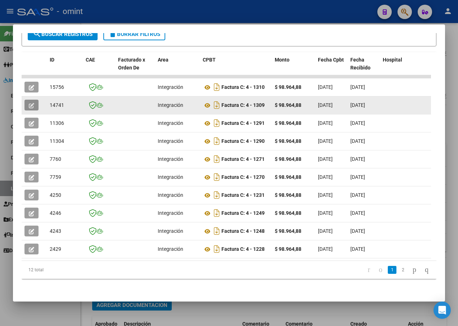
drag, startPoint x: 0, startPoint y: 97, endPoint x: 32, endPoint y: 102, distance: 32.8
click at [32, 103] on icon "button" at bounding box center [31, 105] width 5 height 5
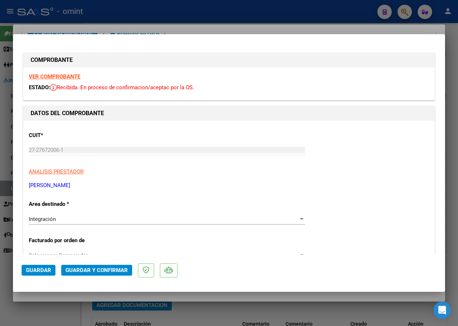
click at [68, 76] on strong "VER COMPROBANTE" at bounding box center [54, 76] width 51 height 6
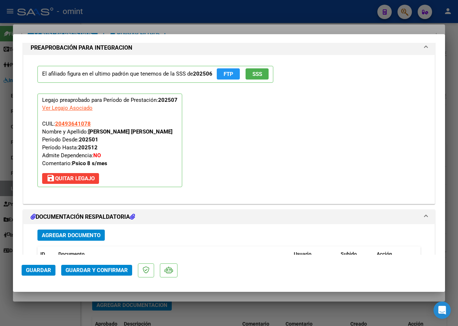
scroll to position [756, 0]
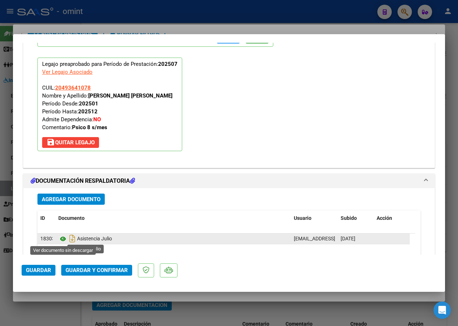
click at [61, 239] on icon at bounding box center [62, 239] width 9 height 9
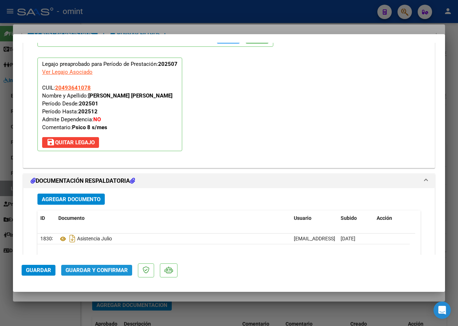
click at [105, 273] on span "Guardar y Confirmar" at bounding box center [97, 270] width 62 height 6
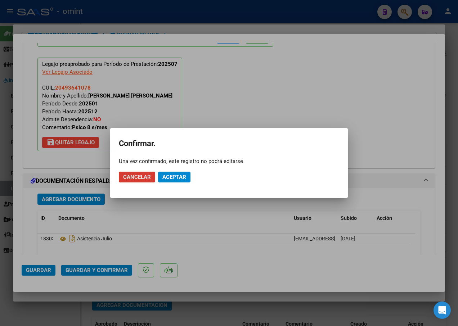
click at [172, 177] on span "Aceptar" at bounding box center [174, 177] width 24 height 6
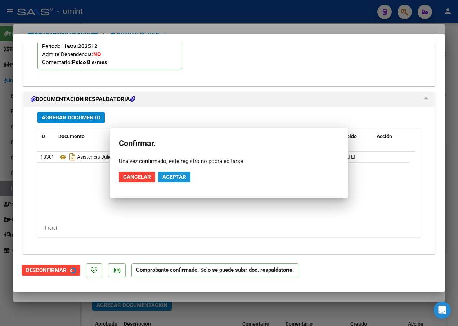
scroll to position [691, 0]
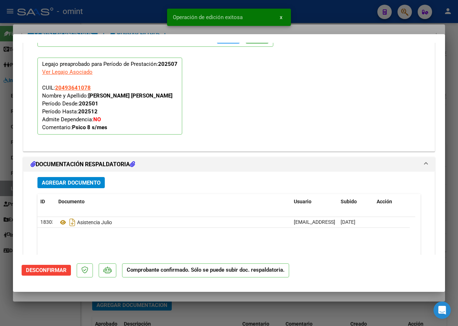
click at [97, 23] on div at bounding box center [229, 163] width 458 height 326
type input "$ 0,00"
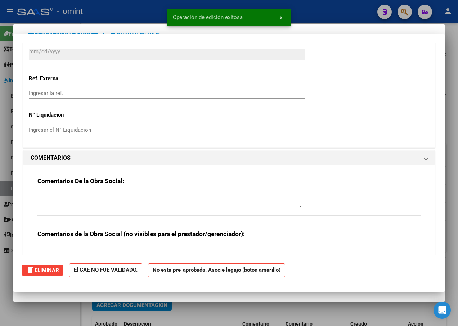
scroll to position [0, 0]
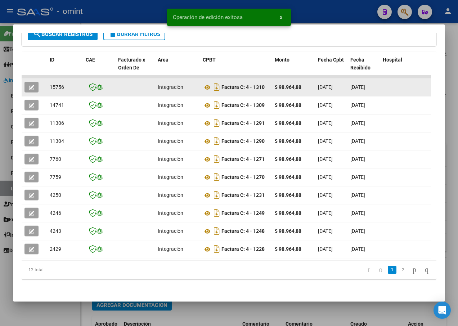
click at [53, 84] on span "15756" at bounding box center [57, 87] width 14 height 6
copy span "15756"
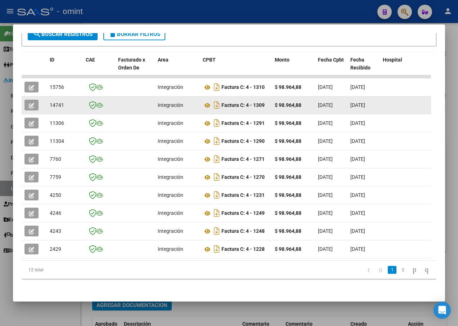
click at [56, 102] on span "14741" at bounding box center [57, 105] width 14 height 6
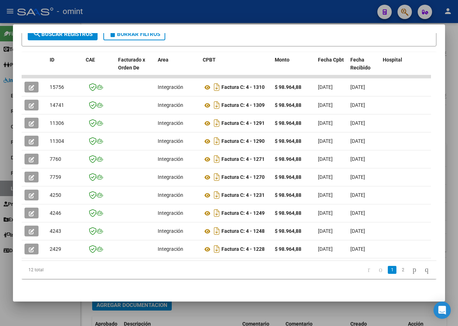
click at [98, 16] on div at bounding box center [229, 163] width 458 height 326
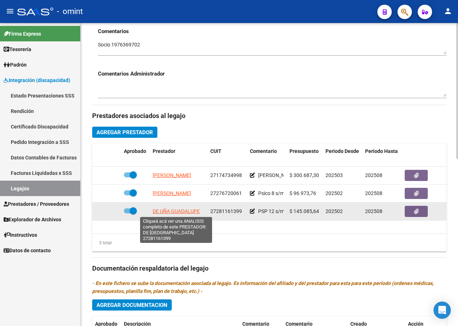
click at [189, 213] on span "DE UÑA GUADALUPE" at bounding box center [176, 211] width 47 height 6
type textarea "27281161399"
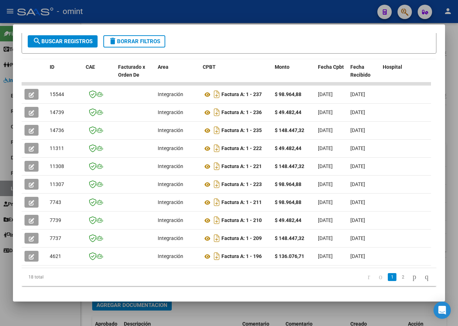
drag, startPoint x: 168, startPoint y: 167, endPoint x: 0, endPoint y: 165, distance: 168.5
click at [0, 165] on div "Análisis Prestador - CUIT: 27281161399 cloud_download Exportar CSV ABM ARCA Imp…" at bounding box center [229, 163] width 458 height 326
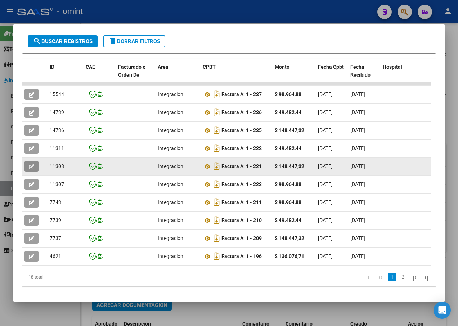
drag, startPoint x: 0, startPoint y: 165, endPoint x: 36, endPoint y: 168, distance: 36.5
click at [36, 168] on button "button" at bounding box center [31, 166] width 14 height 11
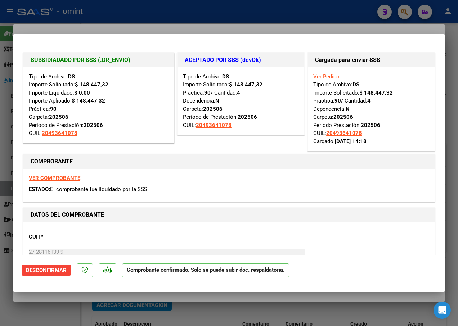
click at [82, 25] on div at bounding box center [229, 163] width 458 height 326
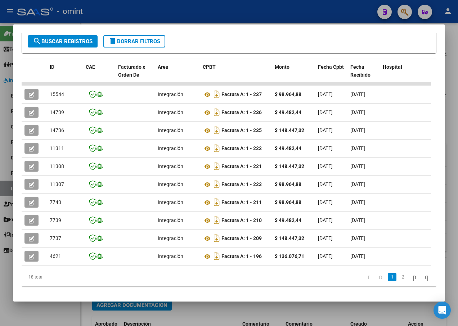
click at [120, 266] on datatable-selection "15544 Integración Factura A: 1 - 237 $ 98.964,88 [DATE] [DATE] [DATE] - [DATE] …" at bounding box center [226, 264] width 409 height 6
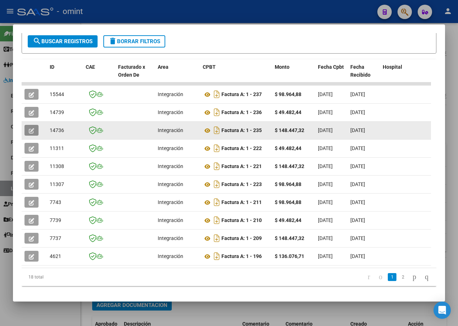
click at [30, 130] on icon "button" at bounding box center [31, 130] width 5 height 5
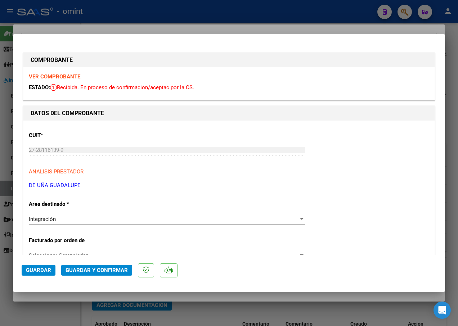
click at [72, 74] on strong "VER COMPROBANTE" at bounding box center [54, 76] width 51 height 6
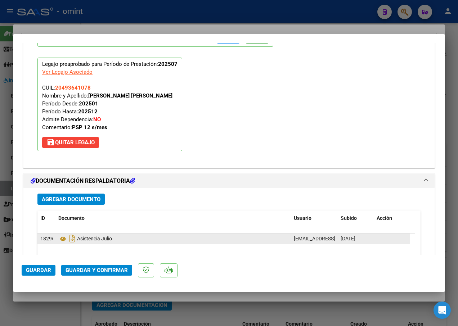
scroll to position [792, 0]
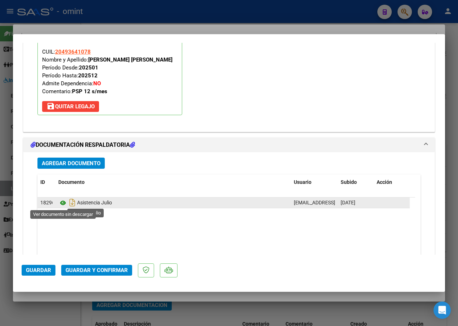
click at [60, 204] on icon at bounding box center [62, 203] width 9 height 9
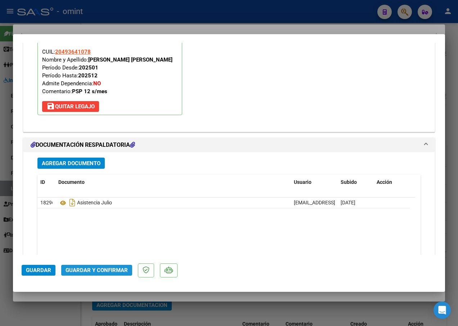
click at [121, 266] on button "Guardar y Confirmar" at bounding box center [96, 270] width 71 height 11
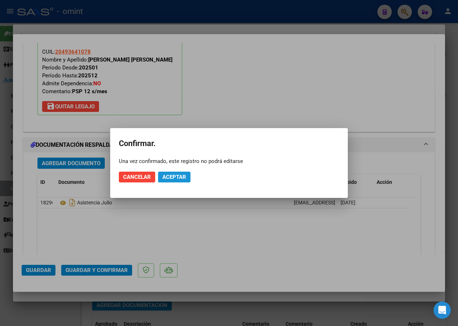
click at [172, 176] on span "Aceptar" at bounding box center [174, 177] width 24 height 6
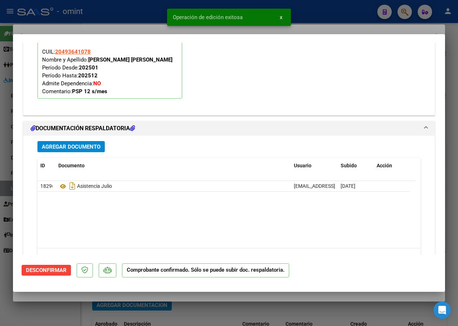
click at [177, 14] on span "Operación de edición exitosa" at bounding box center [208, 17] width 70 height 7
click at [120, 17] on div at bounding box center [229, 163] width 458 height 326
type input "$ 0,00"
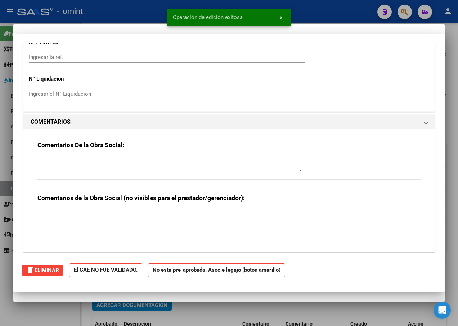
scroll to position [0, 0]
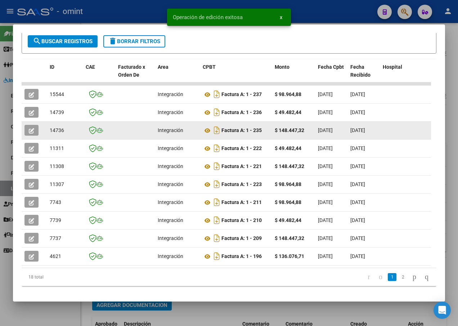
click at [55, 130] on span "14736" at bounding box center [57, 130] width 14 height 6
